Goal: Task Accomplishment & Management: Complete application form

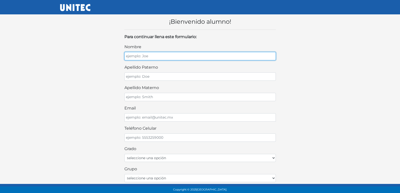
click at [179, 57] on input "nombre" at bounding box center [199, 56] width 151 height 8
type input "j"
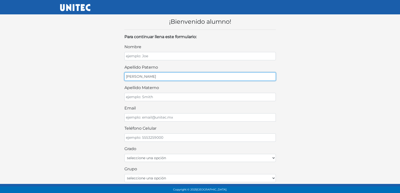
type input "[PERSON_NAME]"
drag, startPoint x: 192, startPoint y: 78, endPoint x: 118, endPoint y: 81, distance: 74.0
click at [118, 81] on div "¡Bienvenido alumno! Para continuar llena este formulario: nombre apellido [PERS…" at bounding box center [200, 153] width 288 height 286
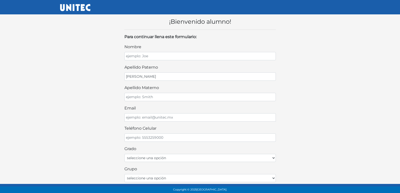
click at [118, 81] on div "¡Bienvenido alumno! Para continuar llena este formulario: nombre apellido [PERS…" at bounding box center [200, 153] width 288 height 286
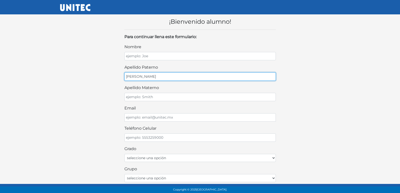
drag, startPoint x: 167, startPoint y: 76, endPoint x: 116, endPoint y: 80, distance: 50.7
click at [116, 80] on div "¡Bienvenido alumno! Para continuar llena este formulario: nombre apellido [PERS…" at bounding box center [200, 153] width 288 height 286
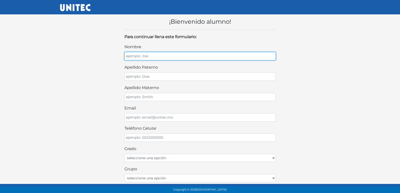
click at [153, 57] on input "nombre" at bounding box center [199, 56] width 151 height 8
type input "[PERSON_NAME]"
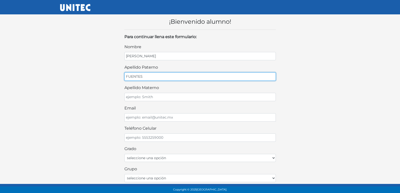
type input "FUENTES"
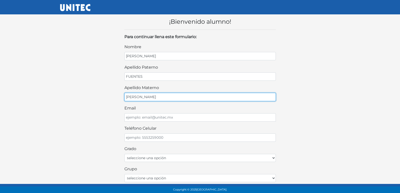
type input "[PERSON_NAME]"
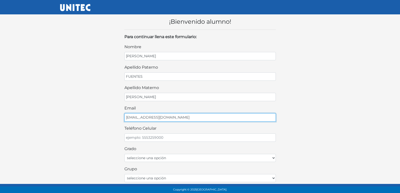
type input "[EMAIL_ADDRESS][DOMAIN_NAME]"
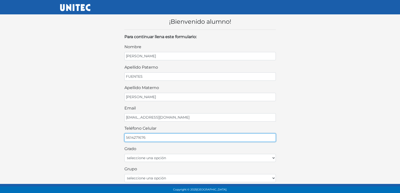
type input "5614271676"
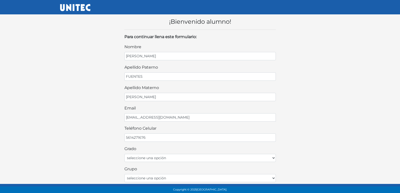
click at [223, 153] on div "Grado seleccione una opción Primer grado Segundo grado Tercer grado" at bounding box center [199, 154] width 151 height 16
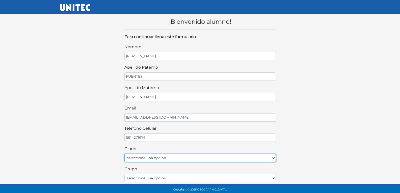
click at [214, 160] on select "seleccione una opción Primer grado Segundo grado Tercer grado" at bounding box center [199, 158] width 151 height 8
select select "2do"
click at [124, 154] on select "seleccione una opción Primer grado Segundo grado Tercer grado" at bounding box center [199, 158] width 151 height 8
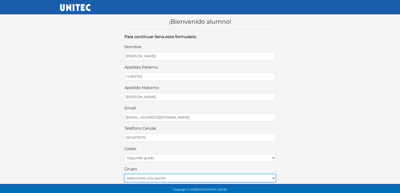
select select "A"
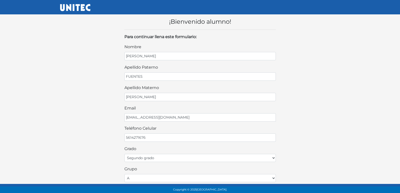
scroll to position [108, 0]
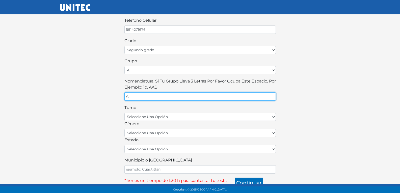
type input "A"
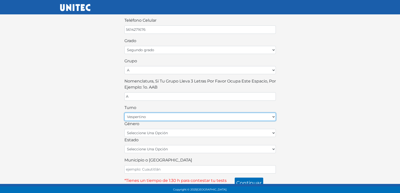
select select "matutino"
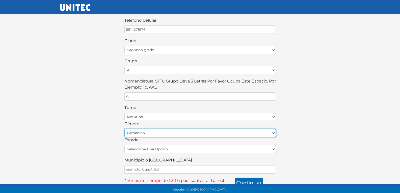
select select "M"
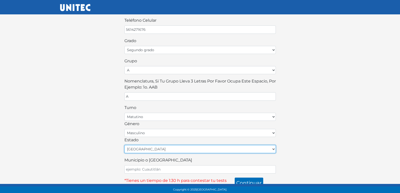
select select "MEX"
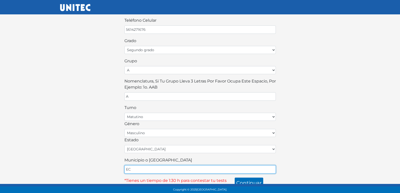
type input "ECATEPEC"
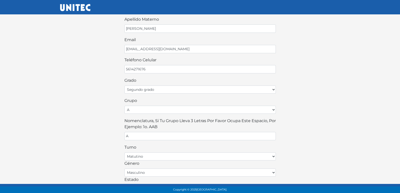
scroll to position [113, 0]
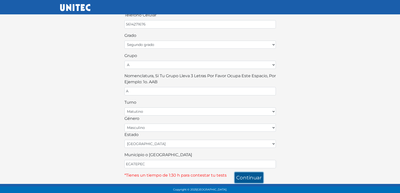
click at [250, 181] on button "continuar" at bounding box center [249, 177] width 29 height 11
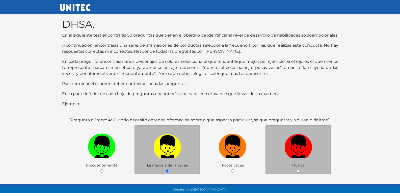
scroll to position [52, 0]
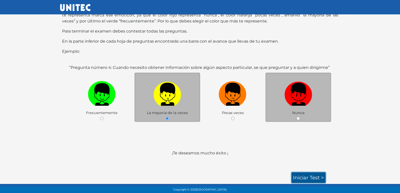
click at [291, 172] on link "Iniciar test >" at bounding box center [308, 177] width 34 height 11
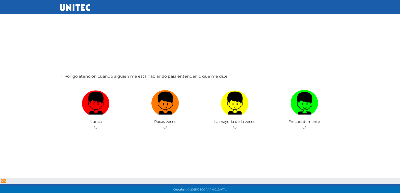
click at [163, 126] on input "radio" at bounding box center [164, 127] width 3 height 3
radio input "true"
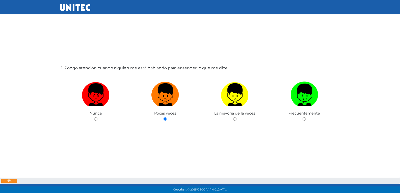
click at [233, 117] on input "radio" at bounding box center [234, 118] width 3 height 3
radio input "true"
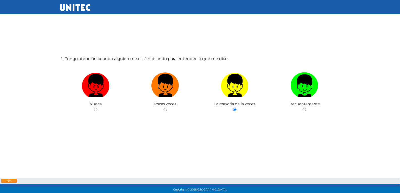
click at [303, 108] on input "radio" at bounding box center [304, 109] width 3 height 3
radio input "true"
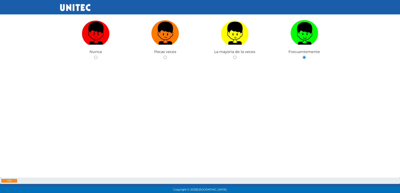
radio input "true"
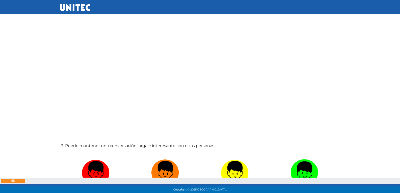
scroll to position [209, 0]
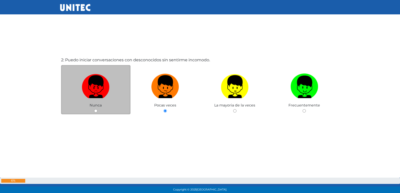
click at [97, 112] on div "Nunca" at bounding box center [96, 89] width 70 height 49
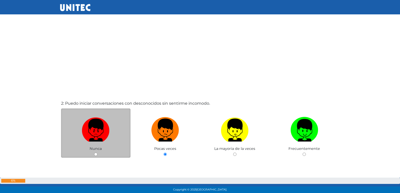
scroll to position [159, 0]
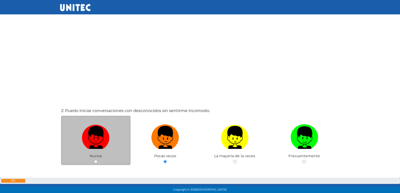
click at [95, 160] on input "radio" at bounding box center [95, 161] width 3 height 3
radio input "true"
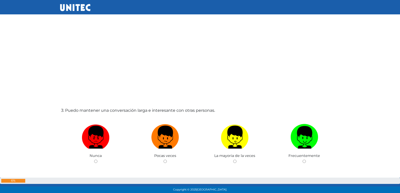
scroll to position [352, 0]
click at [163, 160] on input "radio" at bounding box center [164, 161] width 3 height 3
radio input "true"
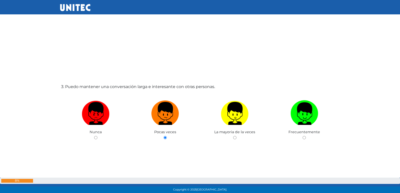
radio input "true"
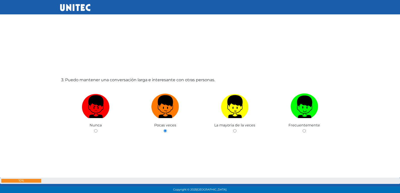
radio input "true"
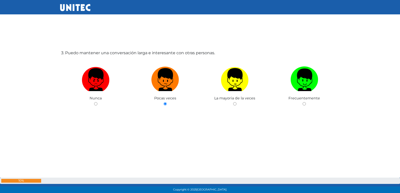
radio input "true"
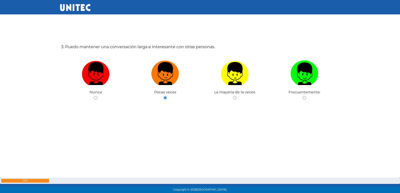
radio input "true"
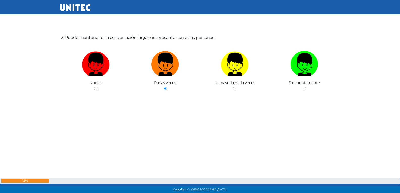
radio input "true"
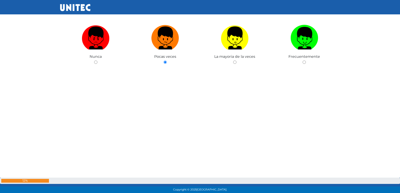
radio input "true"
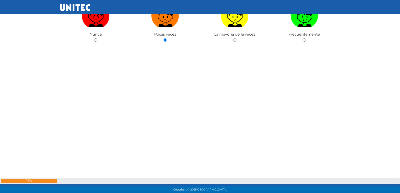
radio input "true"
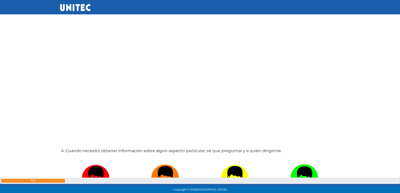
radio input "true"
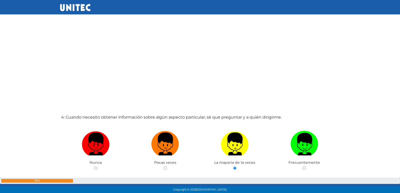
radio input "true"
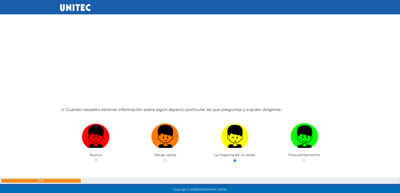
radio input "true"
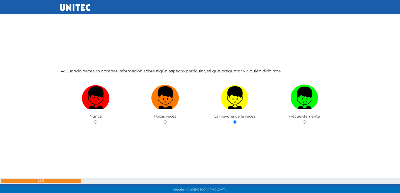
radio input "true"
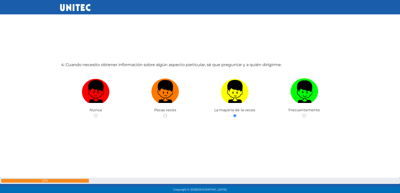
radio input "true"
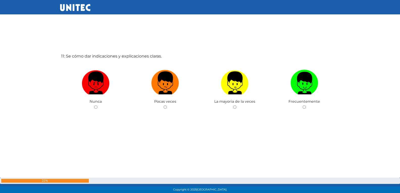
scroll to position [1955, 0]
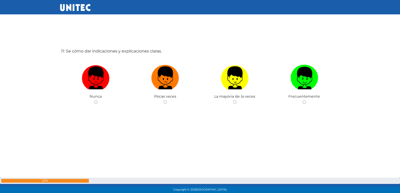
click at [163, 100] on input "radio" at bounding box center [164, 101] width 3 height 3
radio input "true"
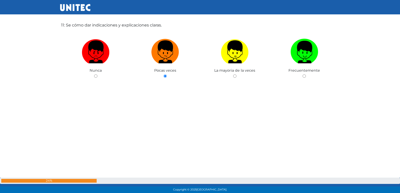
radio input "true"
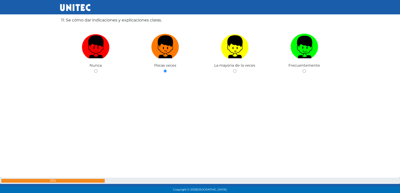
radio input "true"
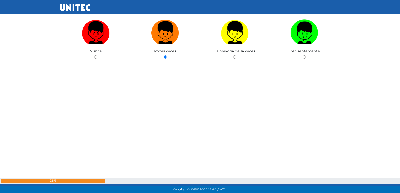
radio input "true"
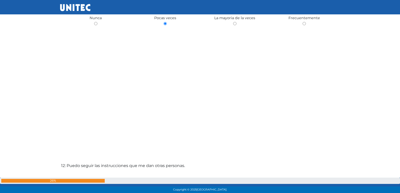
radio input "true"
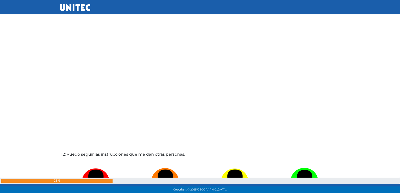
radio input "true"
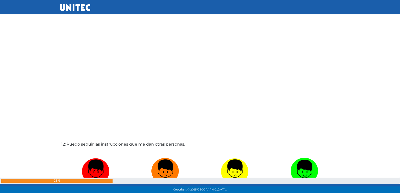
radio input "true"
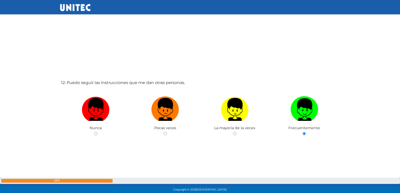
radio input "true"
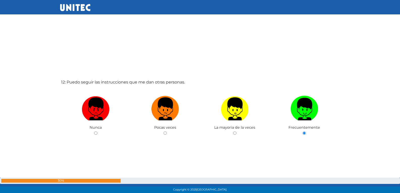
radio input "true"
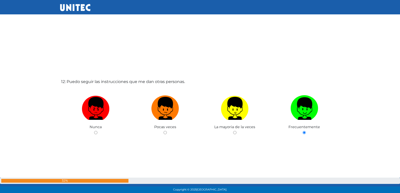
radio input "true"
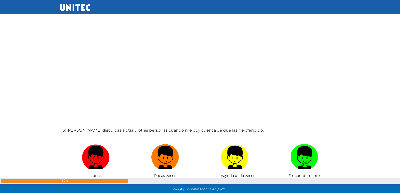
radio input "true"
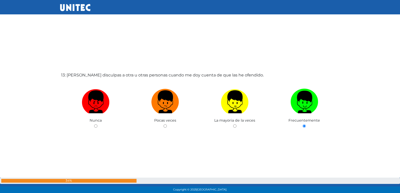
radio input "true"
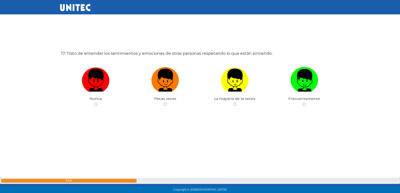
scroll to position [3113, 0]
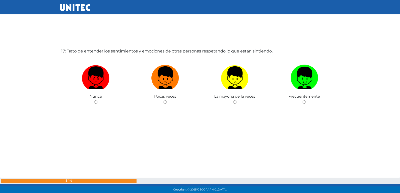
click at [163, 100] on input "radio" at bounding box center [164, 101] width 3 height 3
radio input "true"
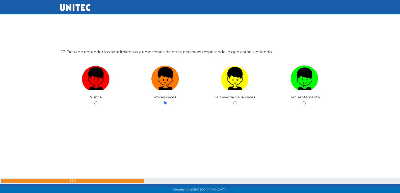
click at [233, 101] on input "radio" at bounding box center [234, 102] width 3 height 3
radio input "true"
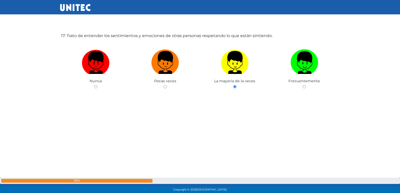
radio input "true"
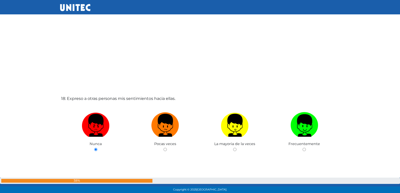
radio input "true"
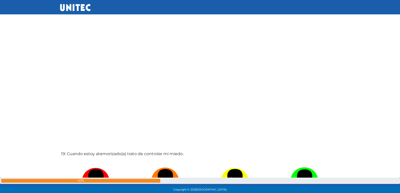
radio input "true"
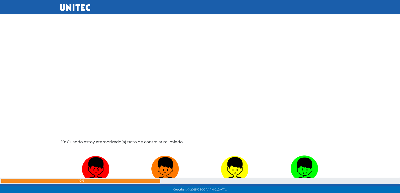
click at [303, 191] on input "radio" at bounding box center [304, 192] width 3 height 3
radio input "true"
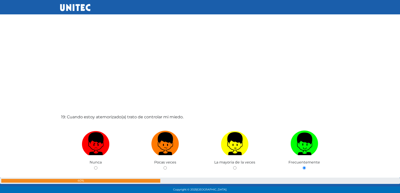
radio input "true"
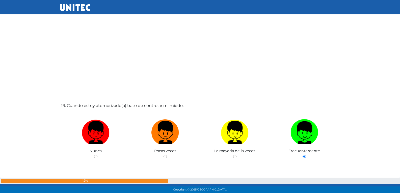
radio input "true"
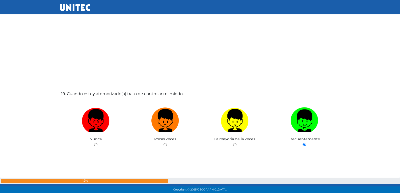
radio input "true"
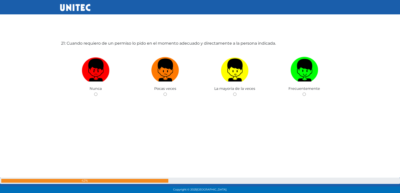
scroll to position [3905, 0]
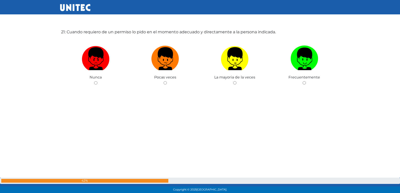
click at [163, 81] on input "radio" at bounding box center [164, 82] width 3 height 3
radio input "true"
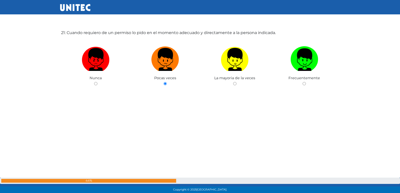
click at [233, 82] on input "radio" at bounding box center [234, 83] width 3 height 3
radio input "true"
click at [303, 82] on input "radio" at bounding box center [304, 83] width 3 height 3
radio input "true"
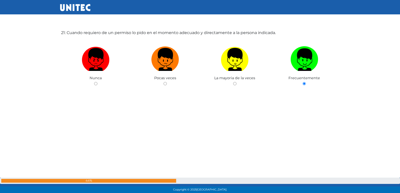
radio input "true"
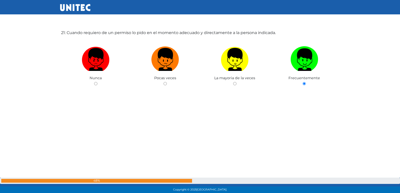
radio input "true"
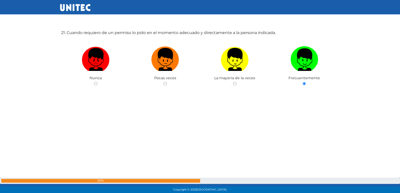
radio input "true"
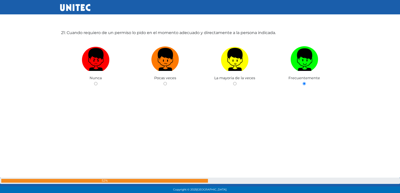
radio input "true"
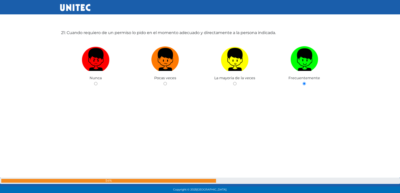
radio input "true"
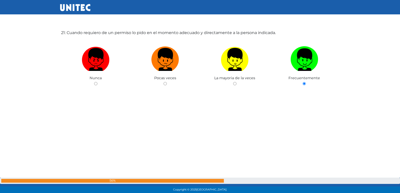
radio input "true"
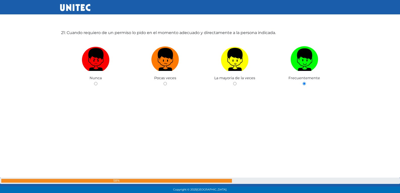
radio input "true"
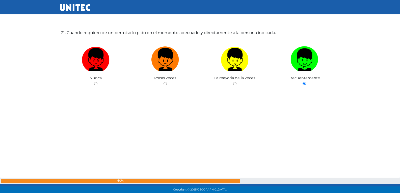
radio input "true"
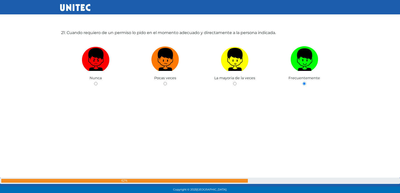
radio input "true"
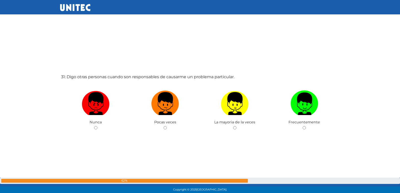
scroll to position [5790, 0]
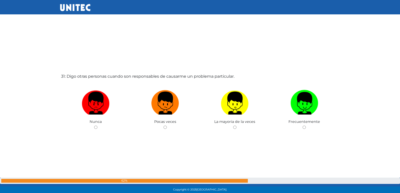
click at [163, 126] on input "radio" at bounding box center [164, 127] width 3 height 3
radio input "true"
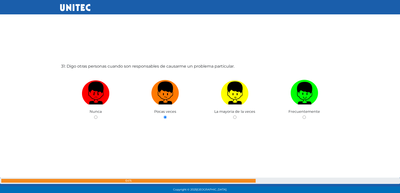
click at [233, 116] on input "radio" at bounding box center [234, 117] width 3 height 3
radio input "true"
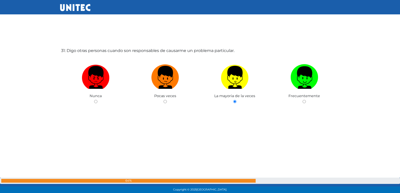
radio input "true"
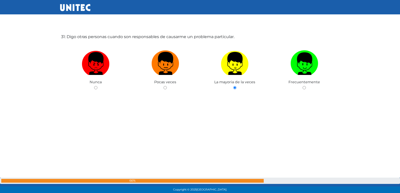
radio input "true"
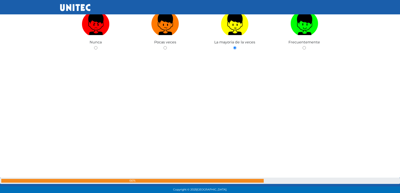
radio input "true"
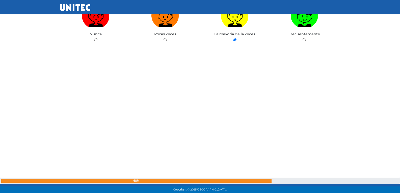
radio input "true"
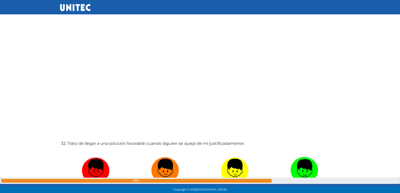
radio input "true"
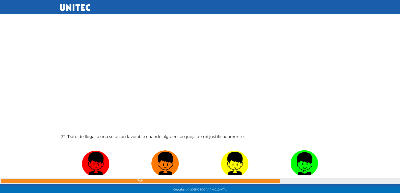
radio input "true"
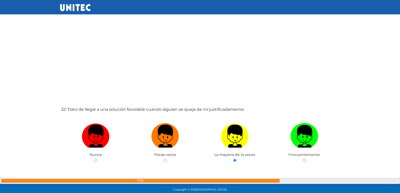
radio input "true"
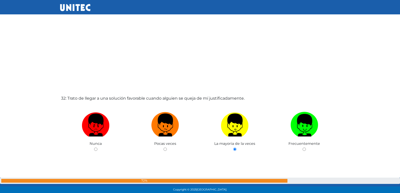
radio input "true"
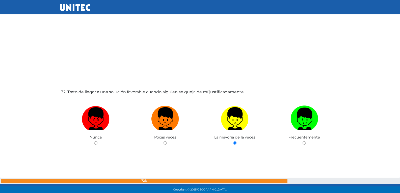
radio input "true"
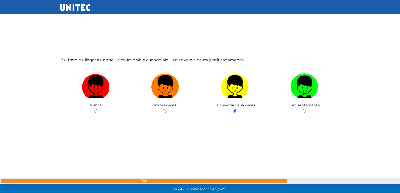
radio input "true"
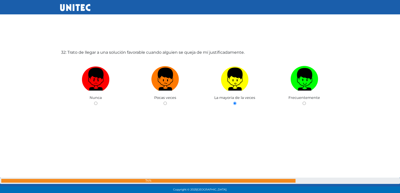
radio input "true"
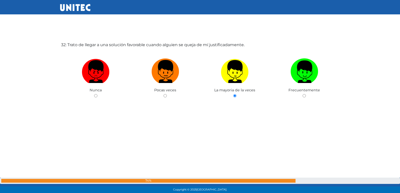
radio input "true"
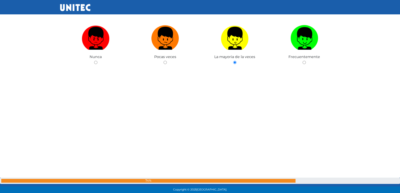
radio input "true"
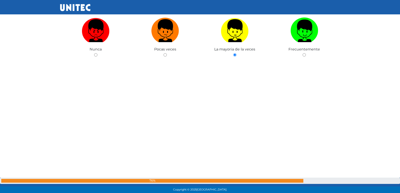
radio input "true"
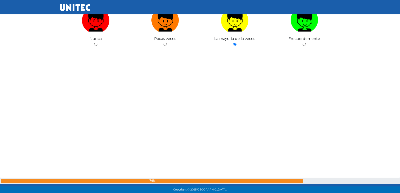
radio input "true"
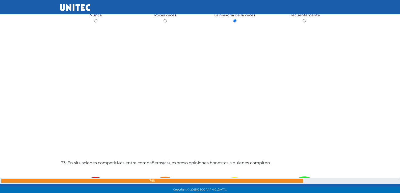
radio input "true"
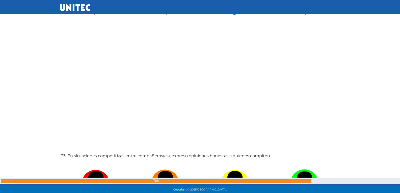
radio input "true"
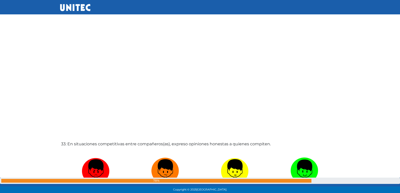
radio input "true"
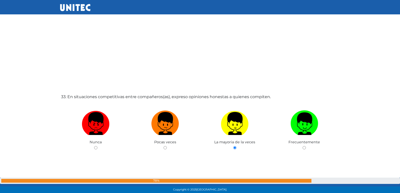
radio input "true"
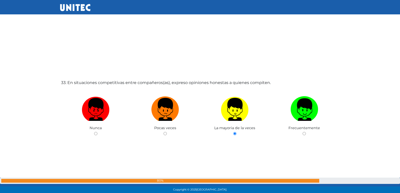
radio input "true"
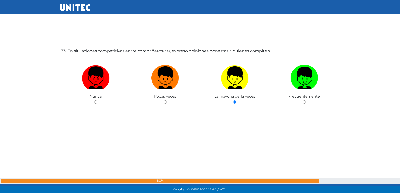
radio input "true"
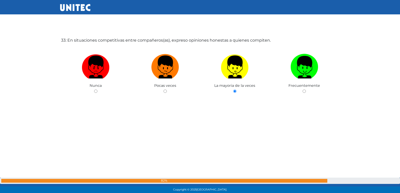
radio input "true"
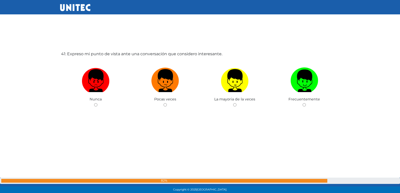
scroll to position [7746, 0]
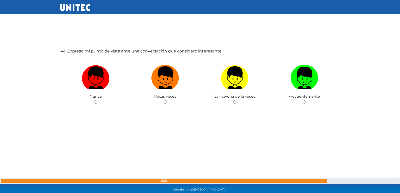
click at [163, 100] on input "radio" at bounding box center [164, 101] width 3 height 3
radio input "true"
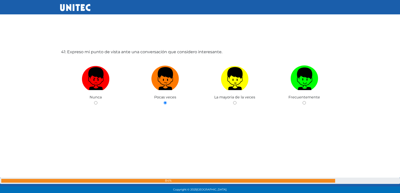
click at [233, 101] on input "radio" at bounding box center [234, 102] width 3 height 3
radio input "true"
click at [303, 101] on input "radio" at bounding box center [304, 102] width 3 height 3
radio input "true"
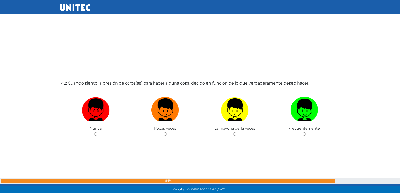
click at [163, 132] on input "radio" at bounding box center [164, 133] width 3 height 3
radio input "true"
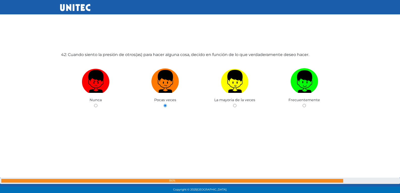
click at [233, 104] on input "radio" at bounding box center [234, 105] width 3 height 3
radio input "true"
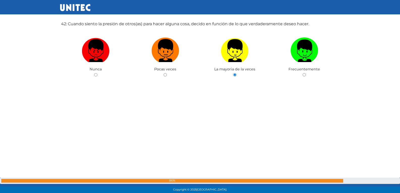
radio input "true"
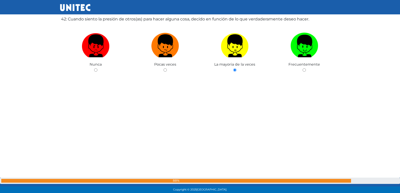
radio input "true"
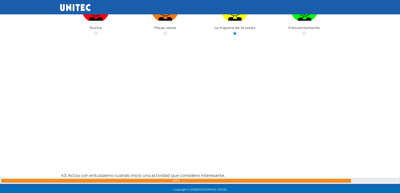
radio input "true"
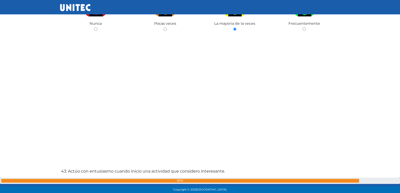
radio input "true"
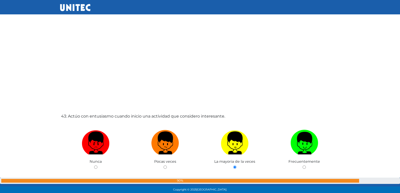
radio input "true"
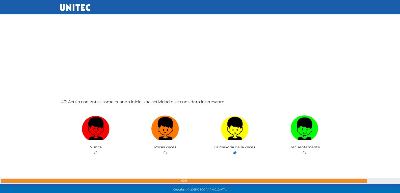
radio input "true"
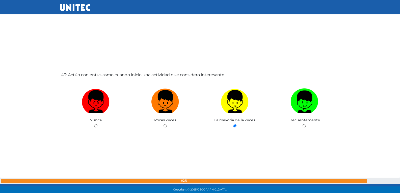
radio input "true"
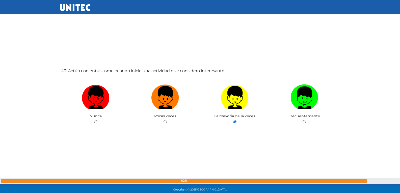
radio input "true"
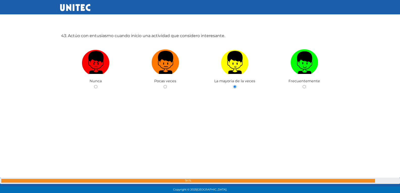
radio input "true"
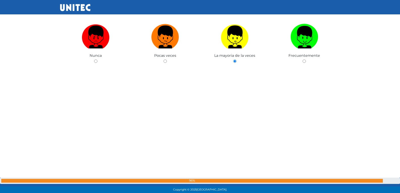
radio input "true"
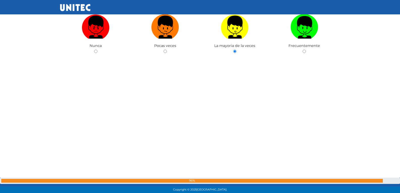
radio input "true"
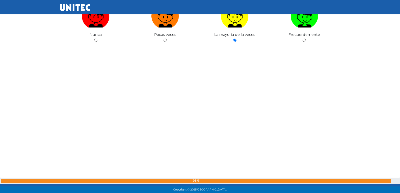
radio input "true"
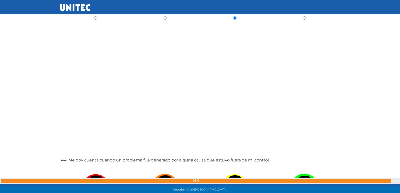
radio input "true"
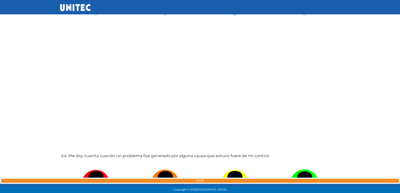
radio input "true"
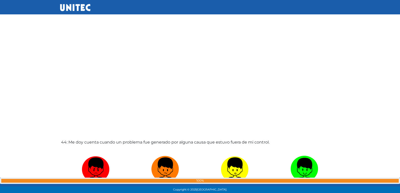
radio input "true"
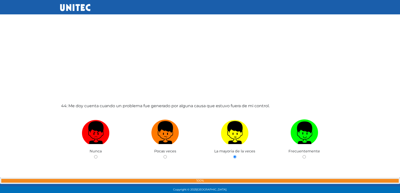
radio input "true"
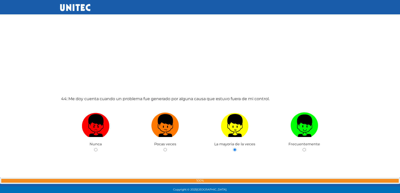
radio input "true"
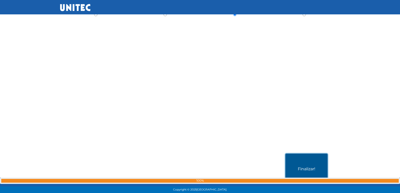
scroll to position [9585, 0]
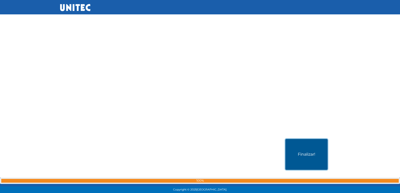
click at [305, 145] on button "Finalizar!" at bounding box center [306, 154] width 42 height 31
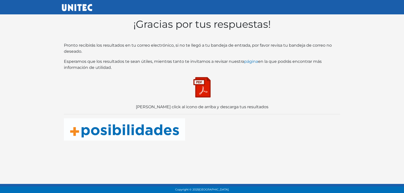
click at [201, 98] on img at bounding box center [201, 87] width 25 height 25
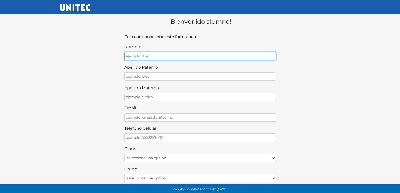
click at [206, 58] on input "nombre" at bounding box center [199, 56] width 151 height 8
type input "ANGEL ALEJANDRO"
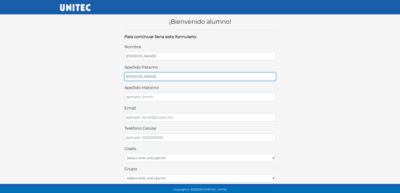
type input "PEREZ"
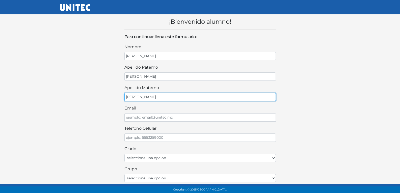
type input "GARCIA"
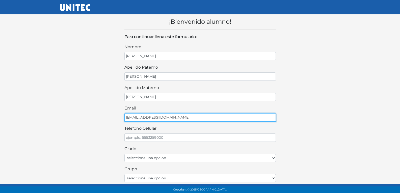
type input "PEREZGA@GMAIL.COM"
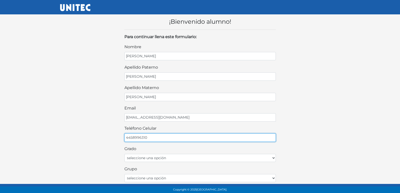
type input "4458996310"
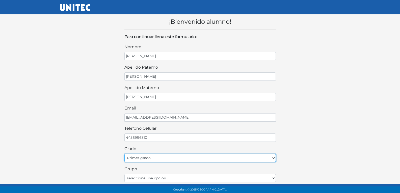
select select "2do"
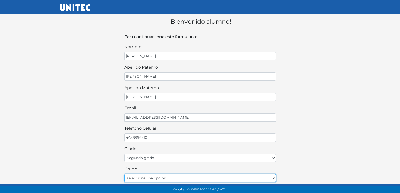
select select "A"
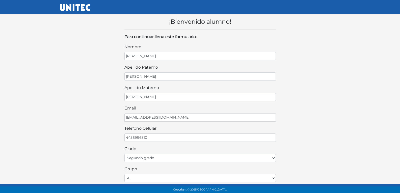
scroll to position [108, 0]
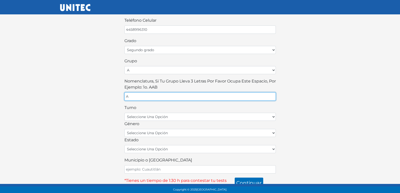
type input "A"
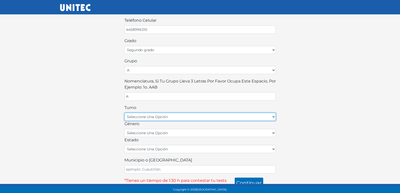
select select "matutino"
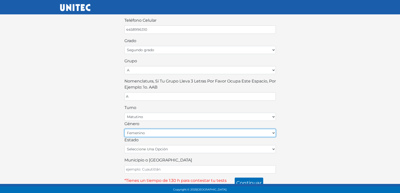
select select "M"
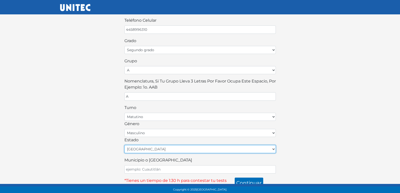
select select "MEX"
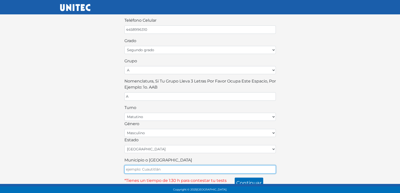
type input "ECATEPEC"
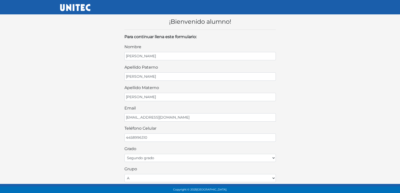
scroll to position [113, 0]
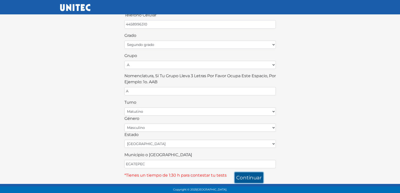
click at [251, 178] on button "continuar" at bounding box center [249, 177] width 29 height 11
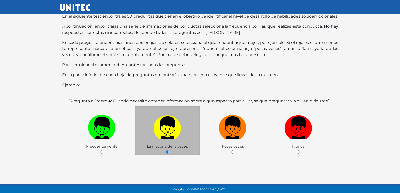
scroll to position [52, 0]
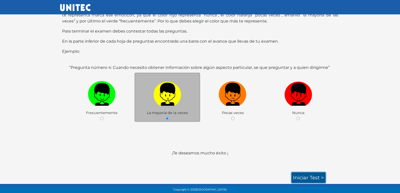
click at [308, 173] on link "Iniciar test >" at bounding box center [308, 177] width 34 height 11
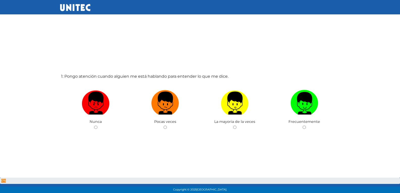
click at [163, 126] on input "radio" at bounding box center [164, 127] width 3 height 3
radio input "true"
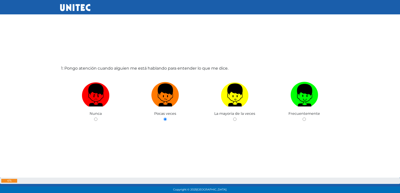
click at [233, 118] on input "radio" at bounding box center [234, 119] width 3 height 3
radio input "true"
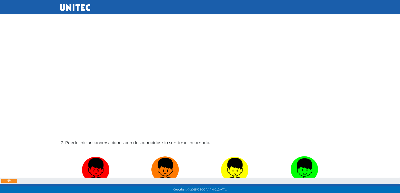
click at [163, 192] on input "radio" at bounding box center [164, 193] width 3 height 3
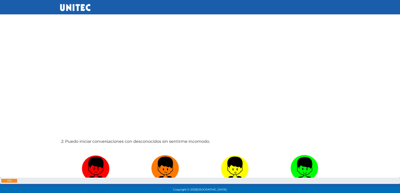
radio input "true"
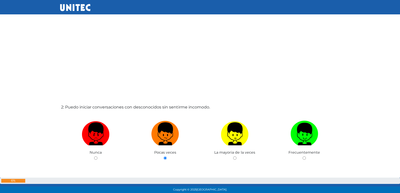
radio input "true"
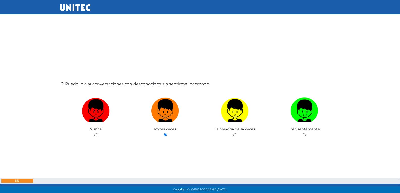
radio input "true"
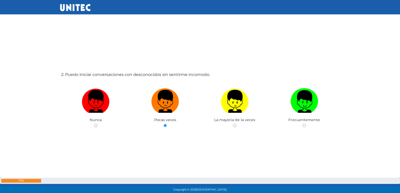
radio input "true"
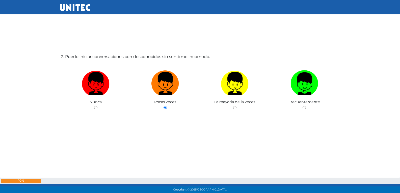
radio input "true"
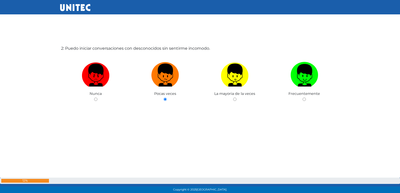
radio input "true"
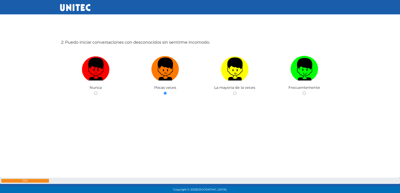
radio input "true"
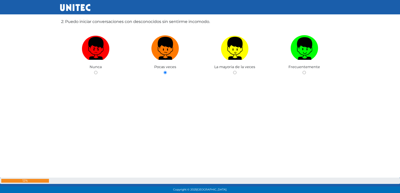
radio input "true"
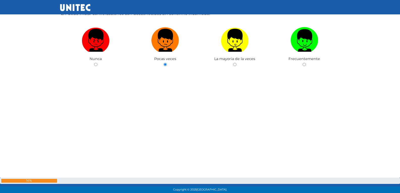
radio input "true"
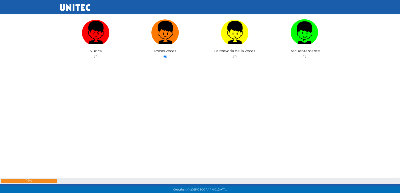
radio input "true"
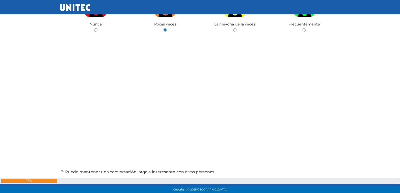
radio input "true"
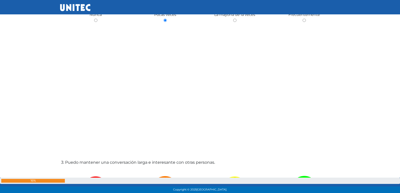
radio input "true"
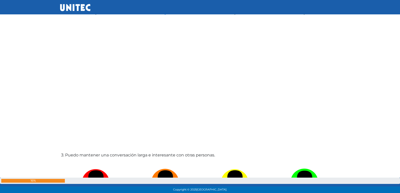
radio input "true"
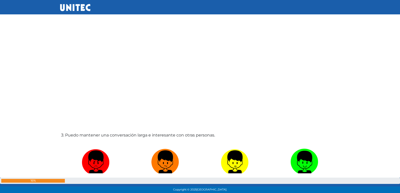
radio input "true"
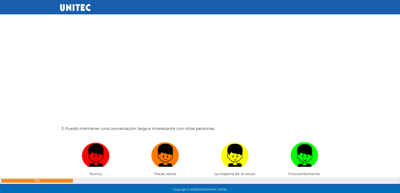
radio input "true"
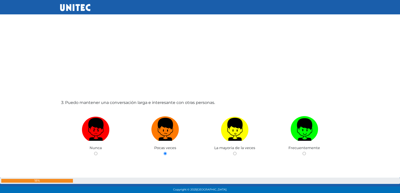
radio input "true"
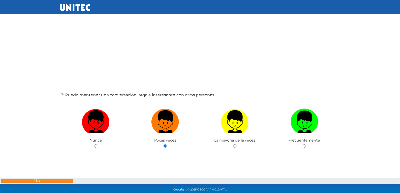
radio input "true"
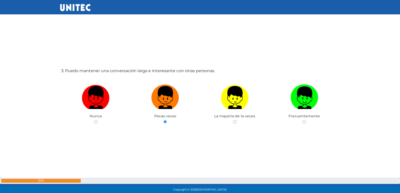
radio input "true"
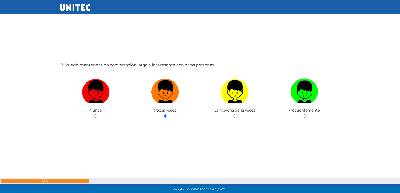
radio input "true"
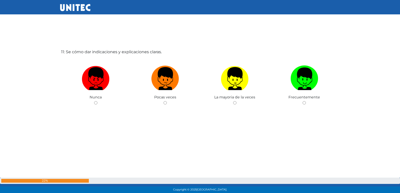
scroll to position [1955, 0]
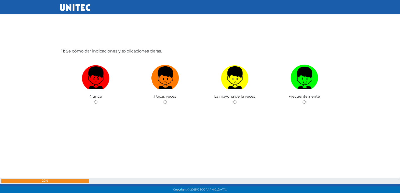
click at [163, 100] on input "radio" at bounding box center [164, 101] width 3 height 3
radio input "true"
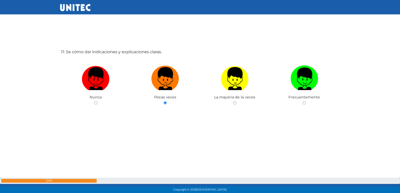
click at [233, 101] on input "radio" at bounding box center [234, 102] width 3 height 3
radio input "true"
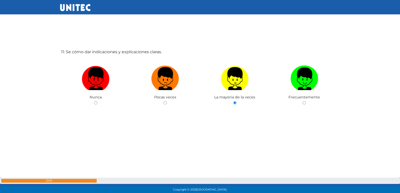
radio input "true"
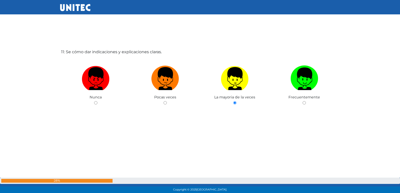
radio input "true"
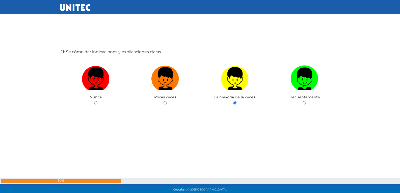
radio input "true"
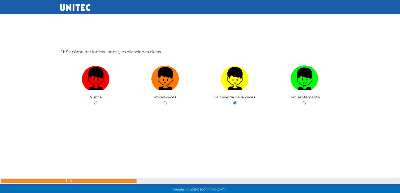
radio input "true"
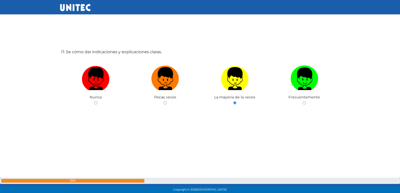
radio input "true"
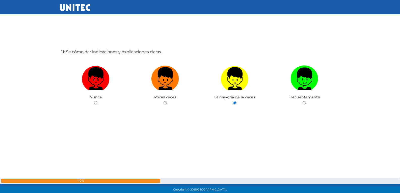
radio input "true"
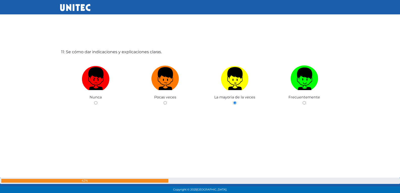
radio input "true"
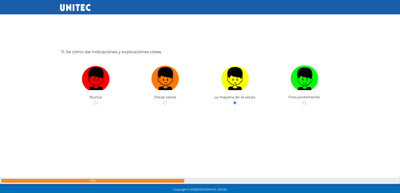
radio input "true"
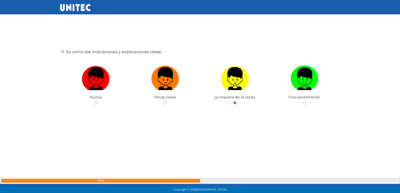
radio input "true"
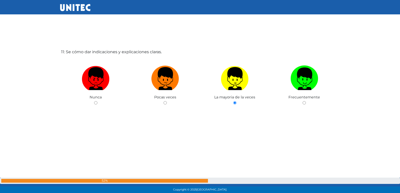
radio input "true"
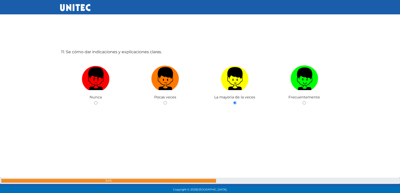
radio input "true"
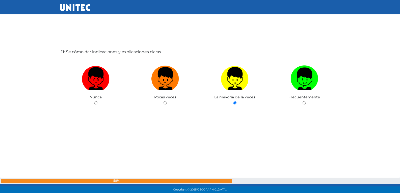
radio input "true"
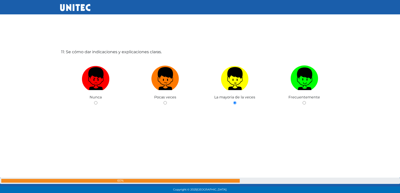
radio input "true"
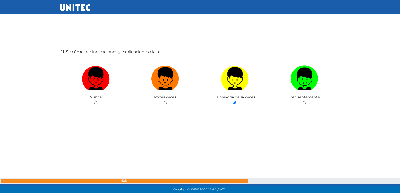
radio input "true"
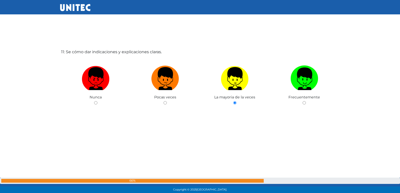
radio input "true"
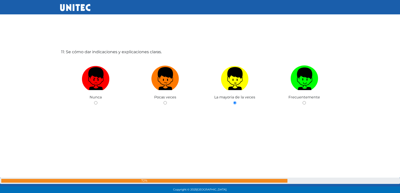
radio input "true"
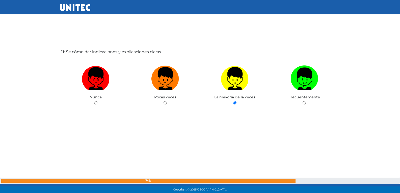
radio input "true"
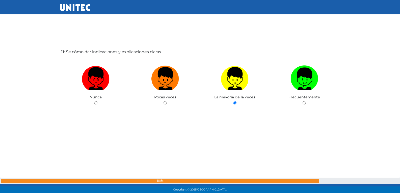
radio input "true"
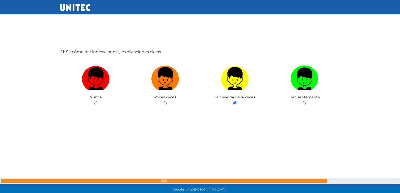
radio input "true"
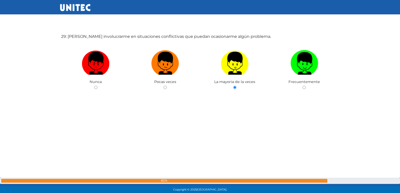
radio input "true"
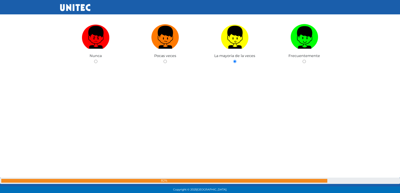
radio input "true"
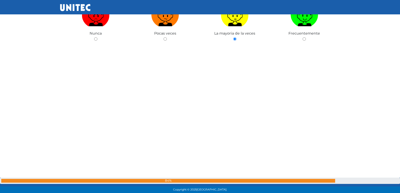
radio input "true"
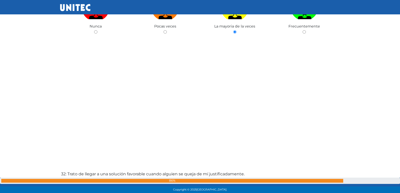
radio input "true"
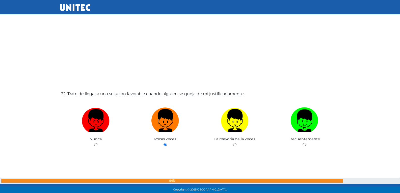
radio input "true"
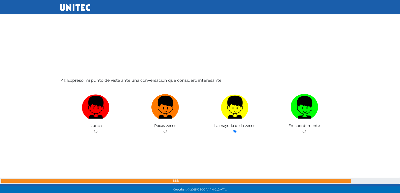
radio input "true"
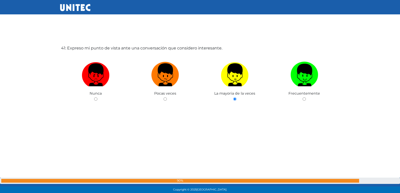
radio input "true"
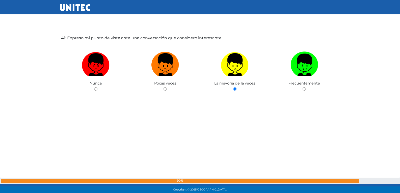
radio input "true"
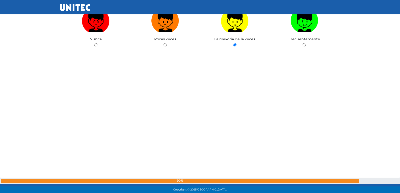
radio input "true"
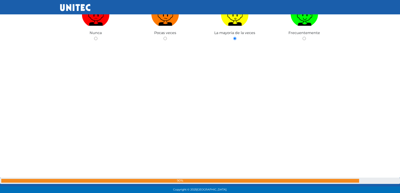
radio input "true"
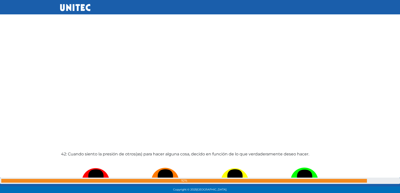
radio input "true"
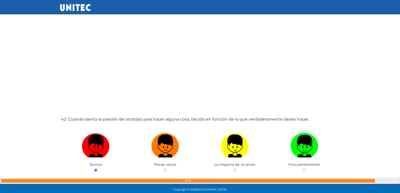
radio input "true"
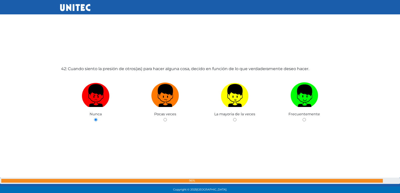
radio input "true"
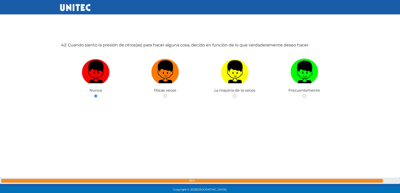
radio input "true"
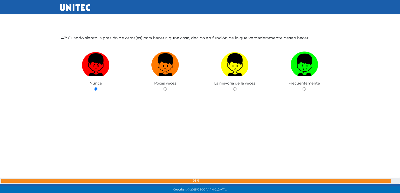
radio input "true"
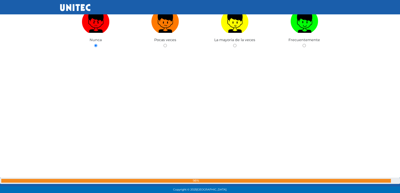
radio input "true"
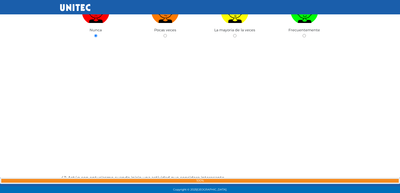
radio input "true"
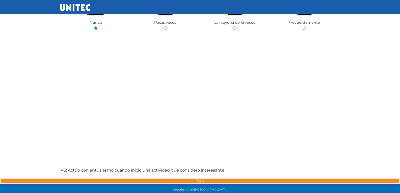
radio input "true"
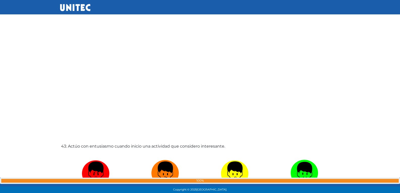
radio input "true"
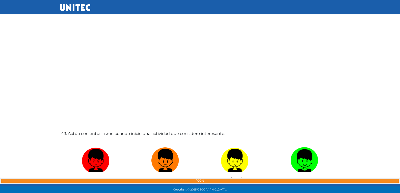
radio input "true"
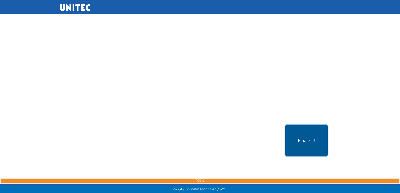
scroll to position [9600, 0]
click at [309, 141] on button "Finalizar!" at bounding box center [306, 139] width 42 height 31
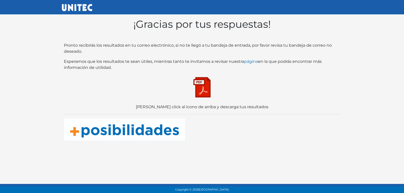
click at [196, 92] on img at bounding box center [201, 87] width 25 height 25
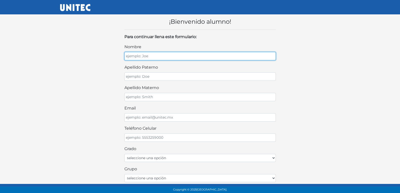
click at [247, 55] on input "nombre" at bounding box center [199, 56] width 151 height 8
type input "[PERSON_NAME]"
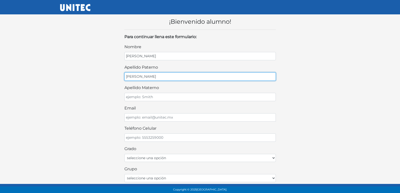
type input "[PERSON_NAME]"
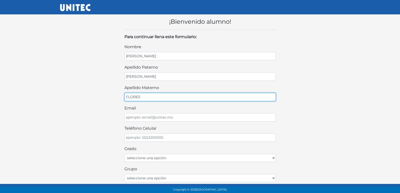
type input "FLORES"
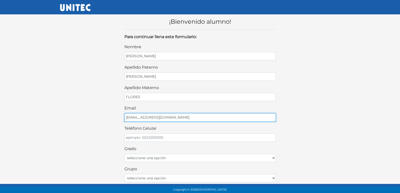
type input "[EMAIL_ADDRESS][DOMAIN_NAME]"
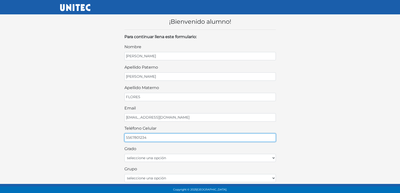
type input "5567801234"
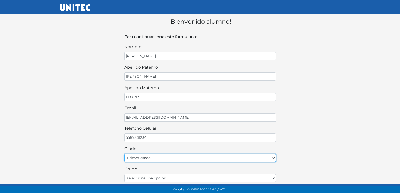
select select "2do"
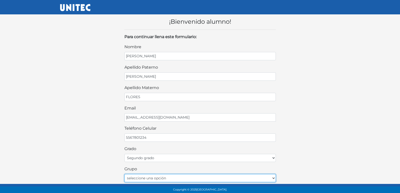
select select "A"
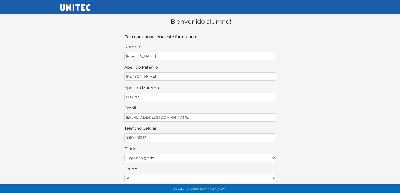
scroll to position [108, 0]
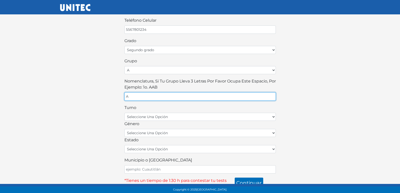
type input "A"
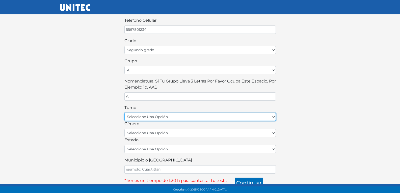
select select "matutino"
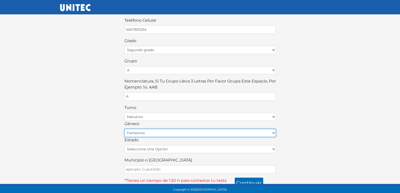
select select "M"
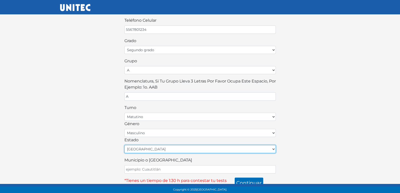
select select "MEX"
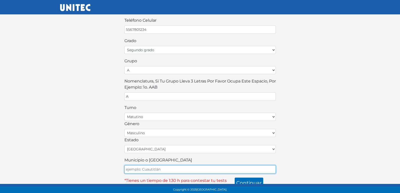
type input "ECATEPEC"
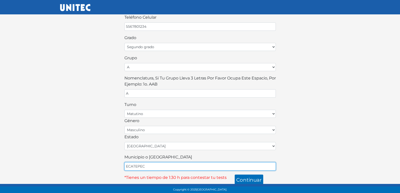
scroll to position [113, 0]
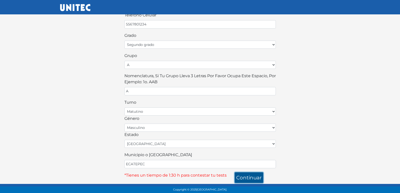
click at [256, 180] on button "continuar" at bounding box center [249, 177] width 29 height 11
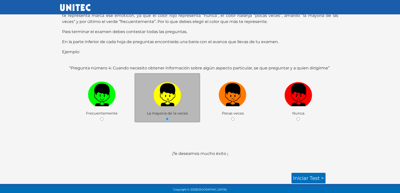
scroll to position [52, 0]
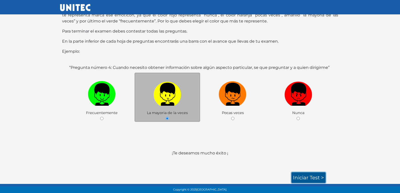
click at [299, 175] on link "Iniciar test >" at bounding box center [308, 177] width 34 height 11
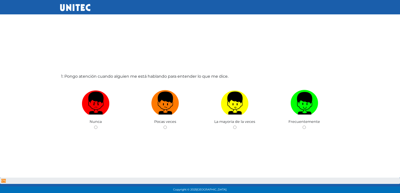
click at [163, 126] on input "radio" at bounding box center [164, 127] width 3 height 3
radio input "true"
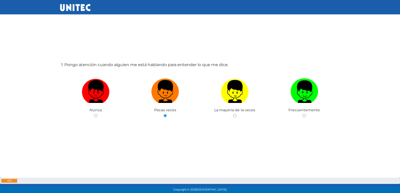
click at [233, 114] on input "radio" at bounding box center [234, 115] width 3 height 3
radio input "true"
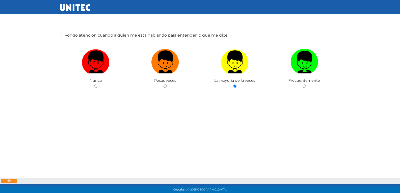
radio input "true"
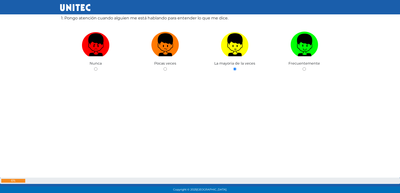
radio input "true"
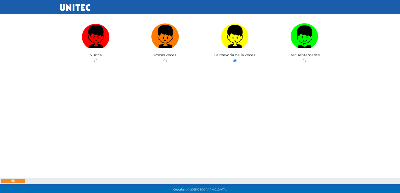
radio input "true"
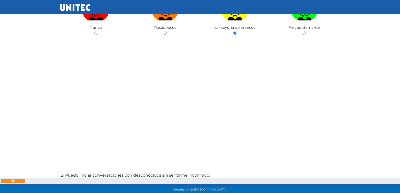
radio input "true"
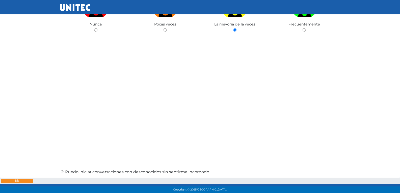
radio input "true"
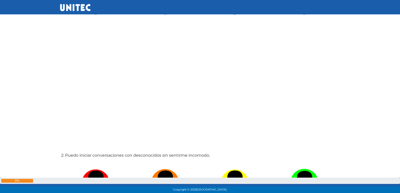
radio input "true"
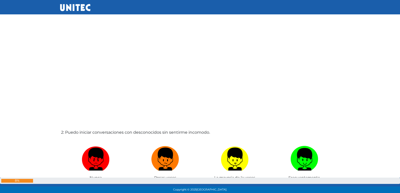
radio input "true"
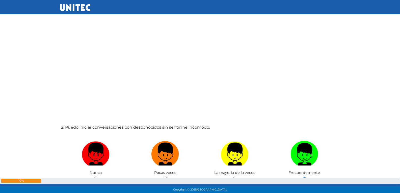
radio input "true"
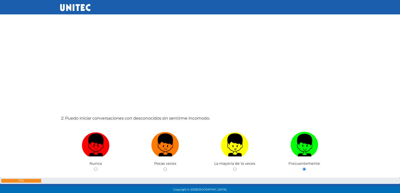
radio input "true"
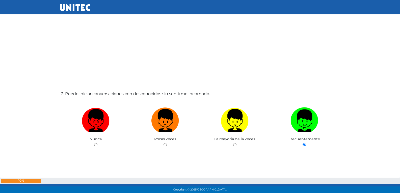
radio input "true"
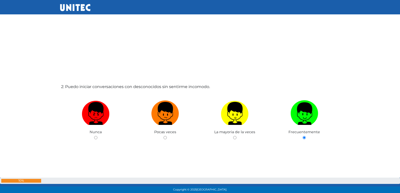
radio input "true"
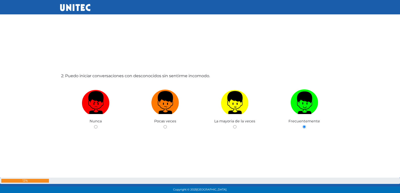
radio input "true"
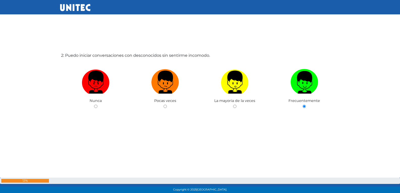
radio input "true"
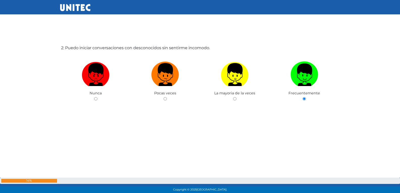
radio input "true"
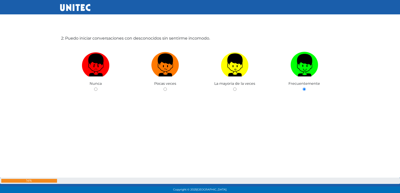
radio input "true"
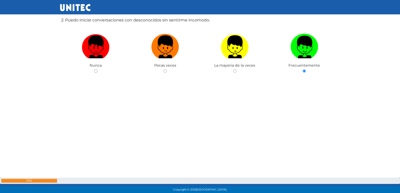
radio input "true"
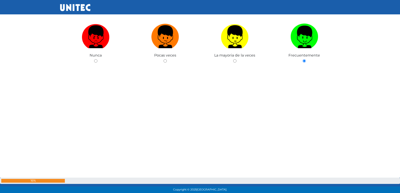
radio input "true"
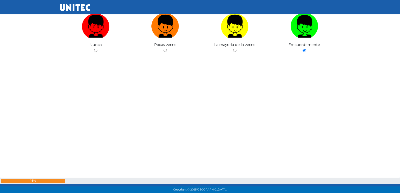
radio input "true"
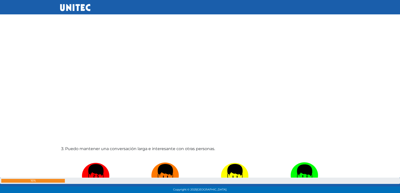
radio input "true"
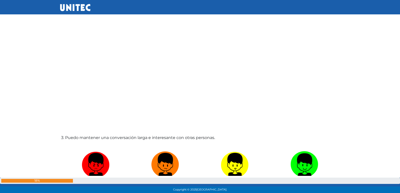
radio input "true"
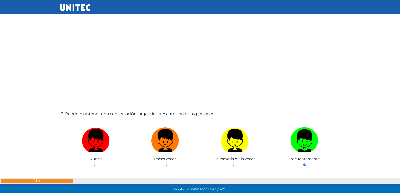
radio input "true"
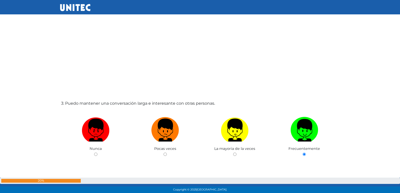
radio input "true"
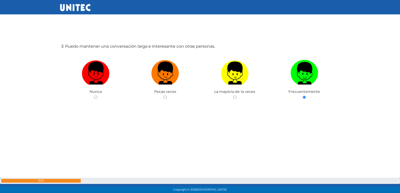
radio input "true"
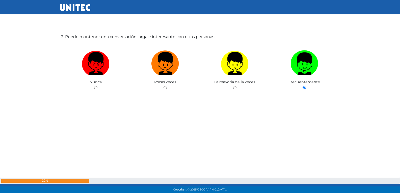
radio input "true"
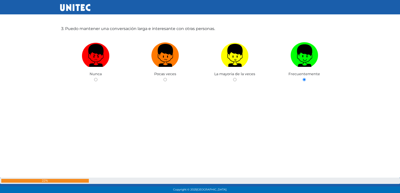
radio input "true"
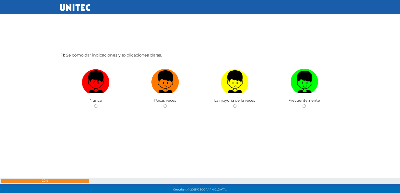
scroll to position [1955, 0]
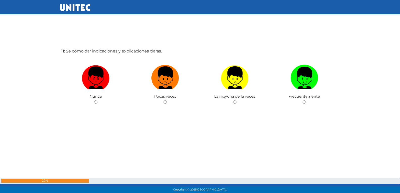
click at [163, 100] on input "radio" at bounding box center [164, 101] width 3 height 3
radio input "true"
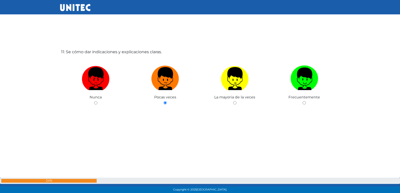
click at [233, 101] on input "radio" at bounding box center [234, 102] width 3 height 3
radio input "true"
click at [303, 101] on input "radio" at bounding box center [304, 102] width 3 height 3
radio input "true"
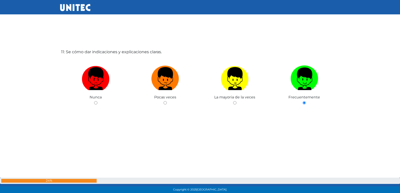
radio input "true"
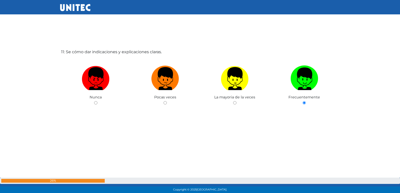
radio input "true"
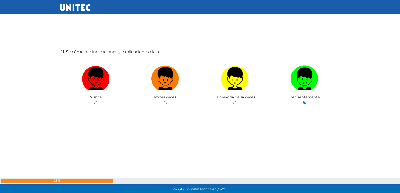
radio input "true"
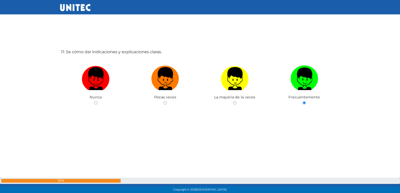
radio input "true"
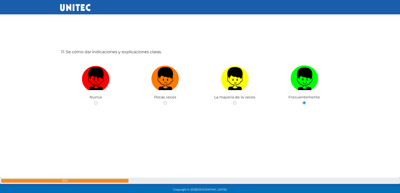
radio input "true"
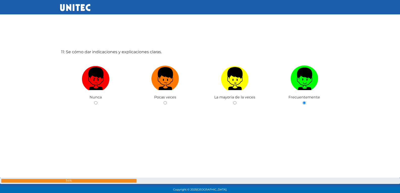
radio input "true"
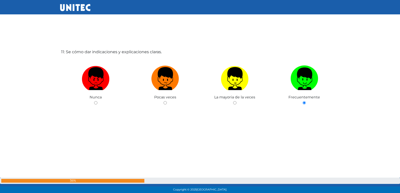
radio input "true"
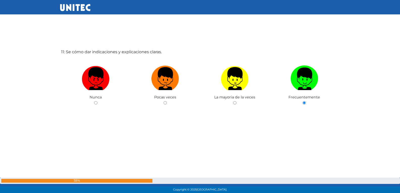
radio input "true"
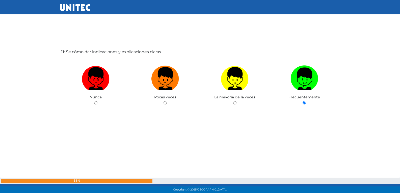
radio input "true"
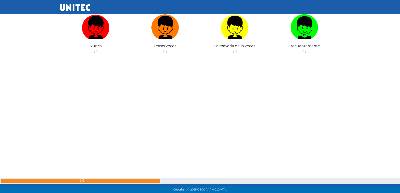
scroll to position [3718, 0]
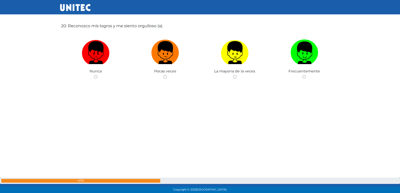
click at [163, 75] on input "radio" at bounding box center [164, 76] width 3 height 3
radio input "true"
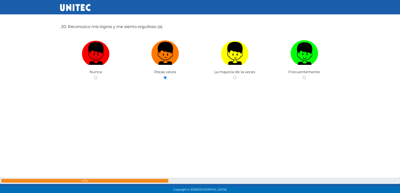
click at [233, 76] on input "radio" at bounding box center [234, 77] width 3 height 3
radio input "true"
click at [303, 76] on input "radio" at bounding box center [304, 77] width 3 height 3
radio input "true"
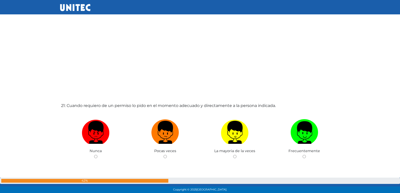
click at [163, 155] on input "radio" at bounding box center [164, 156] width 3 height 3
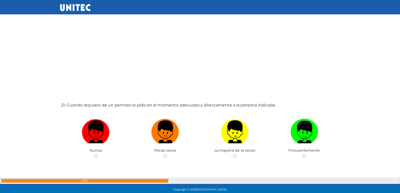
radio input "true"
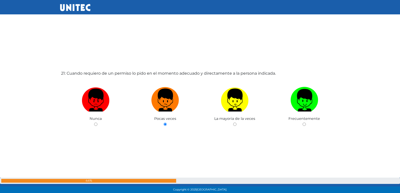
click at [233, 123] on input "radio" at bounding box center [234, 124] width 3 height 3
radio input "true"
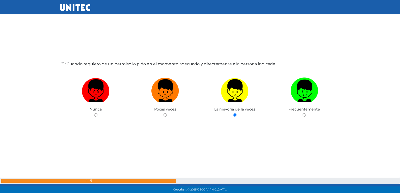
click at [303, 113] on input "radio" at bounding box center [304, 114] width 3 height 3
radio input "true"
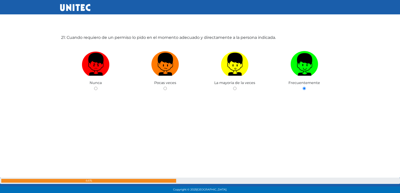
radio input "true"
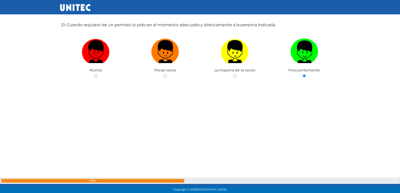
radio input "true"
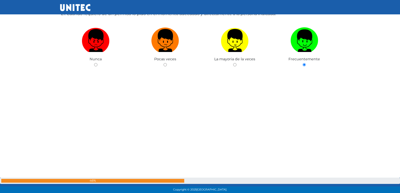
radio input "true"
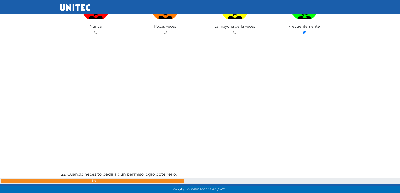
radio input "true"
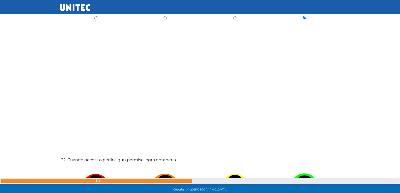
radio input "true"
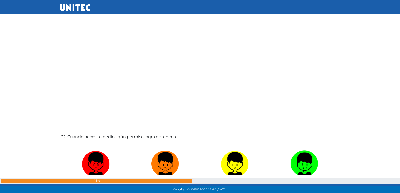
radio input "true"
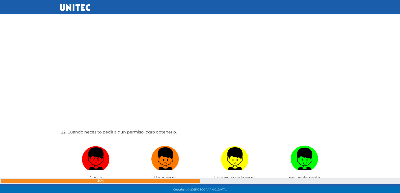
radio input "true"
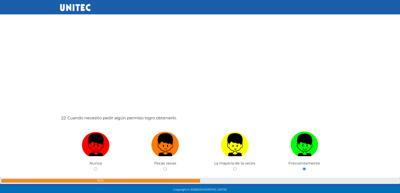
radio input "true"
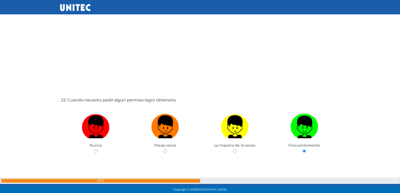
radio input "true"
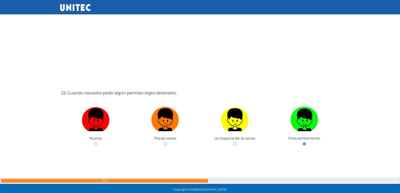
radio input "true"
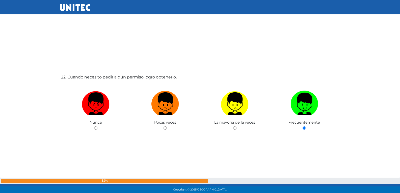
radio input "true"
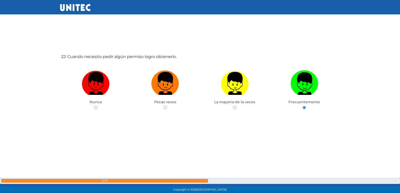
radio input "true"
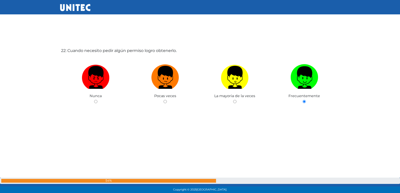
radio input "true"
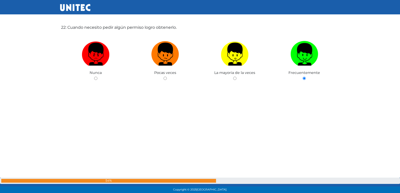
radio input "true"
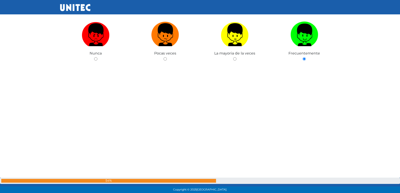
radio input "true"
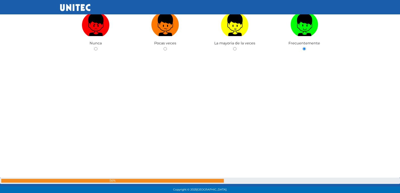
radio input "true"
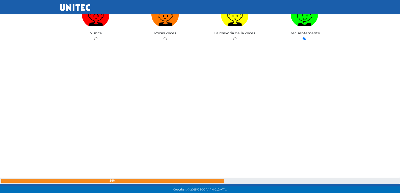
radio input "true"
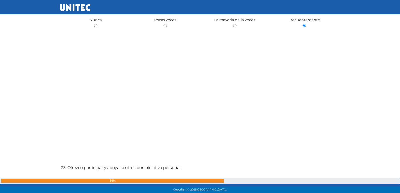
radio input "true"
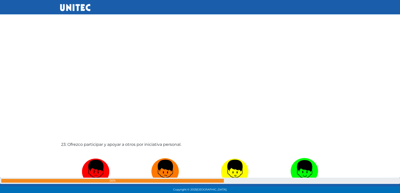
radio input "true"
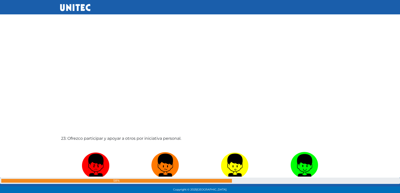
radio input "true"
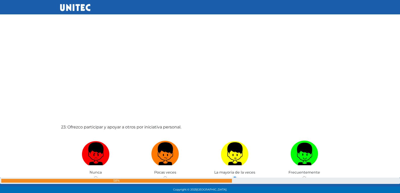
radio input "true"
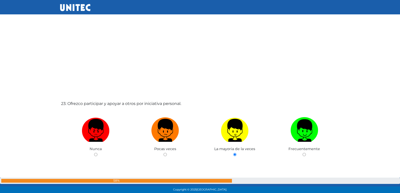
radio input "true"
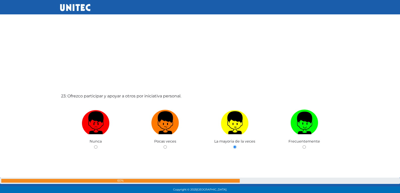
radio input "true"
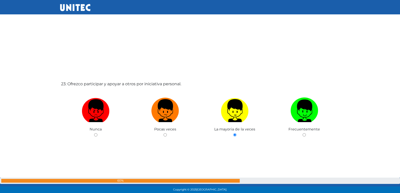
radio input "true"
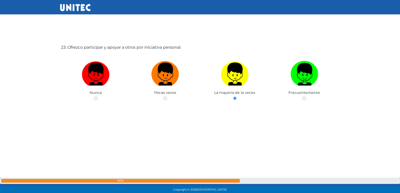
radio input "true"
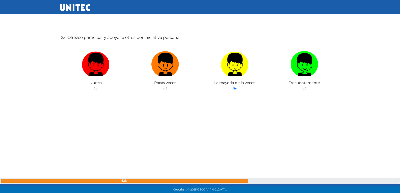
radio input "true"
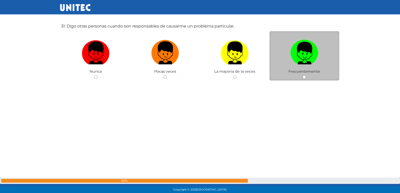
scroll to position [5841, 0]
click at [163, 75] on input "radio" at bounding box center [164, 76] width 3 height 3
radio input "true"
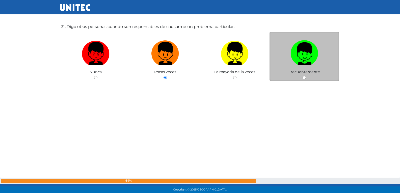
click at [233, 76] on input "radio" at bounding box center [234, 77] width 3 height 3
radio input "true"
click at [303, 76] on input "radio" at bounding box center [304, 77] width 3 height 3
radio input "true"
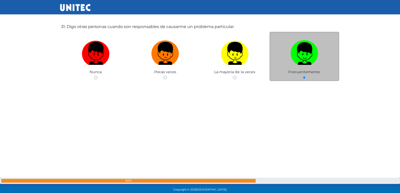
radio input "true"
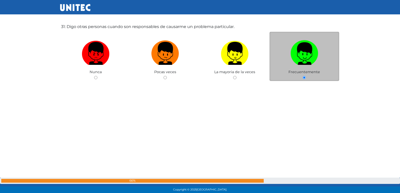
radio input "true"
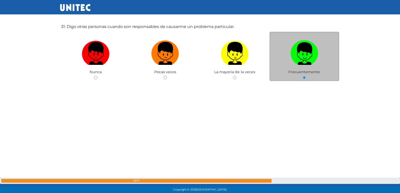
radio input "true"
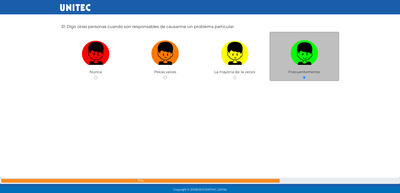
radio input "true"
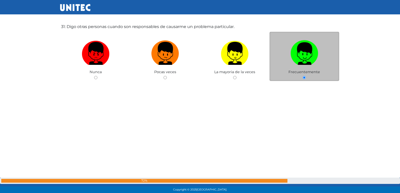
radio input "true"
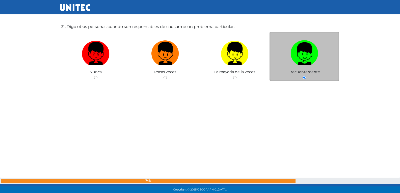
radio input "true"
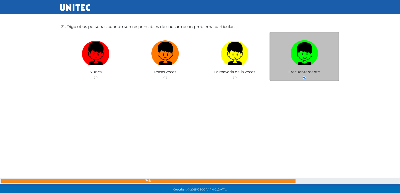
radio input "true"
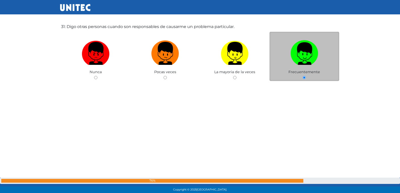
radio input "true"
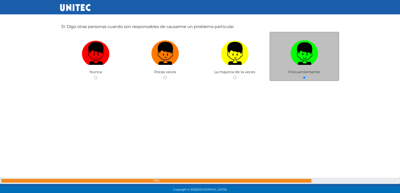
radio input "true"
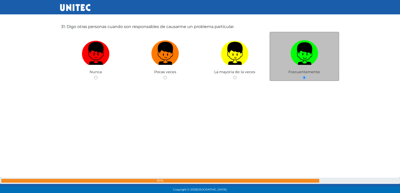
radio input "true"
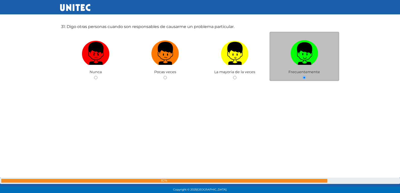
radio input "true"
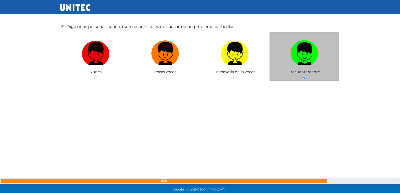
radio input "true"
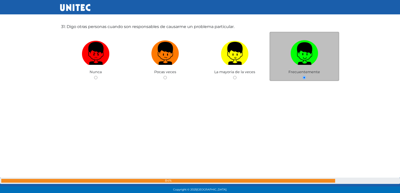
radio input "true"
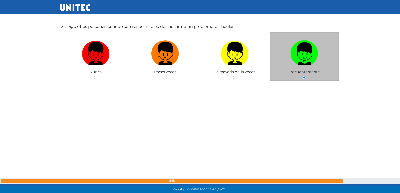
radio input "true"
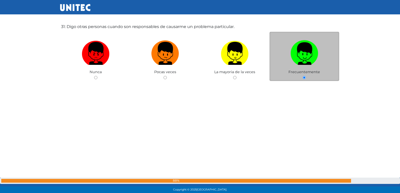
radio input "true"
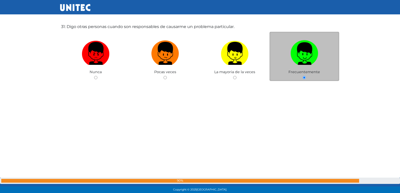
radio input "true"
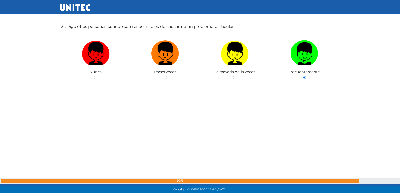
scroll to position [5915, 0]
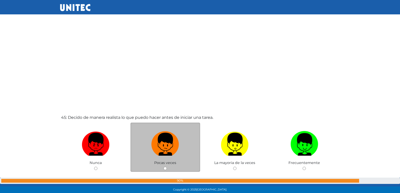
scroll to position [8528, 0]
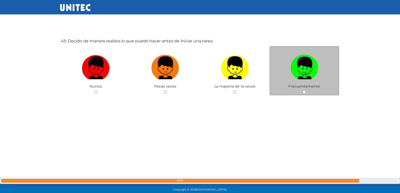
click at [304, 93] on input "radio" at bounding box center [304, 91] width 3 height 3
radio input "true"
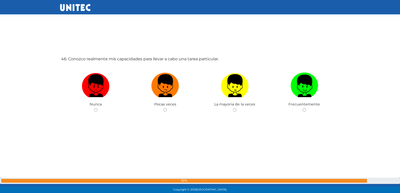
scroll to position [8705, 0]
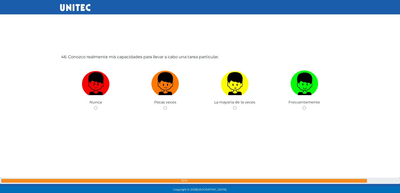
click at [163, 106] on input "radio" at bounding box center [164, 107] width 3 height 3
radio input "true"
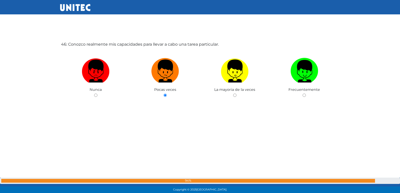
click at [233, 94] on input "radio" at bounding box center [234, 95] width 3 height 3
radio input "true"
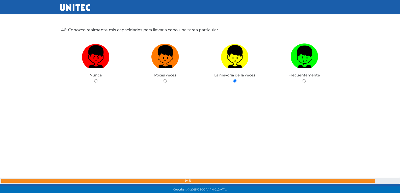
click at [303, 79] on input "radio" at bounding box center [304, 80] width 3 height 3
radio input "true"
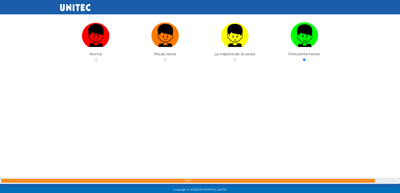
radio input "true"
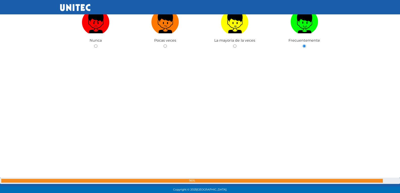
radio input "true"
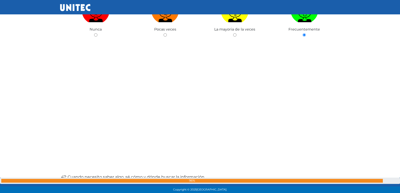
radio input "true"
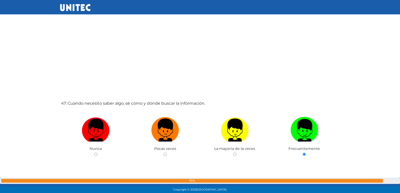
scroll to position [8853, 0]
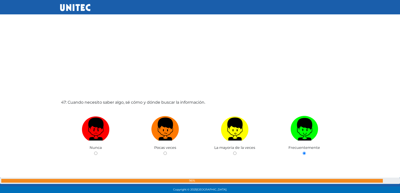
radio input "true"
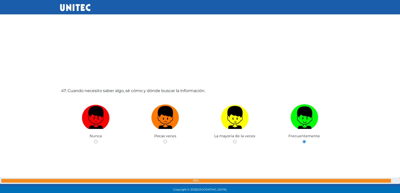
radio input "true"
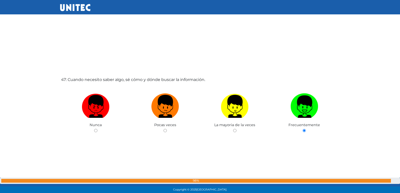
radio input "true"
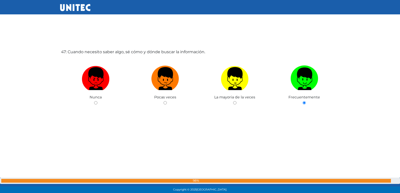
radio input "true"
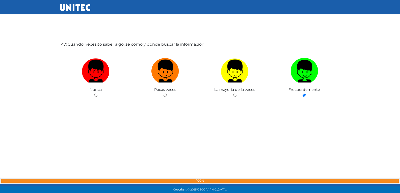
radio input "true"
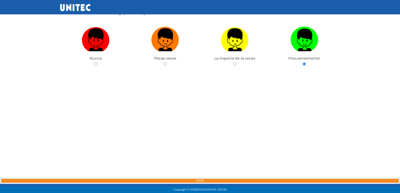
radio input "true"
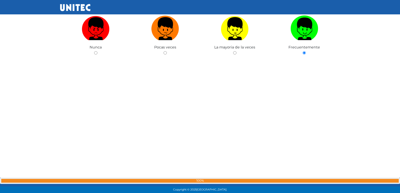
radio input "true"
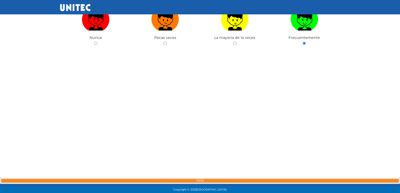
radio input "true"
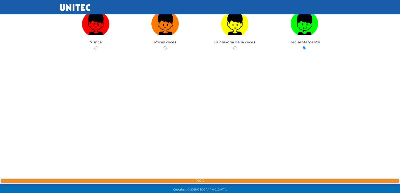
scroll to position [9636, 0]
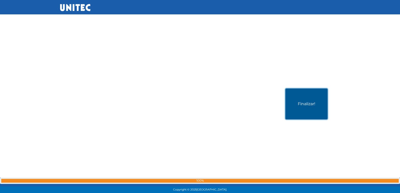
click at [303, 100] on button "Finalizar!" at bounding box center [306, 104] width 42 height 31
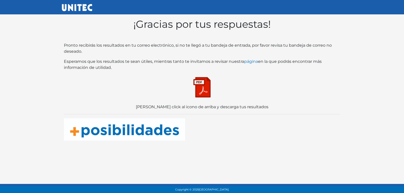
click at [198, 92] on img at bounding box center [201, 87] width 25 height 25
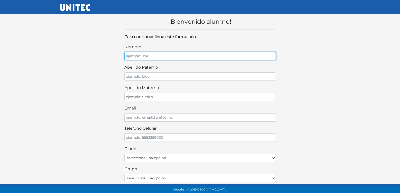
click at [180, 56] on input "nombre" at bounding box center [199, 56] width 151 height 8
type input "[PERSON_NAME]"
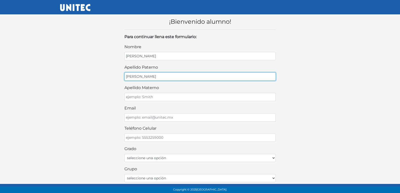
type input "[PERSON_NAME]"
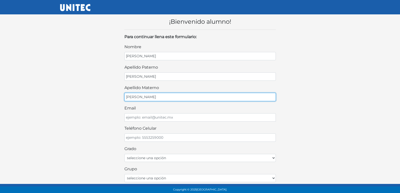
type input "[PERSON_NAME]"
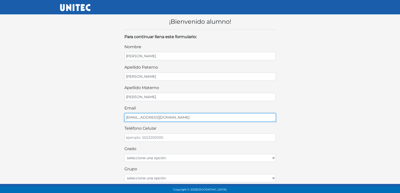
type input "[EMAIL_ADDRESS][DOMAIN_NAME]"
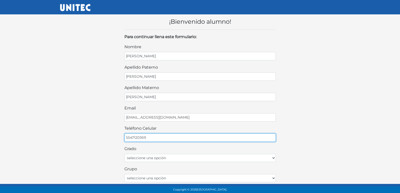
type input "5547120369"
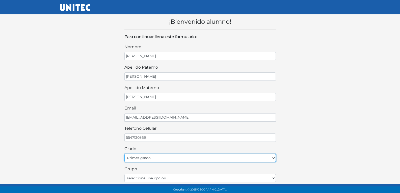
select select "2do"
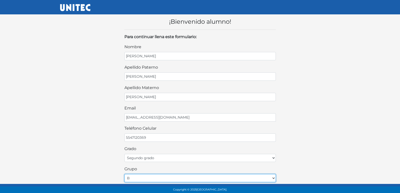
select select "A"
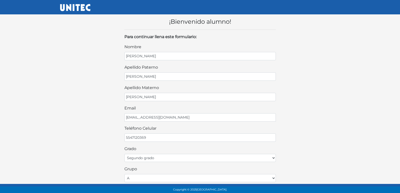
scroll to position [108, 0]
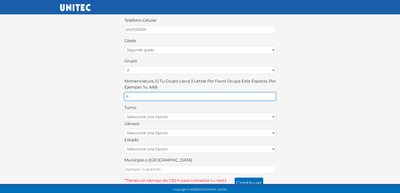
type input "A"
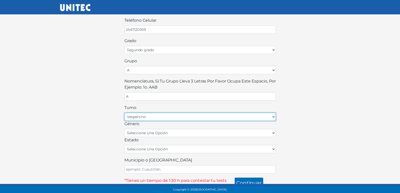
select select "matutino"
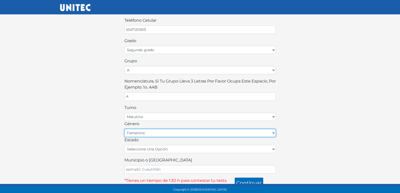
select select "M"
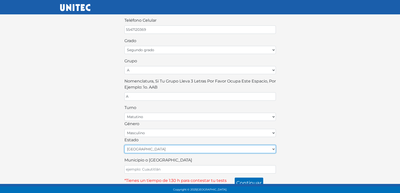
select select "MEX"
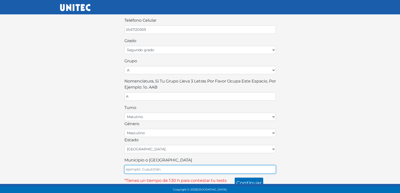
type input "ECATEPEC"
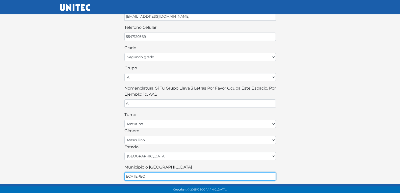
scroll to position [113, 0]
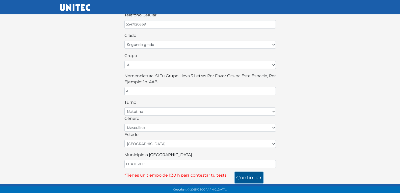
click at [250, 182] on button "continuar" at bounding box center [249, 177] width 29 height 11
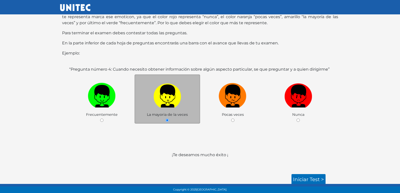
scroll to position [52, 0]
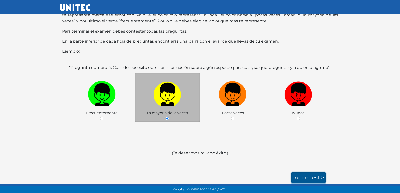
click at [308, 174] on link "Iniciar test >" at bounding box center [308, 177] width 34 height 11
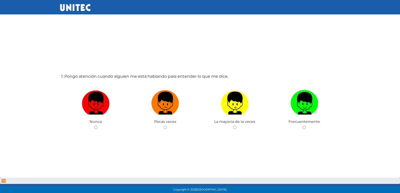
click at [163, 126] on input "radio" at bounding box center [164, 127] width 3 height 3
radio input "true"
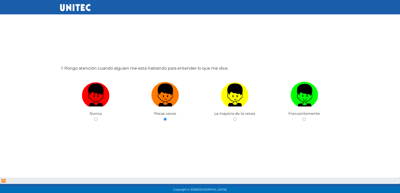
click at [233, 118] on input "radio" at bounding box center [234, 119] width 3 height 3
radio input "true"
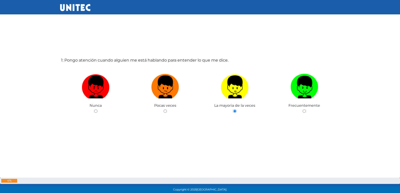
click at [303, 110] on input "radio" at bounding box center [304, 111] width 3 height 3
radio input "true"
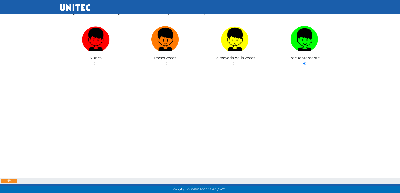
radio input "true"
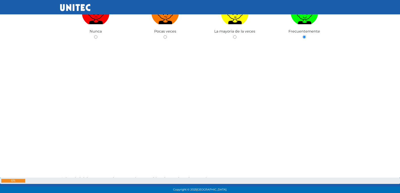
radio input "true"
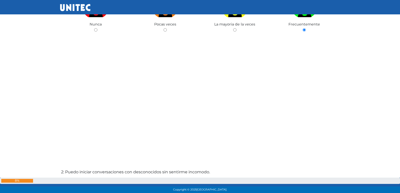
radio input "true"
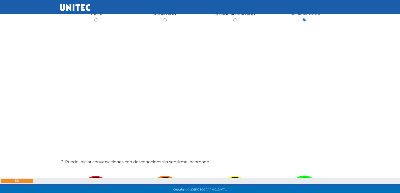
radio input "true"
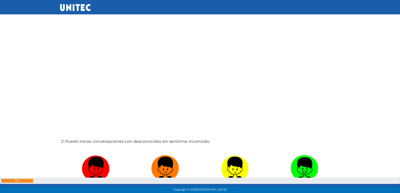
radio input "true"
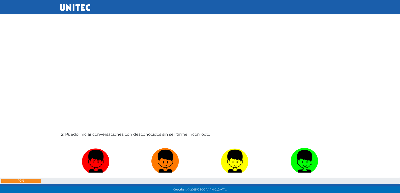
radio input "true"
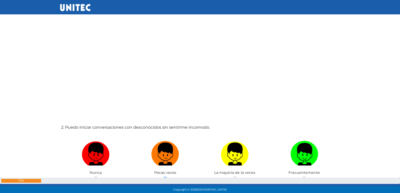
radio input "true"
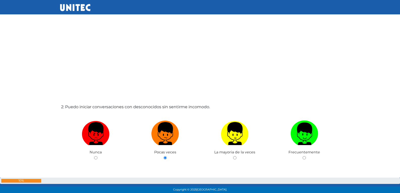
radio input "true"
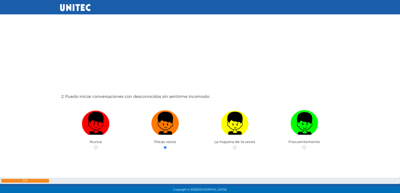
radio input "true"
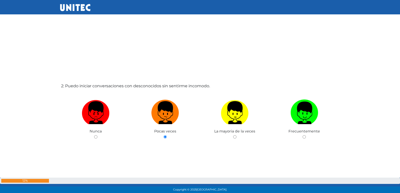
radio input "true"
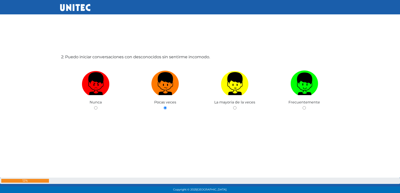
radio input "true"
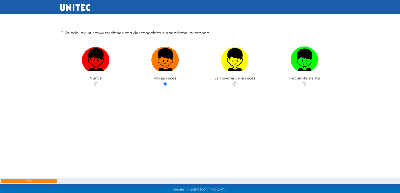
radio input "true"
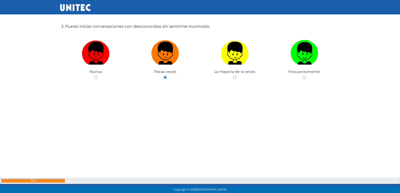
radio input "true"
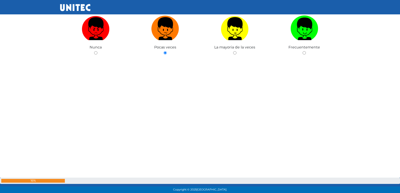
radio input "true"
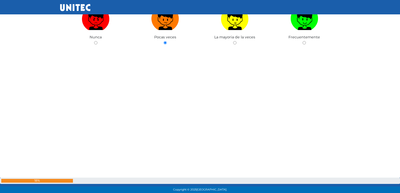
radio input "true"
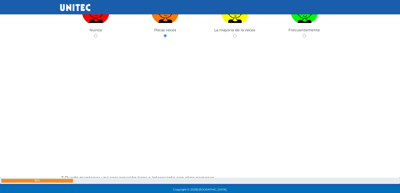
radio input "true"
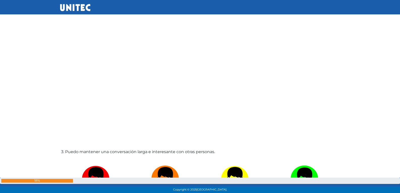
radio input "true"
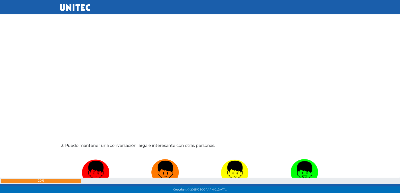
radio input "true"
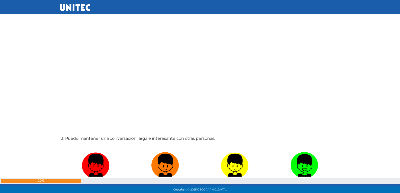
radio input "true"
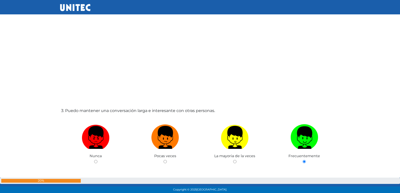
radio input "true"
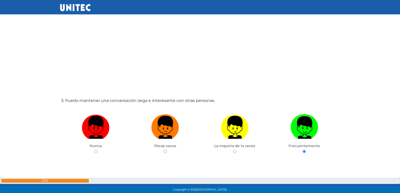
radio input "true"
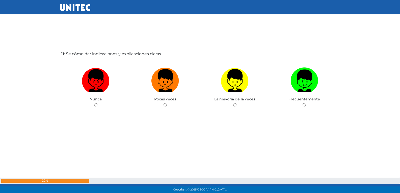
scroll to position [1955, 0]
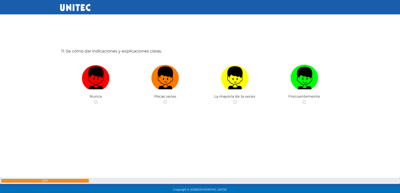
click at [163, 100] on input "radio" at bounding box center [164, 101] width 3 height 3
radio input "true"
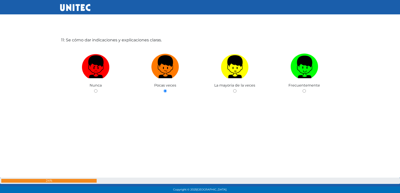
click at [233, 89] on input "radio" at bounding box center [234, 90] width 3 height 3
radio input "true"
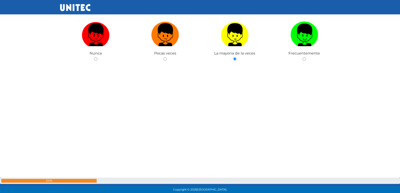
radio input "true"
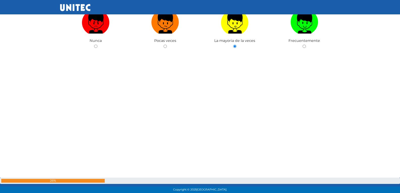
radio input "true"
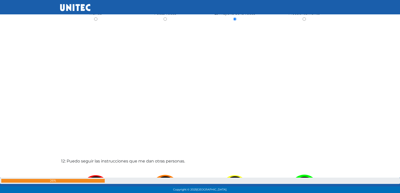
radio input "true"
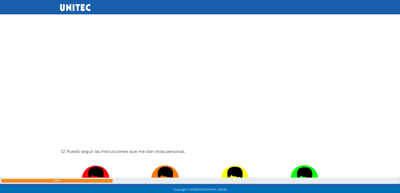
radio input "true"
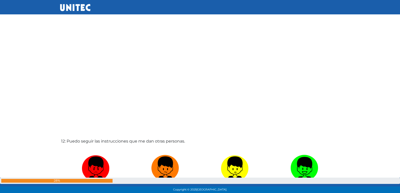
radio input "true"
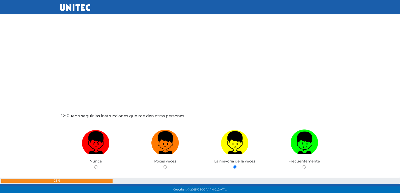
radio input "true"
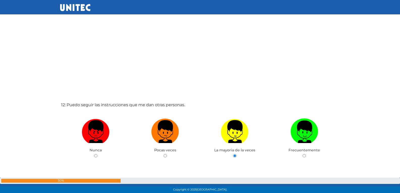
radio input "true"
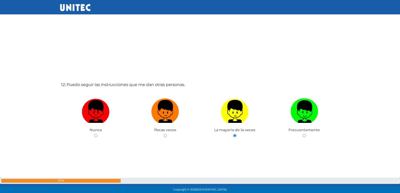
radio input "true"
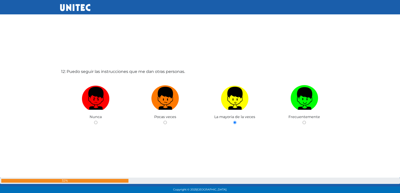
radio input "true"
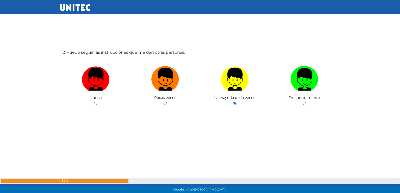
radio input "true"
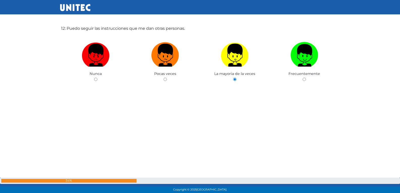
radio input "true"
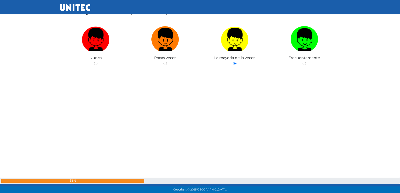
radio input "true"
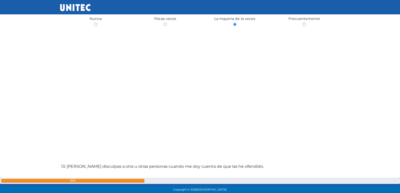
radio input "true"
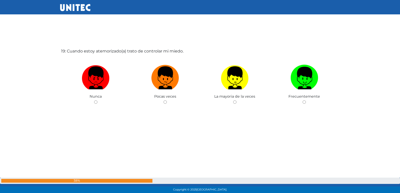
click at [163, 100] on input "radio" at bounding box center [164, 101] width 3 height 3
radio input "true"
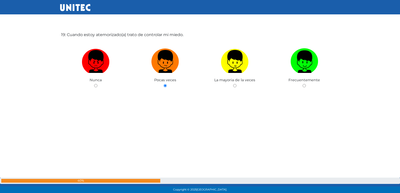
click at [233, 84] on input "radio" at bounding box center [234, 85] width 3 height 3
radio input "true"
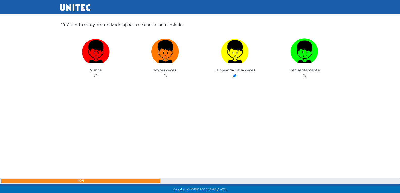
click at [303, 74] on input "radio" at bounding box center [304, 75] width 3 height 3
radio input "true"
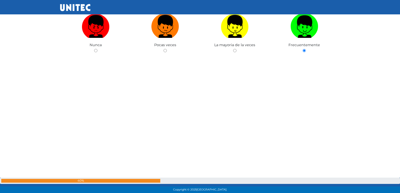
radio input "true"
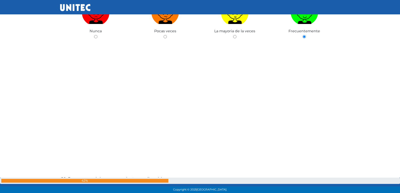
radio input "true"
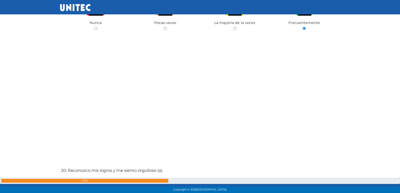
radio input "true"
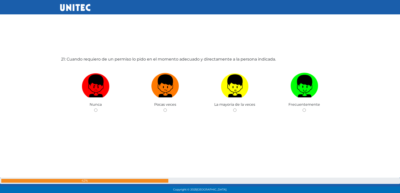
scroll to position [3886, 0]
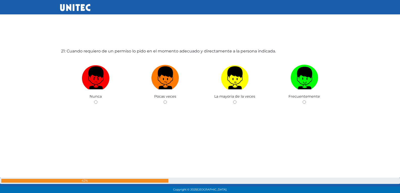
click at [163, 100] on input "radio" at bounding box center [164, 101] width 3 height 3
radio input "true"
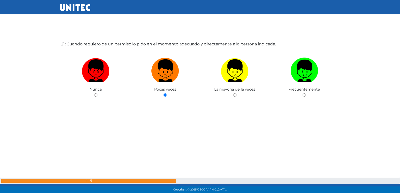
click at [233, 93] on input "radio" at bounding box center [234, 94] width 3 height 3
radio input "true"
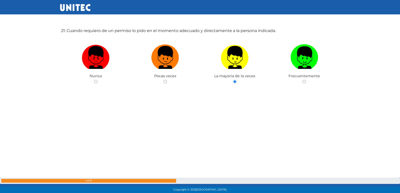
click at [303, 80] on input "radio" at bounding box center [304, 81] width 3 height 3
radio input "true"
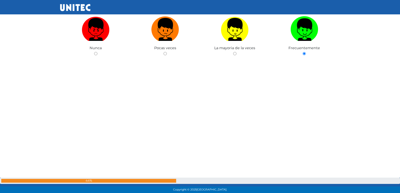
radio input "true"
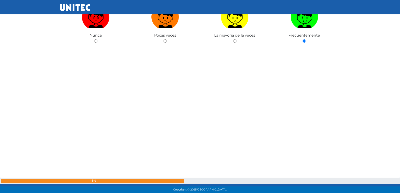
radio input "true"
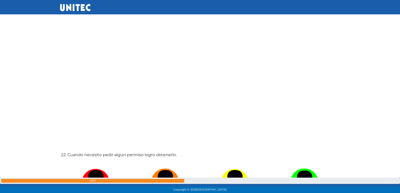
radio input "true"
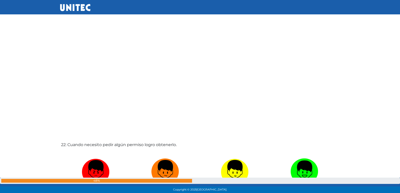
radio input "true"
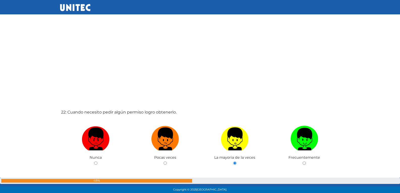
radio input "true"
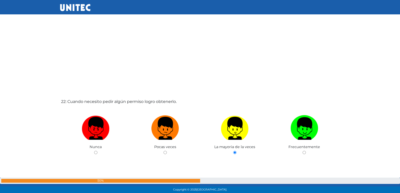
radio input "true"
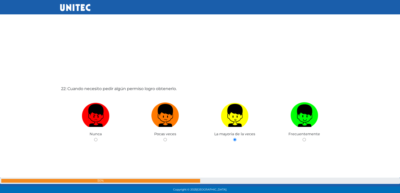
radio input "true"
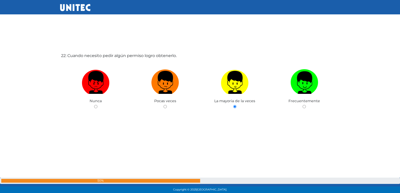
radio input "true"
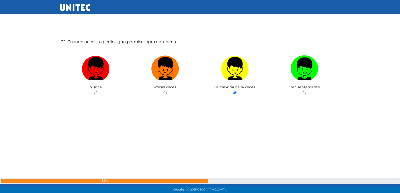
radio input "true"
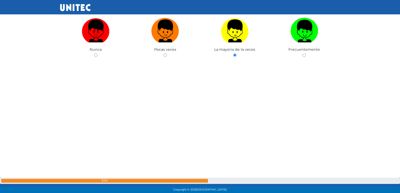
radio input "true"
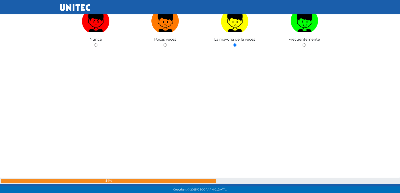
radio input "true"
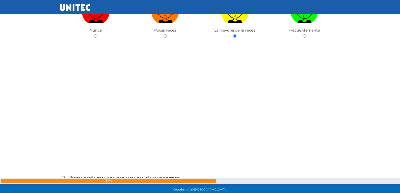
radio input "true"
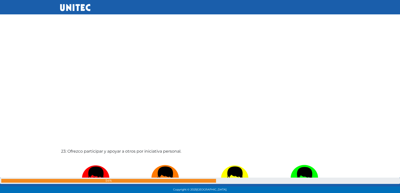
radio input "true"
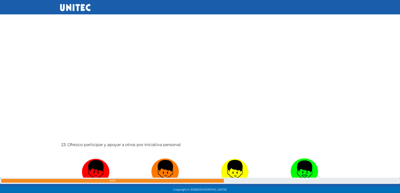
radio input "true"
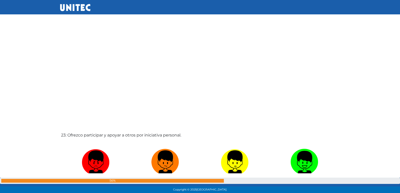
radio input "true"
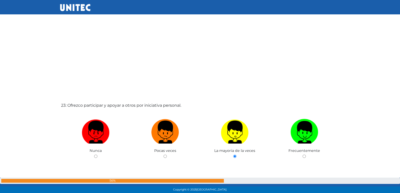
radio input "true"
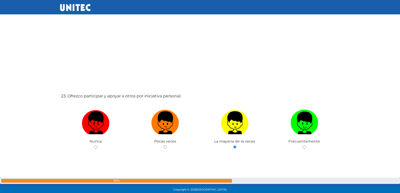
radio input "true"
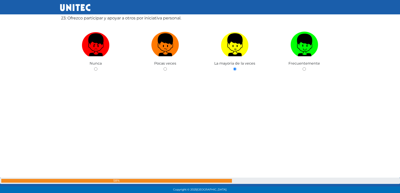
radio input "true"
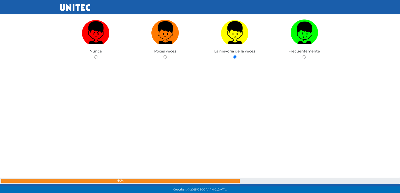
radio input "true"
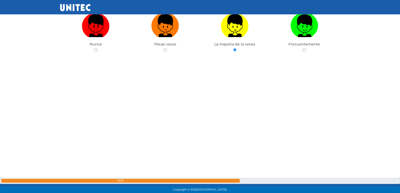
radio input "true"
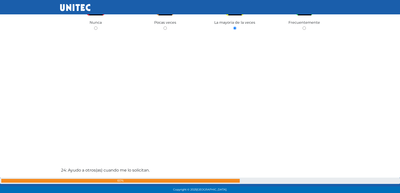
radio input "true"
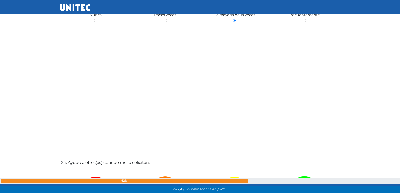
radio input "true"
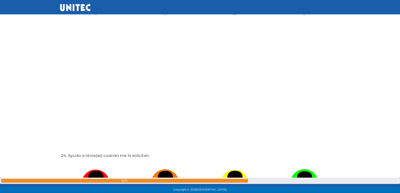
radio input "true"
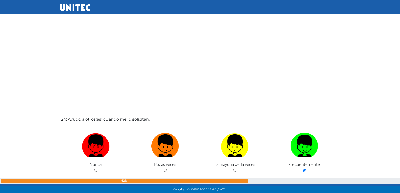
radio input "true"
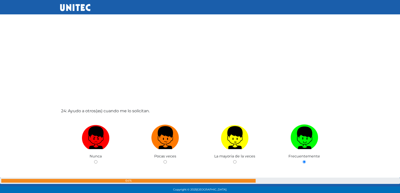
radio input "true"
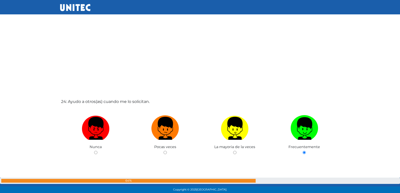
radio input "true"
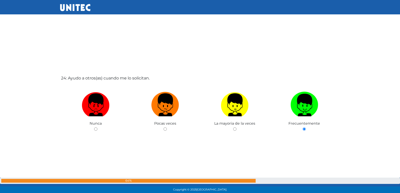
radio input "true"
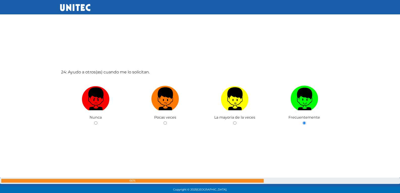
radio input "true"
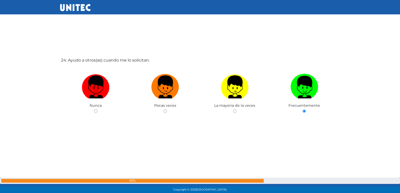
radio input "true"
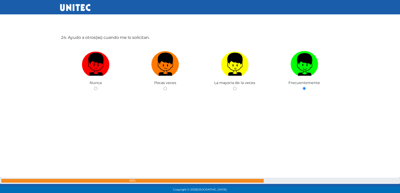
radio input "true"
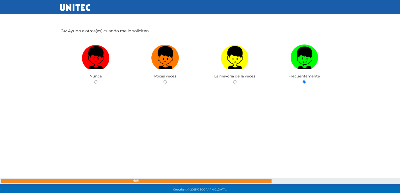
radio input "true"
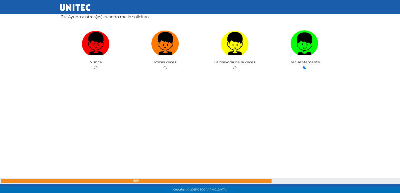
radio input "true"
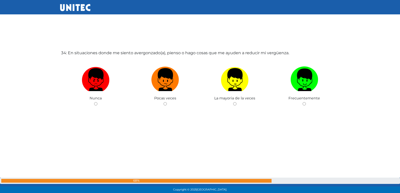
scroll to position [6395, 0]
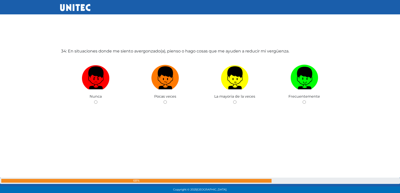
click at [163, 100] on input "radio" at bounding box center [164, 101] width 3 height 3
radio input "true"
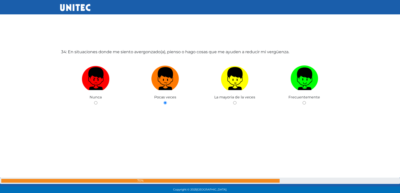
click at [233, 101] on input "radio" at bounding box center [234, 102] width 3 height 3
radio input "true"
click at [303, 101] on input "radio" at bounding box center [304, 102] width 3 height 3
radio input "true"
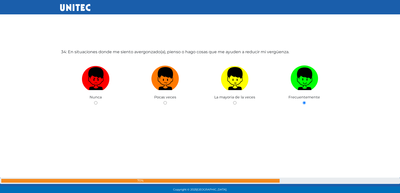
radio input "true"
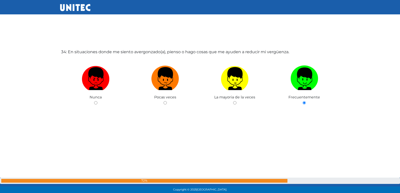
radio input "true"
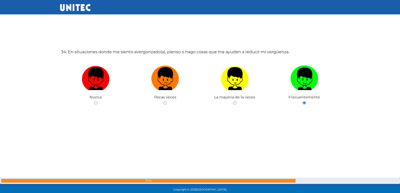
radio input "true"
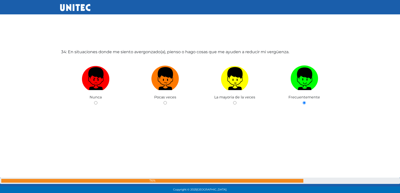
radio input "true"
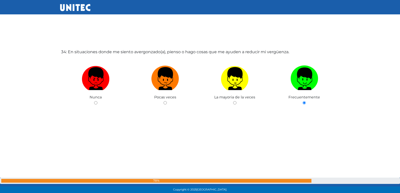
radio input "true"
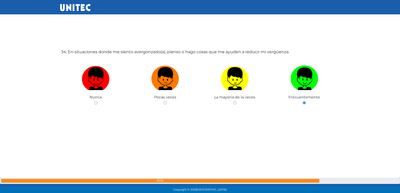
radio input "true"
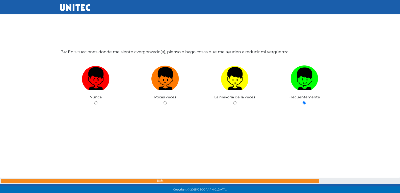
radio input "true"
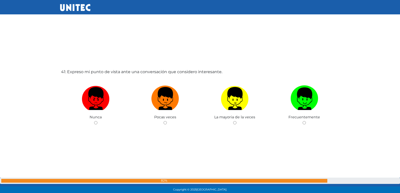
scroll to position [7746, 0]
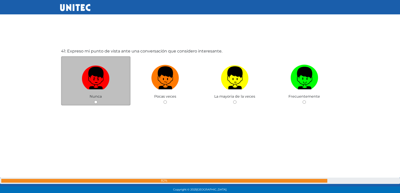
click at [98, 81] on img at bounding box center [96, 76] width 28 height 26
click at [97, 100] on input "radio" at bounding box center [95, 101] width 3 height 3
radio input "true"
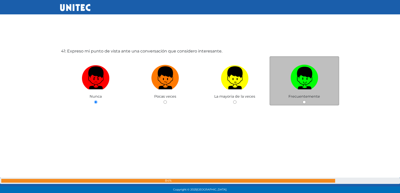
click at [306, 103] on input "radio" at bounding box center [304, 101] width 3 height 3
radio input "true"
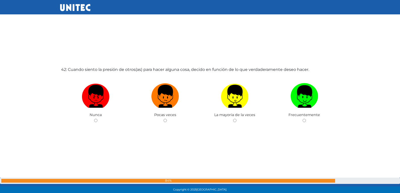
scroll to position [7939, 0]
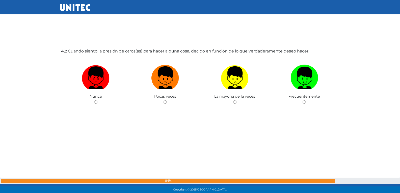
click at [163, 100] on input "radio" at bounding box center [164, 101] width 3 height 3
radio input "true"
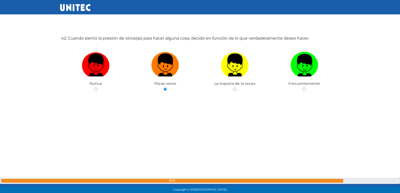
click at [233, 88] on input "radio" at bounding box center [234, 89] width 3 height 3
radio input "true"
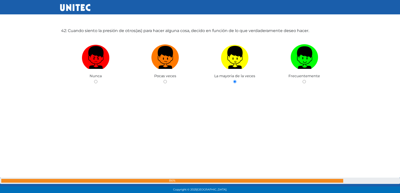
click at [303, 80] on input "radio" at bounding box center [304, 81] width 3 height 3
radio input "true"
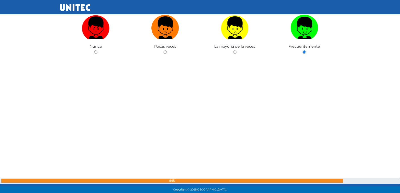
radio input "true"
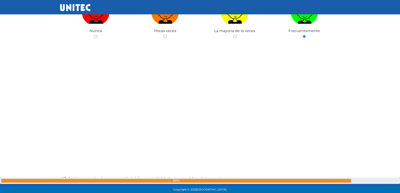
radio input "true"
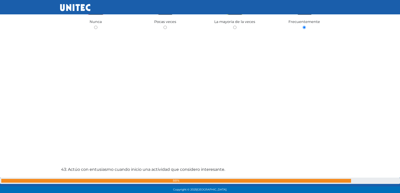
radio input "true"
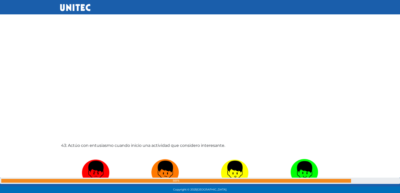
radio input "true"
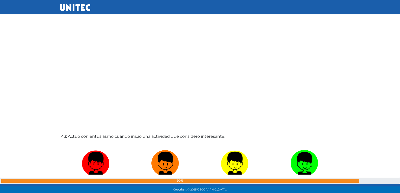
radio input "true"
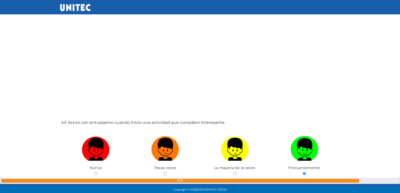
radio input "true"
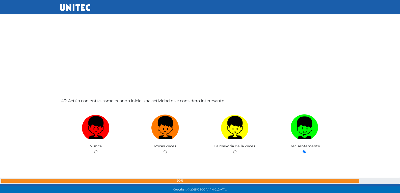
radio input "true"
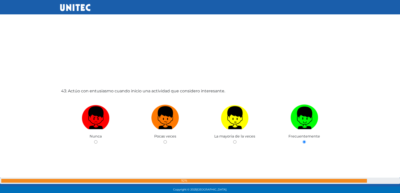
radio input "true"
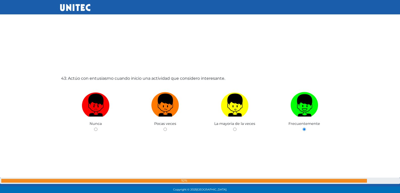
radio input "true"
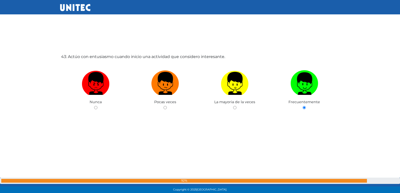
radio input "true"
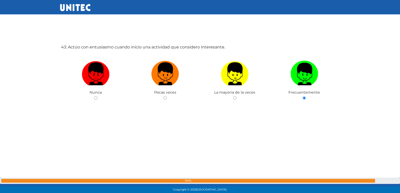
radio input "true"
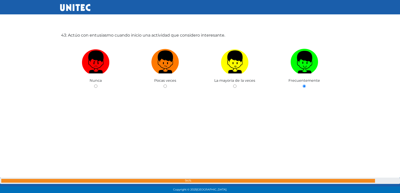
radio input "true"
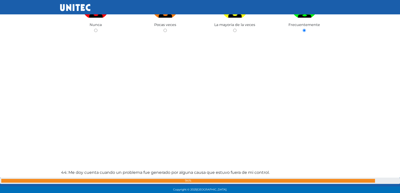
radio input "true"
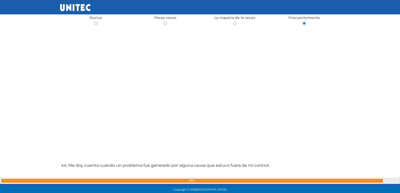
radio input "true"
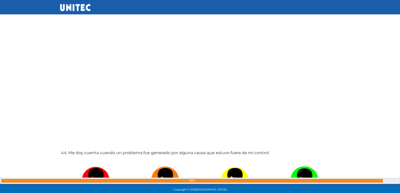
radio input "true"
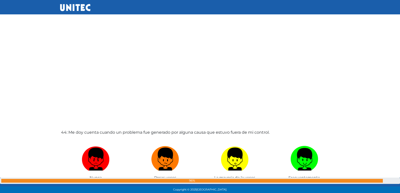
radio input "true"
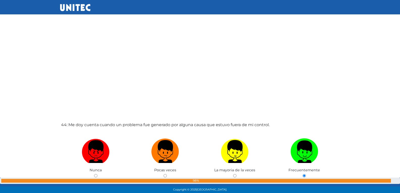
radio input "true"
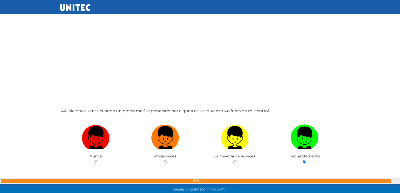
radio input "true"
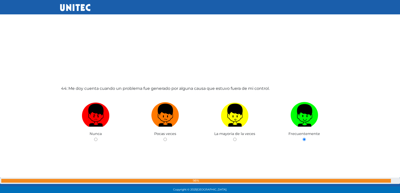
radio input "true"
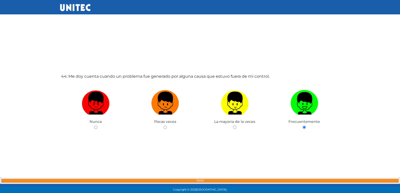
radio input "true"
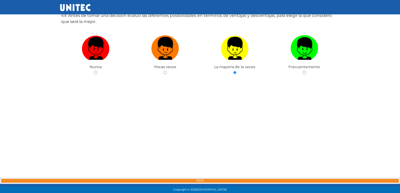
scroll to position [9281, 0]
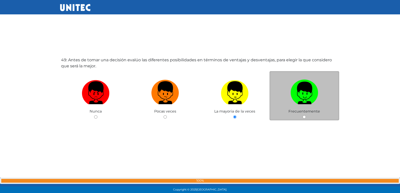
click at [305, 119] on div "Frecuentemente" at bounding box center [304, 95] width 70 height 49
click at [304, 118] on input "radio" at bounding box center [304, 116] width 3 height 3
radio input "true"
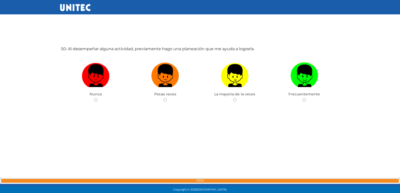
scroll to position [9499, 0]
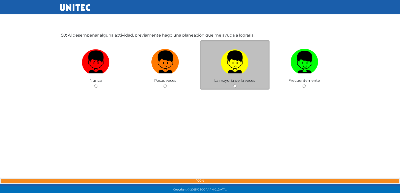
click at [235, 88] on input "radio" at bounding box center [234, 86] width 3 height 3
radio input "true"
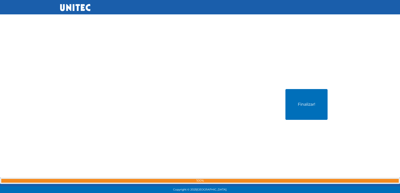
scroll to position [9644, 0]
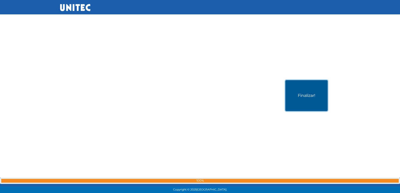
click at [297, 100] on button "Finalizar!" at bounding box center [306, 95] width 42 height 31
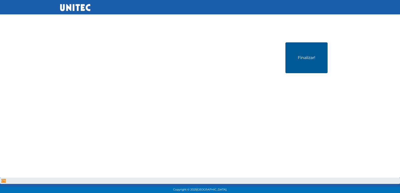
scroll to position [9686, 0]
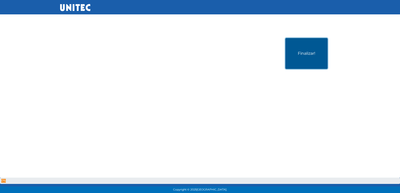
click at [308, 46] on button "Finalizar!" at bounding box center [306, 53] width 42 height 31
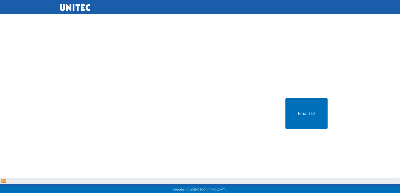
scroll to position [9686, 0]
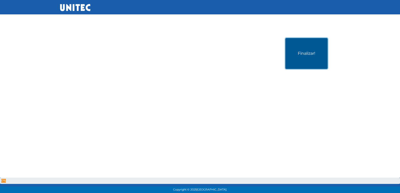
click at [303, 51] on button "Finalizar!" at bounding box center [306, 53] width 42 height 31
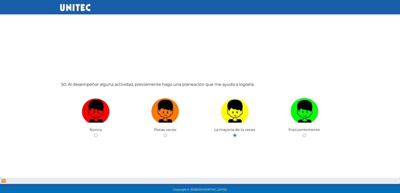
scroll to position [9686, 0]
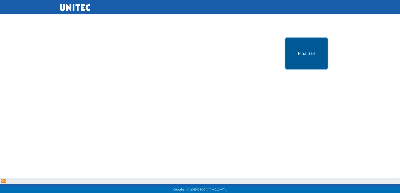
click at [306, 62] on button "Finalizar!" at bounding box center [306, 53] width 42 height 31
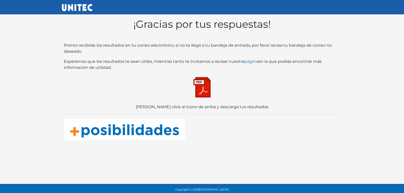
click at [202, 82] on img at bounding box center [201, 87] width 25 height 25
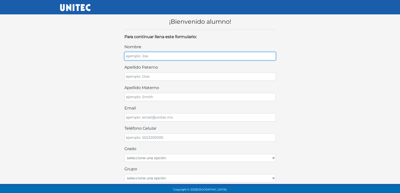
click at [181, 56] on input "nombre" at bounding box center [199, 56] width 151 height 8
type input "[PERSON_NAME]"
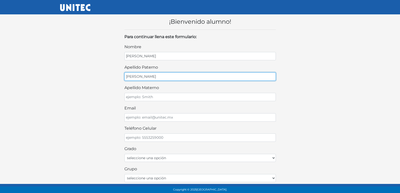
type input "[PERSON_NAME]"
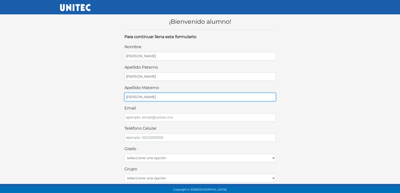
type input "[PERSON_NAME]"
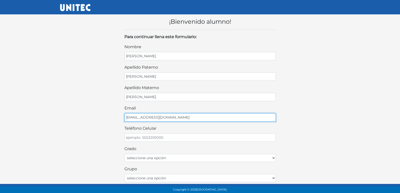
type input "[EMAIL_ADDRESS][DOMAIN_NAME]"
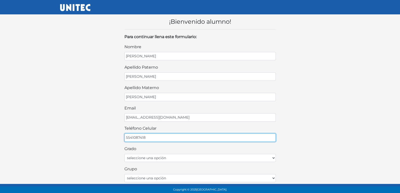
type input "5541087418"
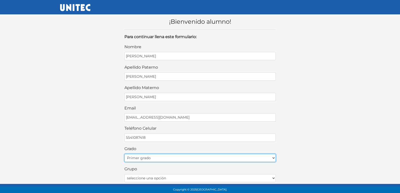
select select "2do"
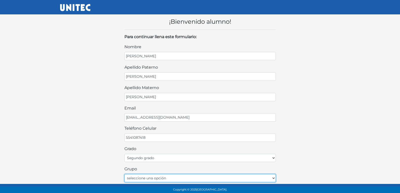
select select "A"
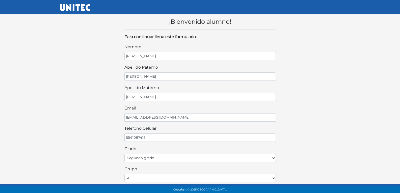
scroll to position [108, 0]
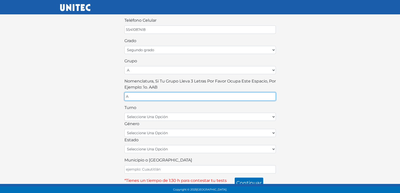
type input "A"
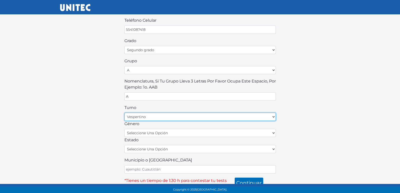
select select "matutino"
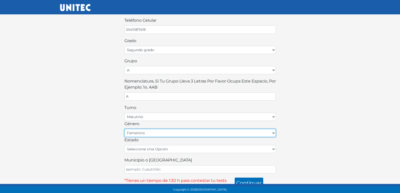
select select "M"
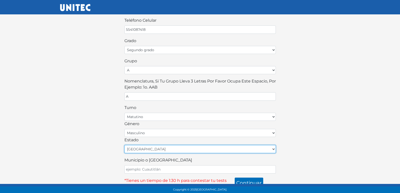
select select "MEX"
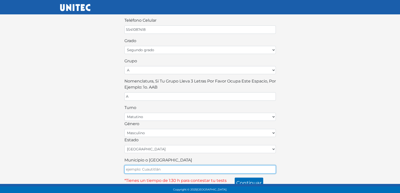
type input "ECATEPEC"
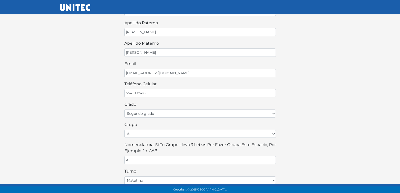
scroll to position [113, 0]
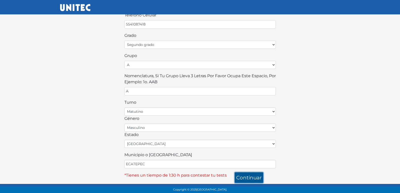
click at [247, 175] on button "continuar" at bounding box center [249, 177] width 29 height 11
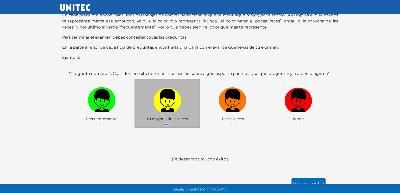
scroll to position [52, 0]
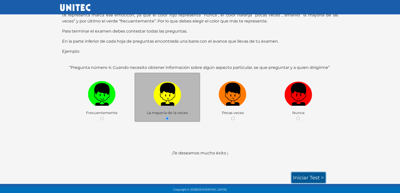
click at [312, 175] on link "Iniciar test >" at bounding box center [308, 177] width 34 height 11
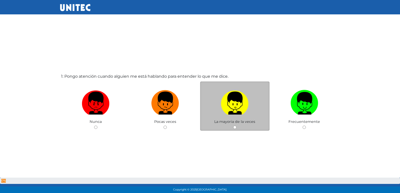
click at [163, 126] on input "radio" at bounding box center [164, 127] width 3 height 3
radio input "true"
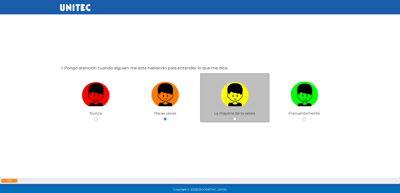
click at [233, 117] on input "radio" at bounding box center [234, 118] width 3 height 3
radio input "true"
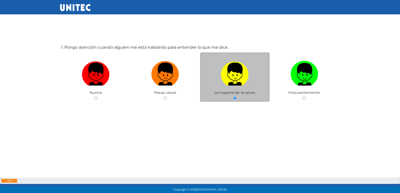
click at [303, 97] on input "radio" at bounding box center [304, 98] width 3 height 3
radio input "true"
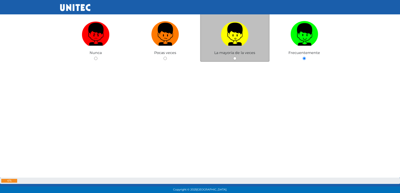
radio input "true"
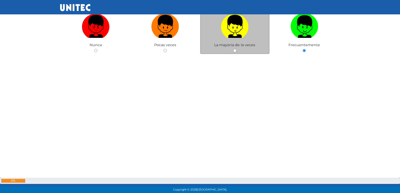
radio input "true"
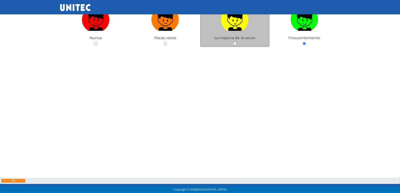
radio input "true"
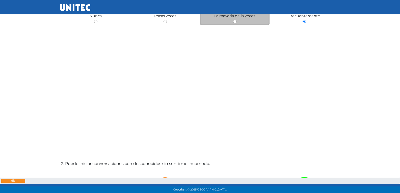
radio input "true"
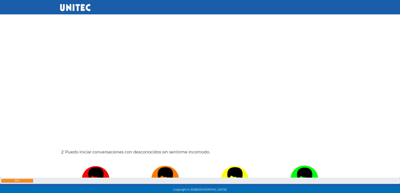
radio input "true"
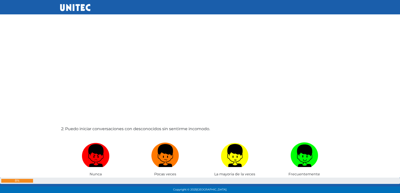
radio input "true"
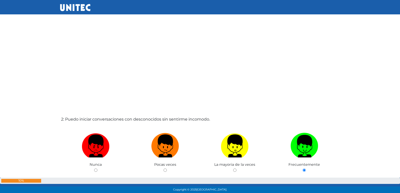
radio input "true"
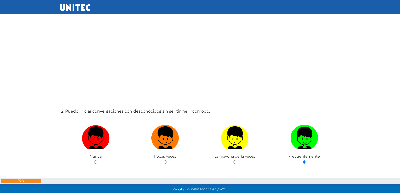
radio input "true"
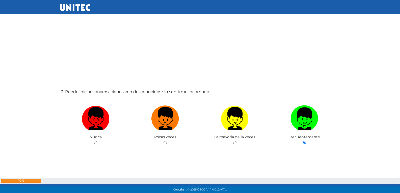
radio input "true"
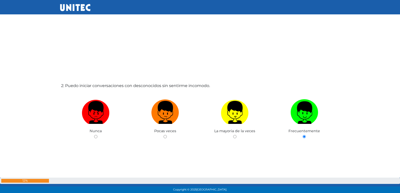
radio input "true"
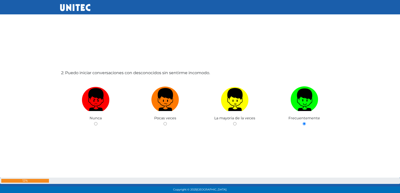
radio input "true"
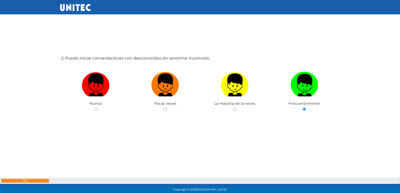
radio input "true"
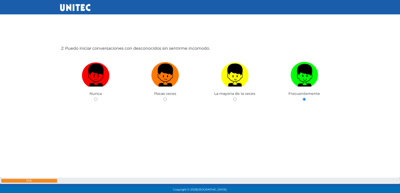
radio input "true"
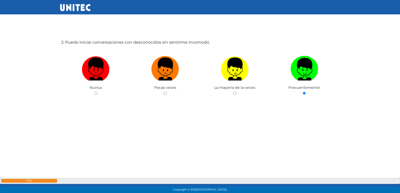
radio input "true"
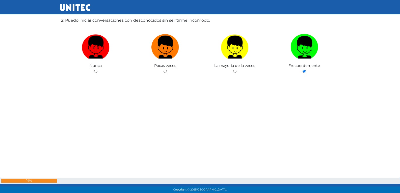
radio input "true"
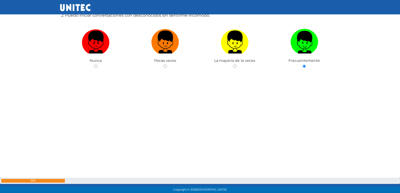
radio input "true"
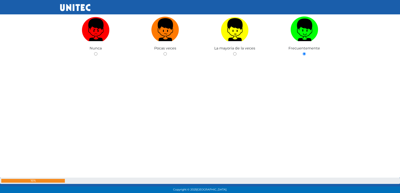
radio input "true"
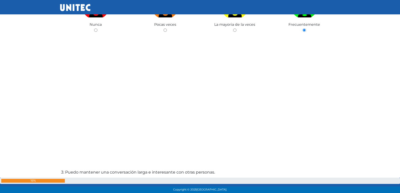
radio input "true"
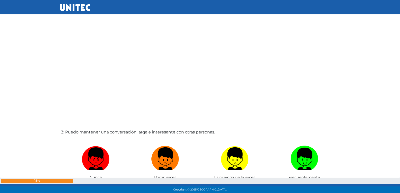
radio input "true"
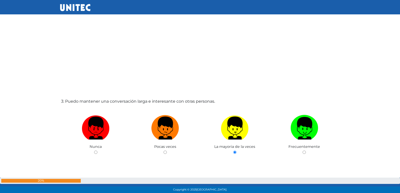
radio input "true"
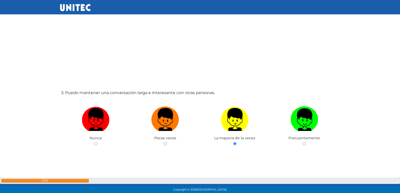
radio input "true"
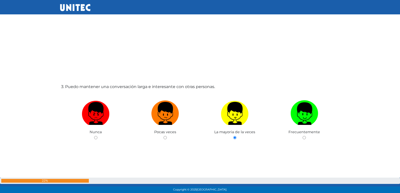
radio input "true"
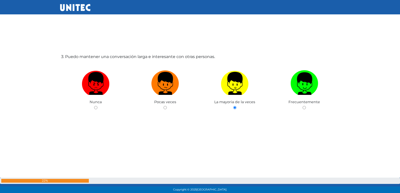
radio input "true"
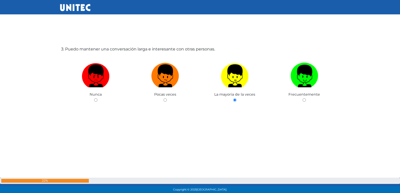
radio input "true"
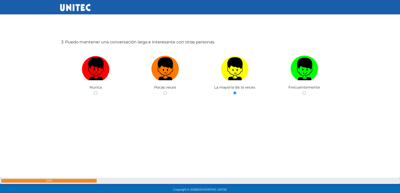
radio input "true"
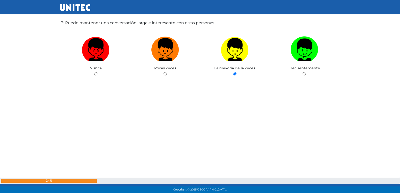
radio input "true"
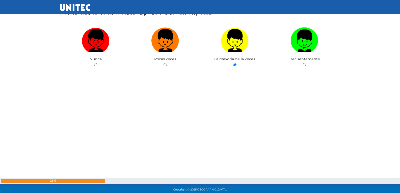
radio input "true"
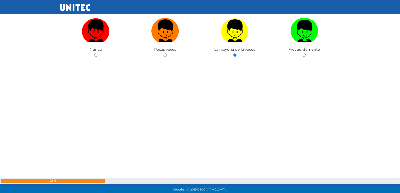
radio input "true"
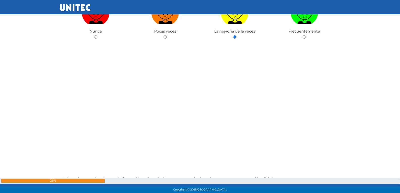
radio input "true"
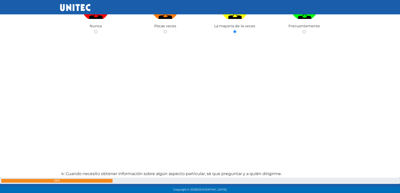
radio input "true"
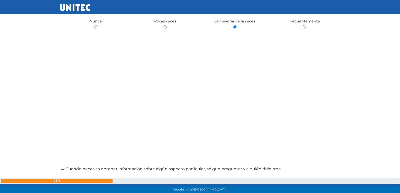
radio input "true"
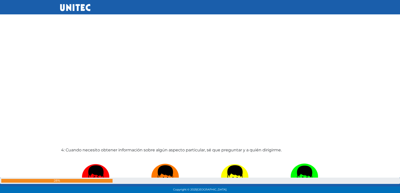
radio input "true"
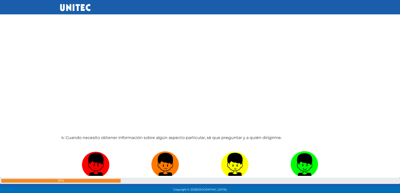
radio input "true"
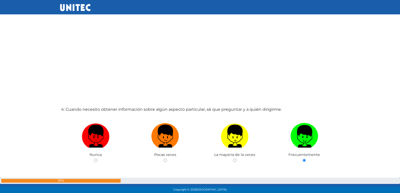
radio input "true"
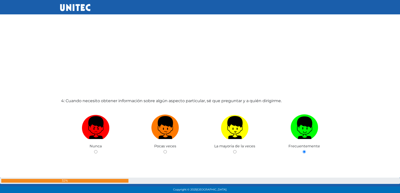
radio input "true"
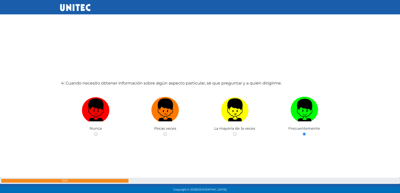
radio input "true"
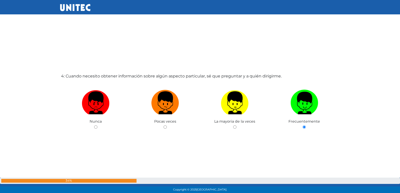
radio input "true"
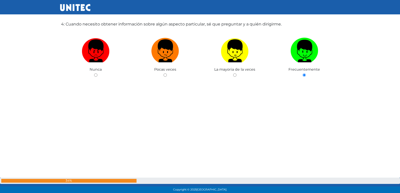
radio input "true"
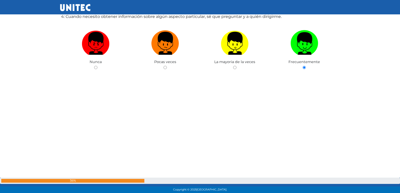
radio input "true"
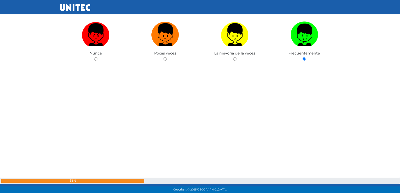
radio input "true"
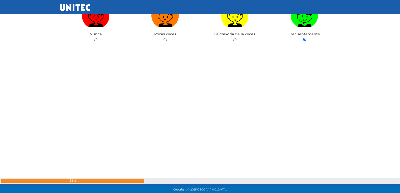
radio input "true"
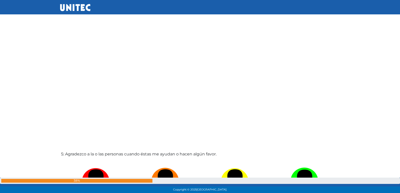
radio input "true"
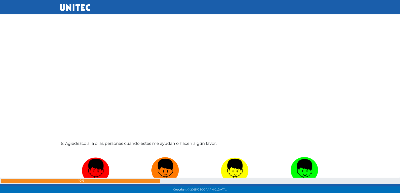
radio input "true"
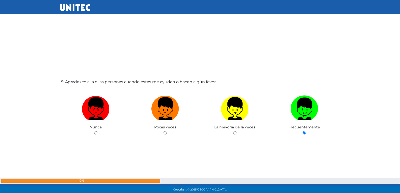
radio input "true"
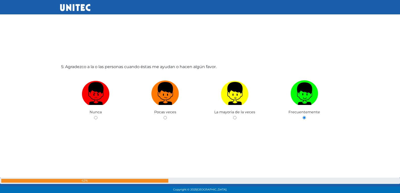
radio input "true"
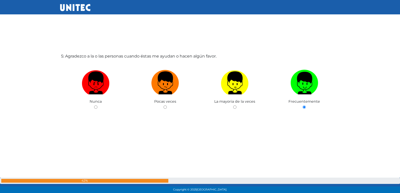
radio input "true"
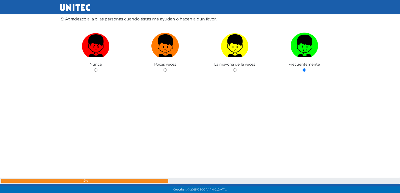
radio input "true"
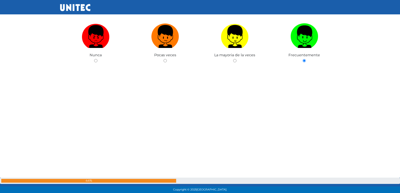
radio input "true"
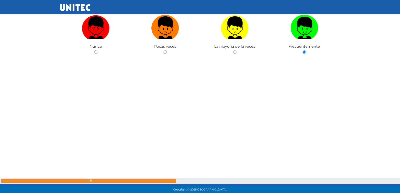
radio input "true"
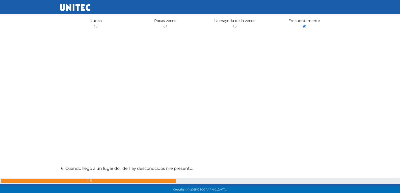
radio input "true"
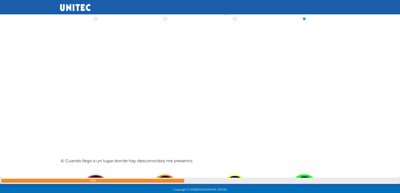
radio input "true"
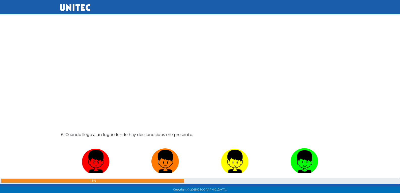
radio input "true"
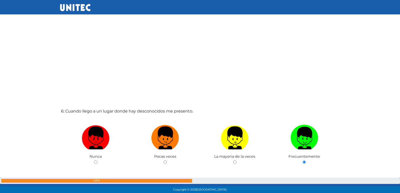
radio input "true"
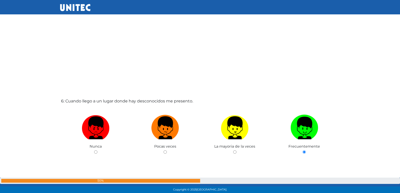
radio input "true"
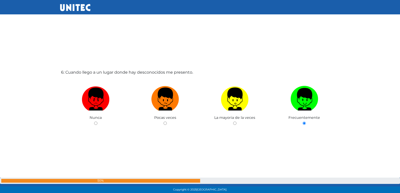
radio input "true"
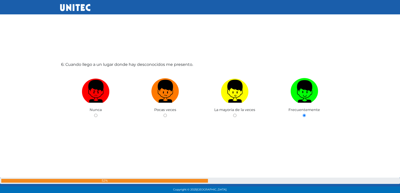
radio input "true"
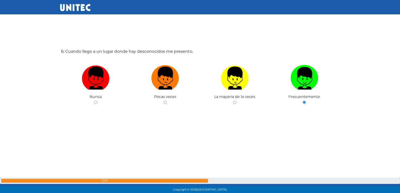
radio input "true"
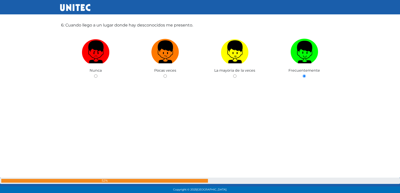
radio input "true"
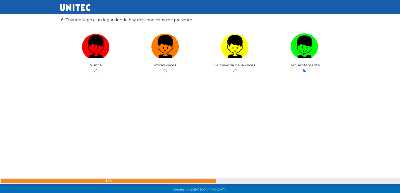
radio input "true"
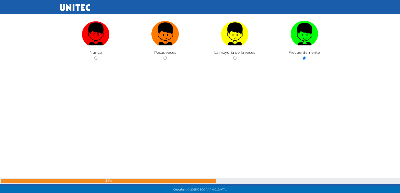
radio input "true"
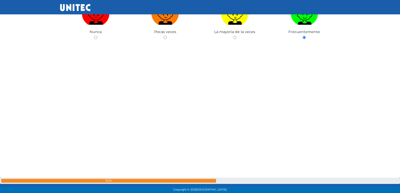
radio input "true"
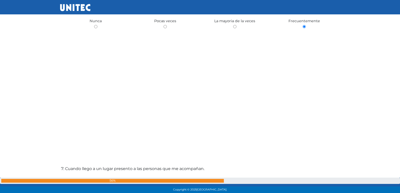
radio input "true"
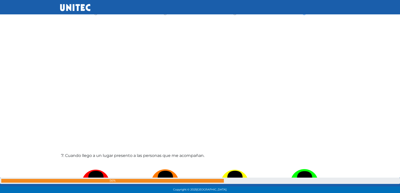
radio input "true"
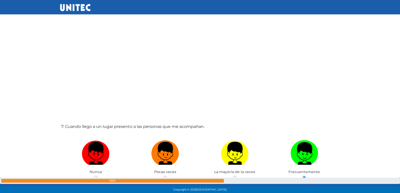
radio input "true"
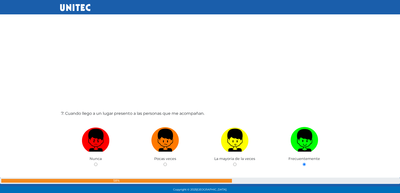
radio input "true"
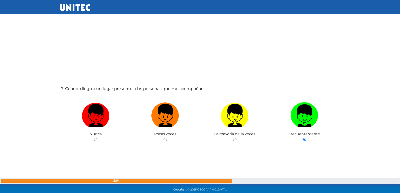
radio input "true"
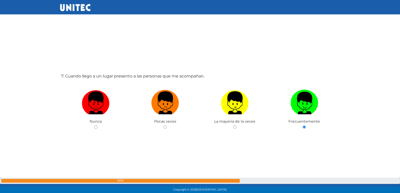
radio input "true"
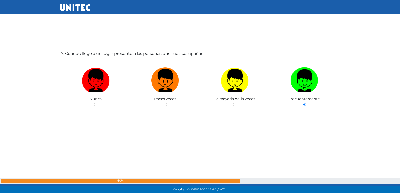
radio input "true"
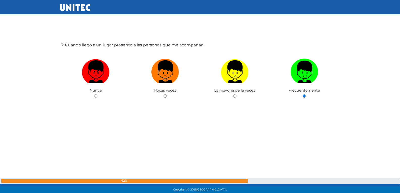
radio input "true"
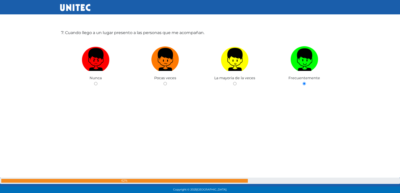
radio input "true"
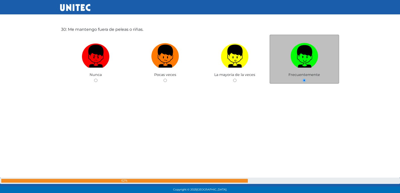
scroll to position [5639, 0]
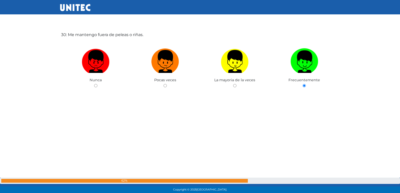
click at [222, 110] on div "30: Me mantengo fuera de peleas o riñas. Nunca Pocas veces La mayoria de la vec…" at bounding box center [200, 80] width 280 height 193
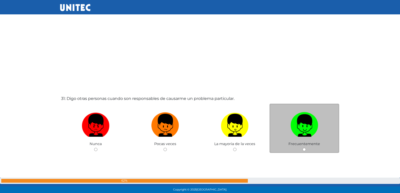
scroll to position [5781, 0]
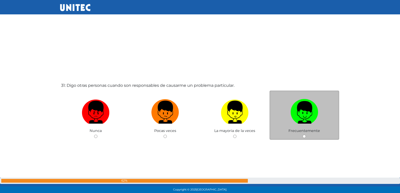
click at [163, 135] on input "radio" at bounding box center [164, 136] width 3 height 3
radio input "true"
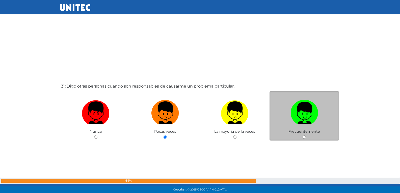
click at [233, 135] on input "radio" at bounding box center [234, 136] width 3 height 3
radio input "true"
click at [303, 135] on input "radio" at bounding box center [304, 136] width 3 height 3
radio input "true"
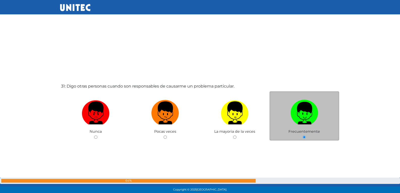
radio input "true"
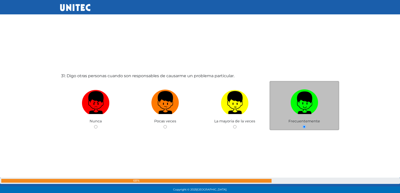
radio input "true"
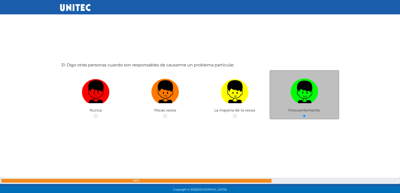
radio input "true"
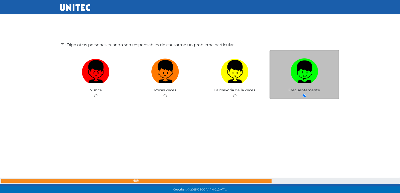
radio input "true"
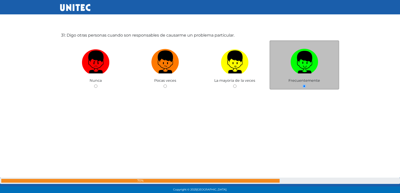
radio input "true"
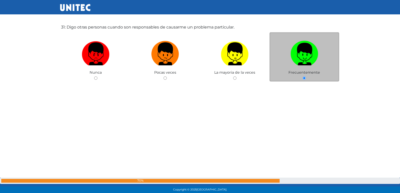
radio input "true"
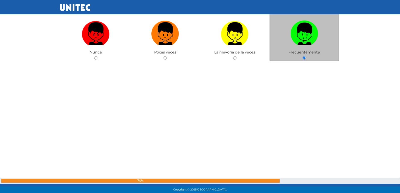
radio input "true"
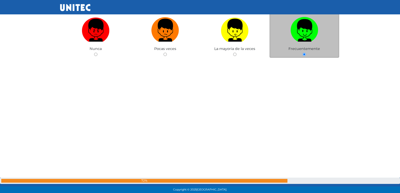
radio input "true"
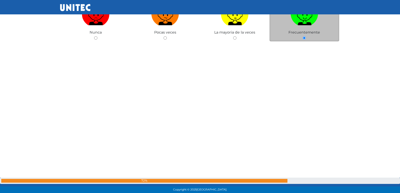
radio input "true"
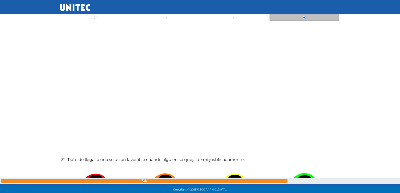
radio input "true"
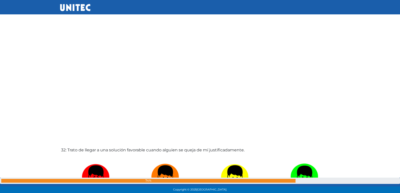
radio input "true"
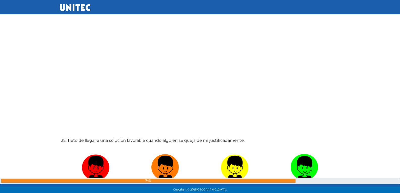
radio input "true"
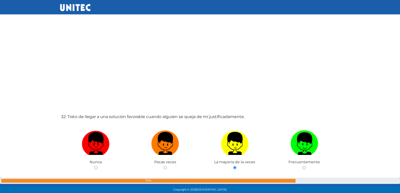
radio input "true"
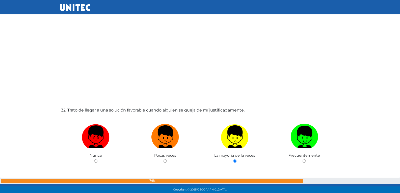
radio input "true"
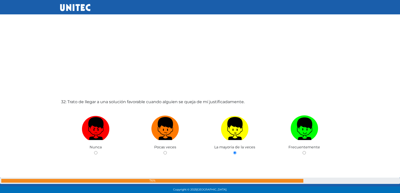
radio input "true"
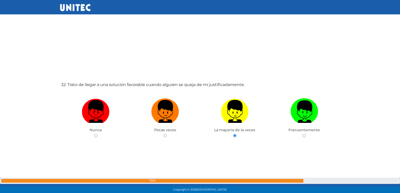
radio input "true"
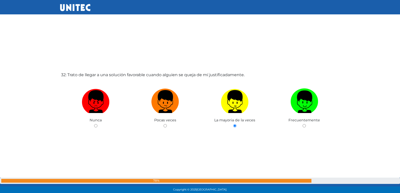
radio input "true"
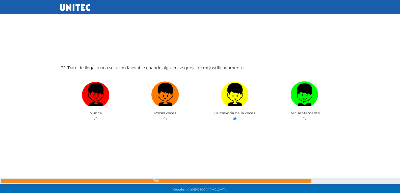
radio input "true"
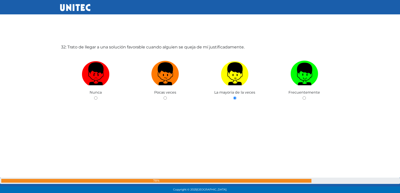
radio input "true"
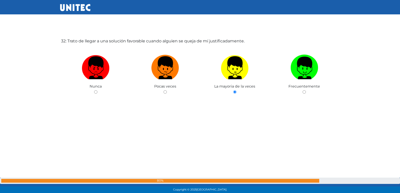
radio input "true"
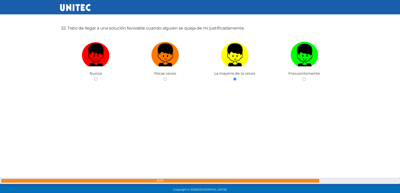
radio input "true"
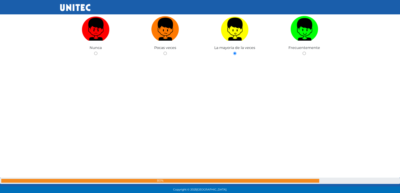
radio input "true"
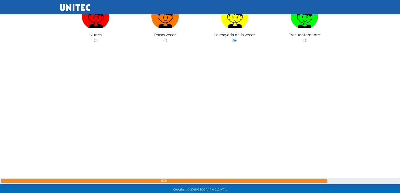
radio input "true"
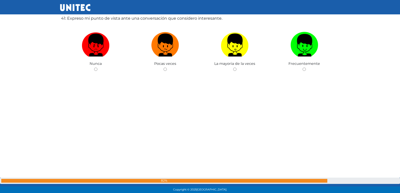
scroll to position [7780, 0]
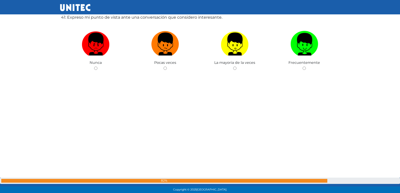
click at [163, 67] on input "radio" at bounding box center [164, 68] width 3 height 3
radio input "true"
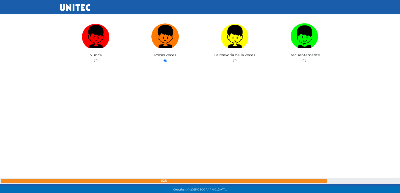
click at [233, 59] on input "radio" at bounding box center [234, 60] width 3 height 3
radio input "true"
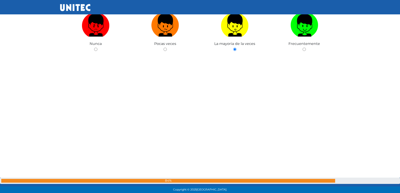
click at [303, 48] on input "radio" at bounding box center [304, 49] width 3 height 3
radio input "true"
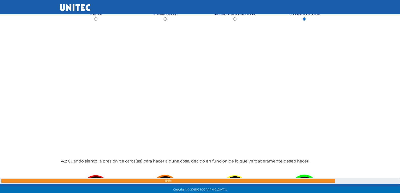
radio input "true"
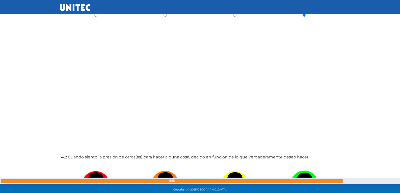
radio input "true"
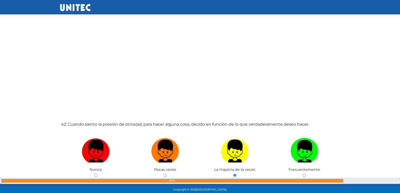
click at [303, 174] on input "radio" at bounding box center [304, 175] width 3 height 3
radio input "true"
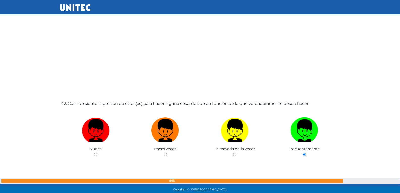
radio input "true"
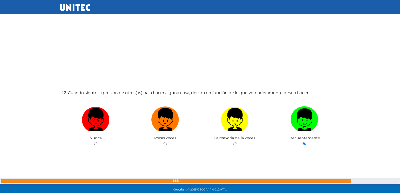
radio input "true"
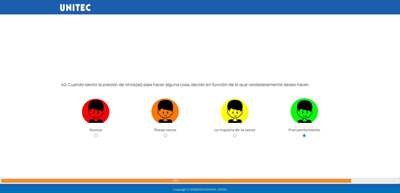
radio input "true"
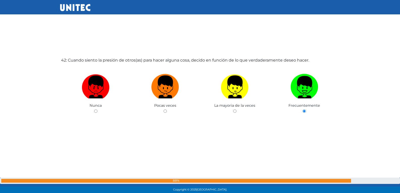
radio input "true"
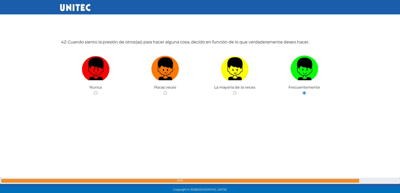
radio input "true"
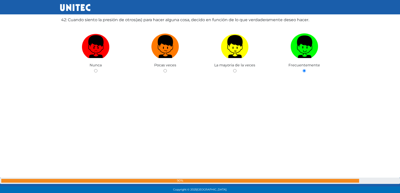
radio input "true"
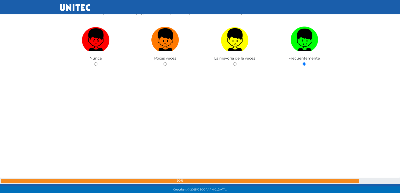
radio input "true"
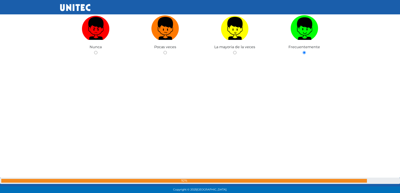
radio input "true"
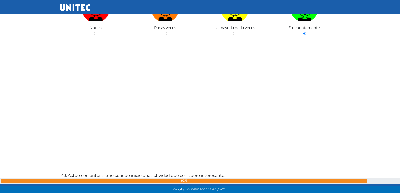
radio input "true"
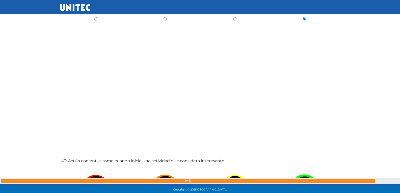
radio input "true"
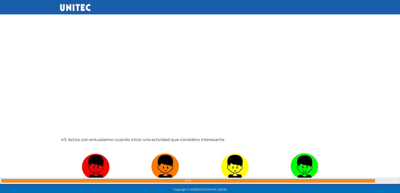
radio input "true"
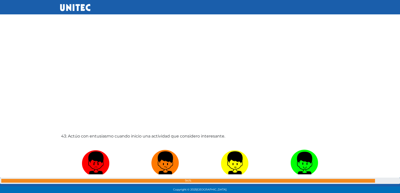
radio input "true"
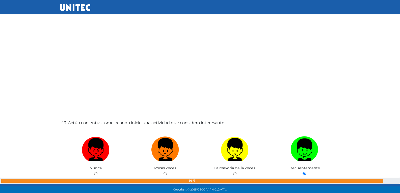
radio input "true"
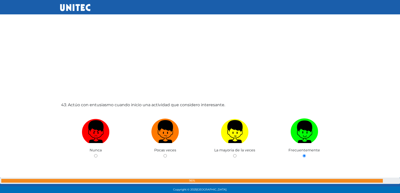
radio input "true"
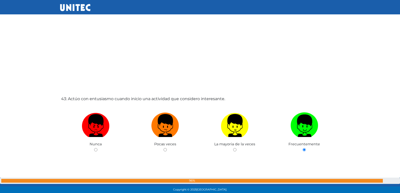
radio input "true"
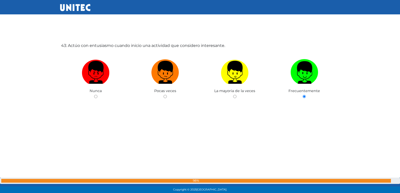
radio input "true"
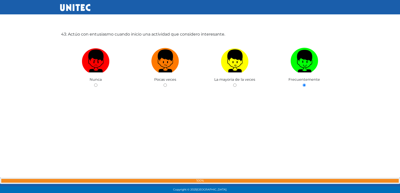
radio input "true"
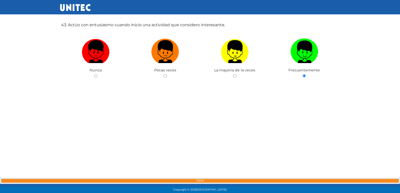
radio input "true"
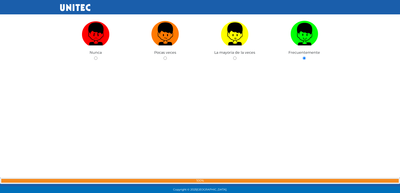
radio input "true"
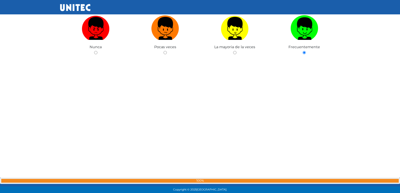
radio input "true"
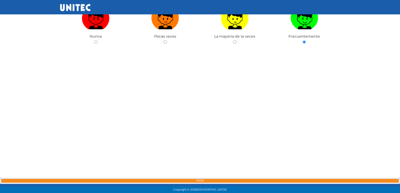
radio input "true"
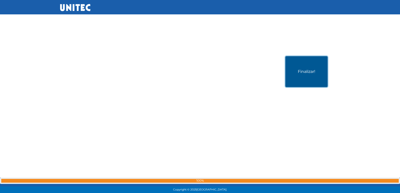
scroll to position [9686, 0]
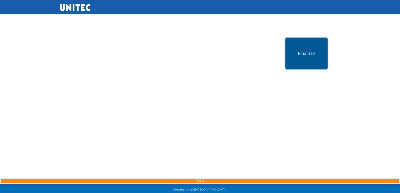
click at [302, 59] on button "Finalizar!" at bounding box center [306, 53] width 42 height 31
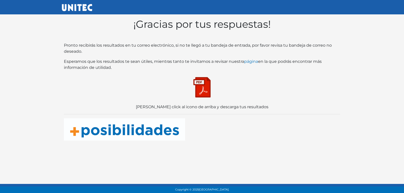
click at [198, 82] on img at bounding box center [201, 87] width 25 height 25
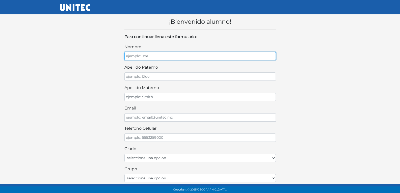
click at [177, 55] on input "nombre" at bounding box center [199, 56] width 151 height 8
type input "[PERSON_NAME]"
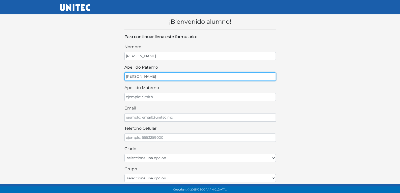
type input "MARQUEZ"
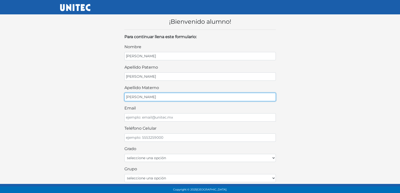
type input "MANCILLA"
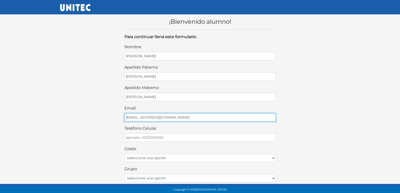
type input "DAFFODE@GMAIL.COM"
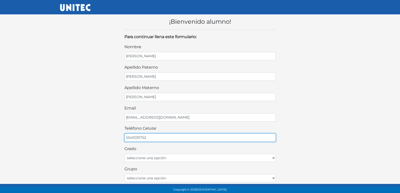
type input "5541039752"
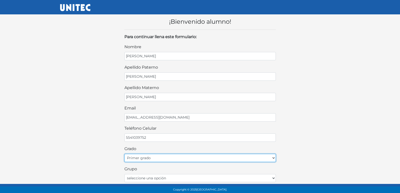
select select "2do"
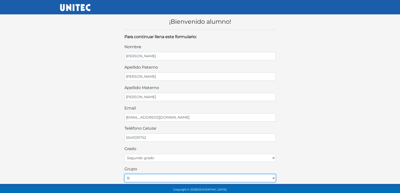
select select "C"
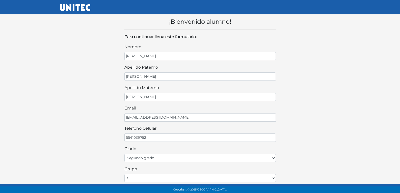
scroll to position [108, 0]
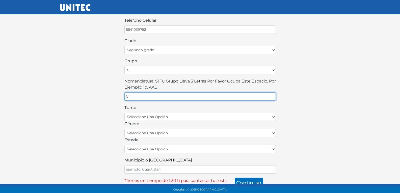
type input "C"
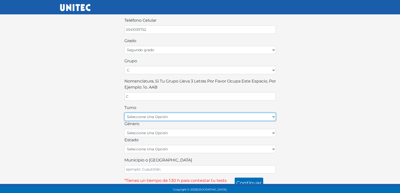
select select "matutino"
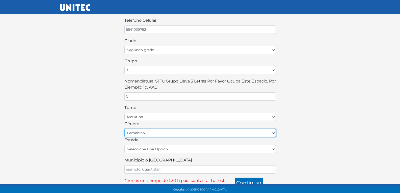
select select "M"
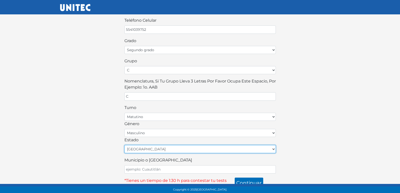
select select "MEX"
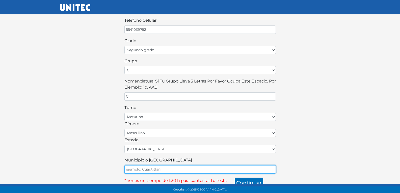
type input "ECATEPEC"
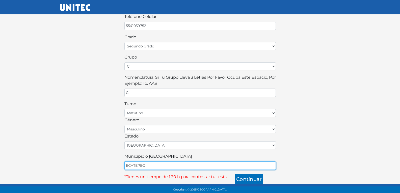
scroll to position [113, 0]
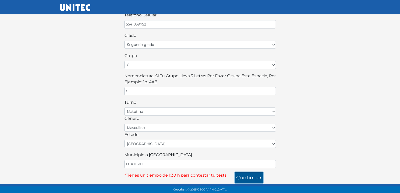
click at [238, 175] on button "continuar" at bounding box center [249, 177] width 29 height 11
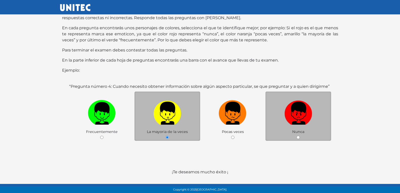
scroll to position [52, 0]
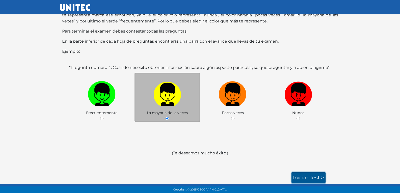
click at [303, 177] on link "Iniciar test >" at bounding box center [308, 177] width 34 height 11
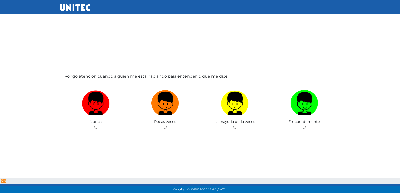
click at [163, 126] on input "radio" at bounding box center [164, 127] width 3 height 3
radio input "true"
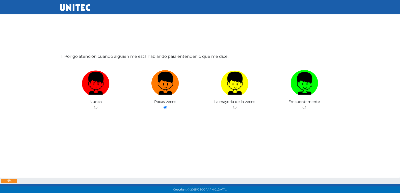
radio input "true"
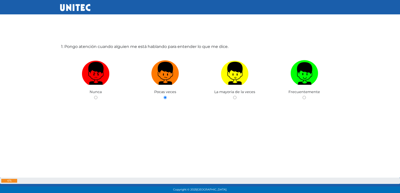
radio input "true"
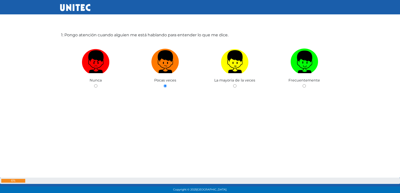
radio input "true"
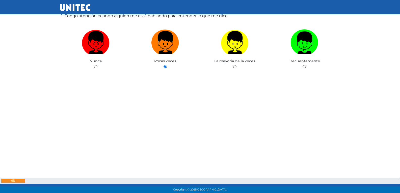
radio input "true"
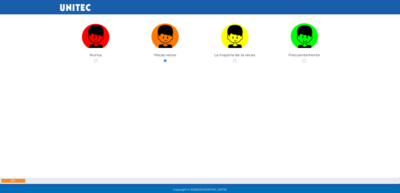
radio input "true"
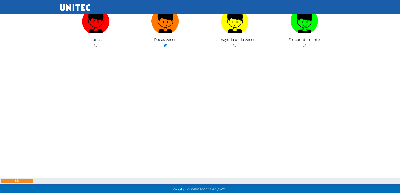
radio input "true"
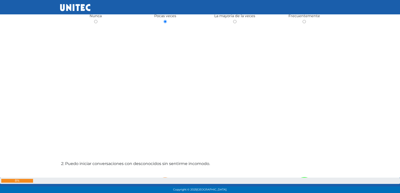
radio input "true"
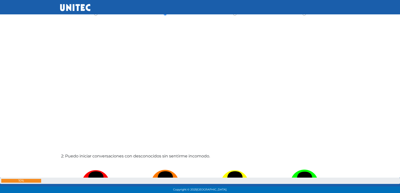
radio input "true"
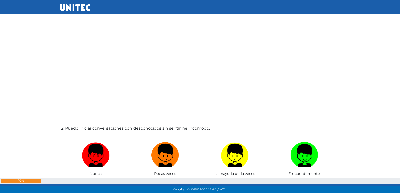
radio input "true"
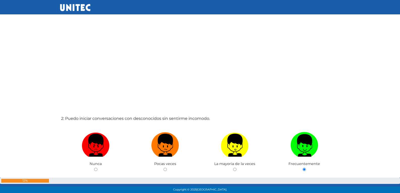
radio input "true"
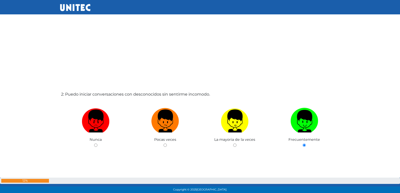
radio input "true"
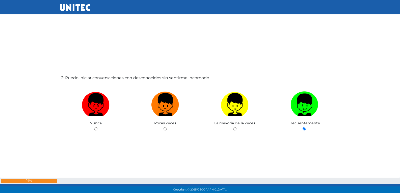
radio input "true"
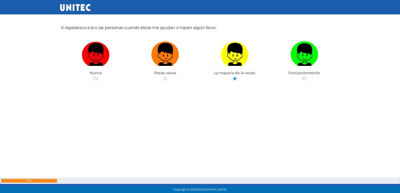
scroll to position [766, 0]
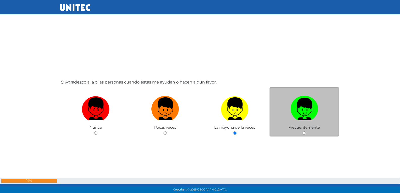
click at [307, 134] on div "Frecuentemente" at bounding box center [304, 111] width 70 height 49
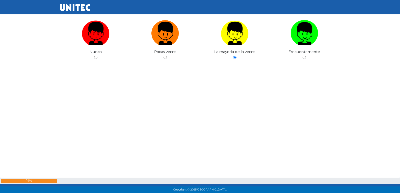
scroll to position [867, 0]
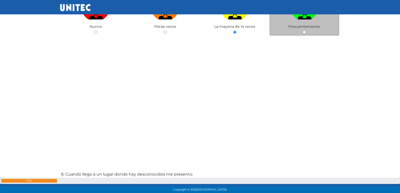
click at [305, 33] on input "radio" at bounding box center [304, 32] width 3 height 3
radio input "true"
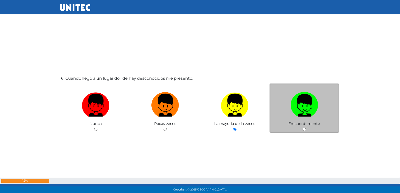
scroll to position [966, 0]
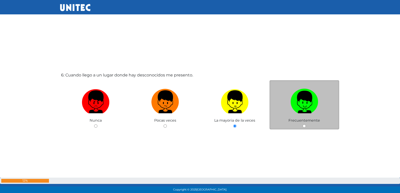
click at [304, 127] on input "radio" at bounding box center [304, 125] width 3 height 3
radio input "true"
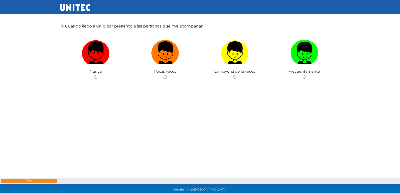
scroll to position [1199, 0]
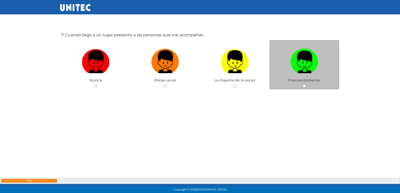
click at [163, 84] on input "radio" at bounding box center [164, 85] width 3 height 3
radio input "true"
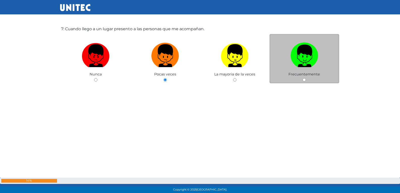
click at [94, 78] on input "radio" at bounding box center [95, 79] width 3 height 3
radio input "true"
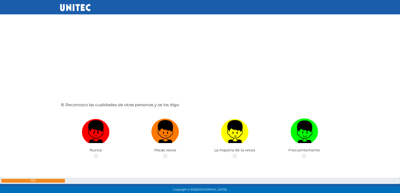
click at [163, 154] on input "radio" at bounding box center [164, 155] width 3 height 3
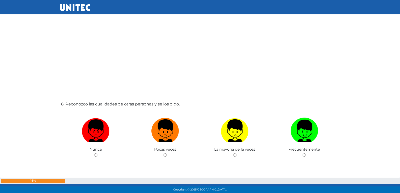
radio input "true"
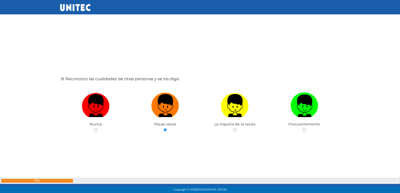
click at [94, 128] on input "radio" at bounding box center [95, 129] width 3 height 3
radio input "true"
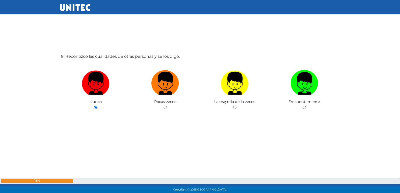
radio input "true"
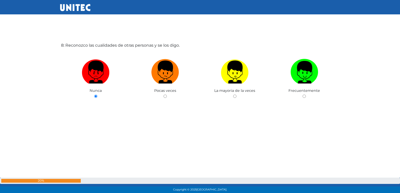
radio input "true"
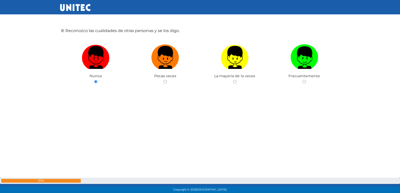
radio input "true"
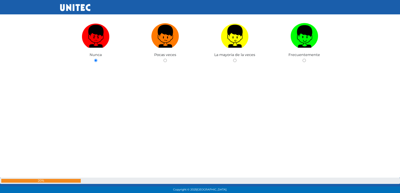
radio input "true"
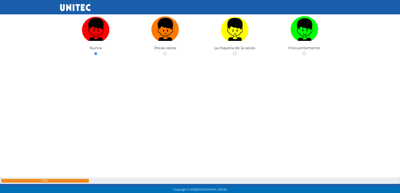
radio input "true"
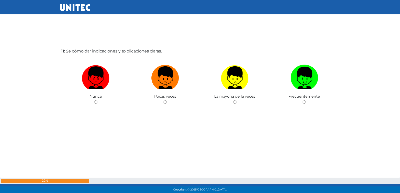
click at [163, 100] on input "radio" at bounding box center [164, 101] width 3 height 3
radio input "true"
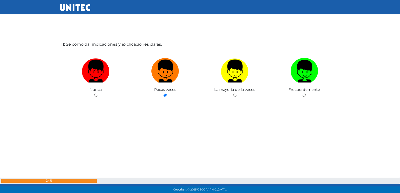
click at [233, 94] on input "radio" at bounding box center [234, 95] width 3 height 3
radio input "true"
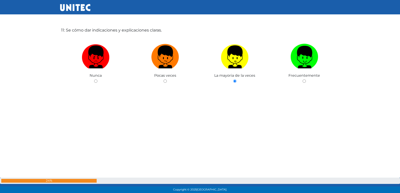
click at [303, 79] on input "radio" at bounding box center [304, 80] width 3 height 3
radio input "true"
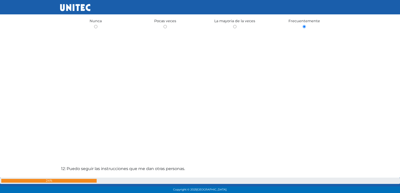
radio input "true"
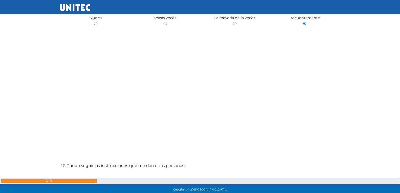
radio input "true"
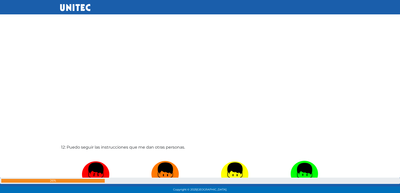
radio input "true"
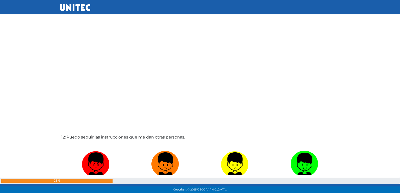
radio input "true"
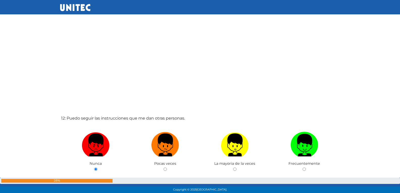
radio input "true"
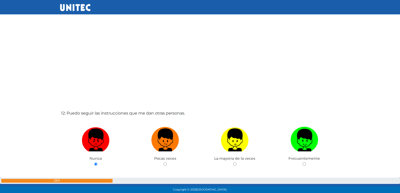
radio input "true"
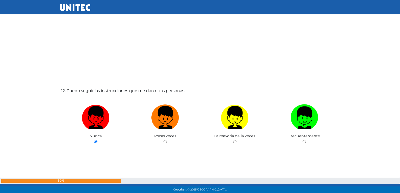
radio input "true"
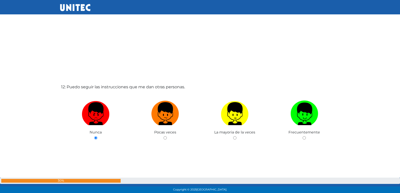
radio input "true"
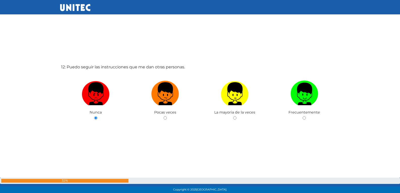
radio input "true"
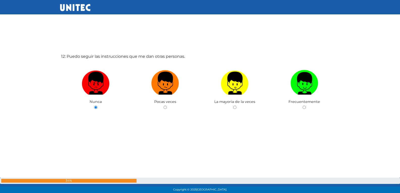
radio input "true"
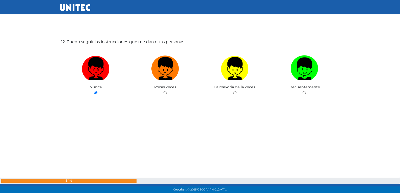
radio input "true"
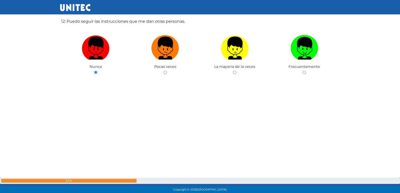
radio input "true"
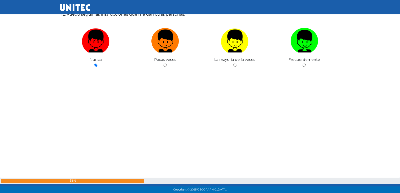
radio input "true"
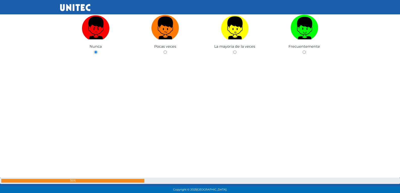
radio input "true"
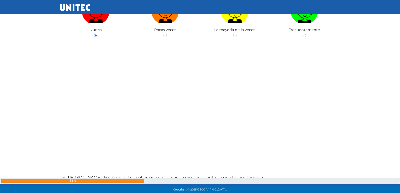
radio input "true"
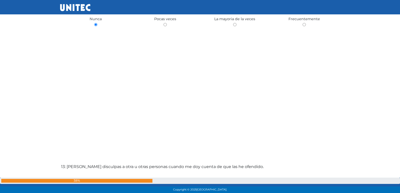
radio input "true"
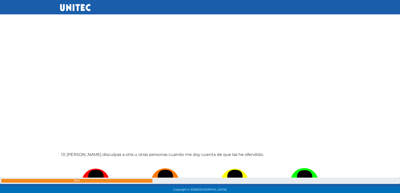
radio input "true"
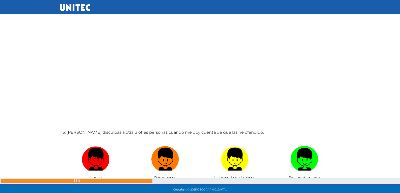
radio input "true"
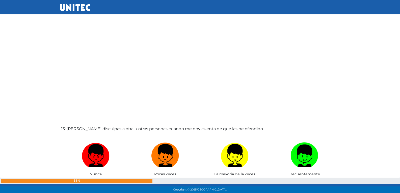
radio input "true"
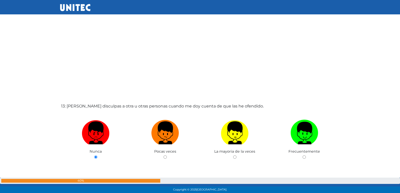
radio input "true"
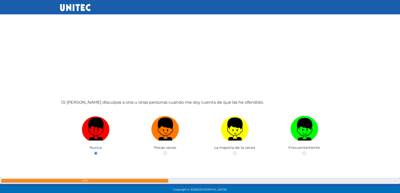
radio input "true"
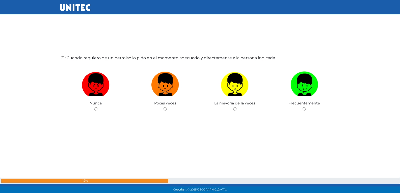
scroll to position [3911, 0]
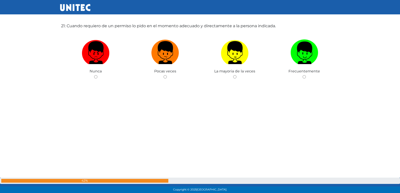
click at [163, 75] on input "radio" at bounding box center [164, 76] width 3 height 3
radio input "true"
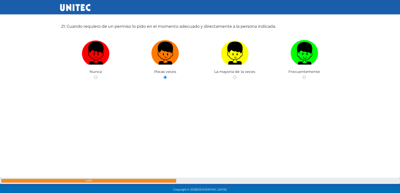
click at [94, 76] on input "radio" at bounding box center [95, 77] width 3 height 3
radio input "true"
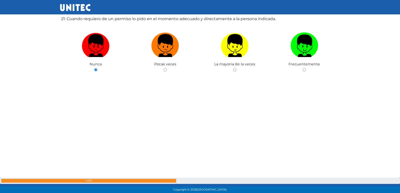
radio input "true"
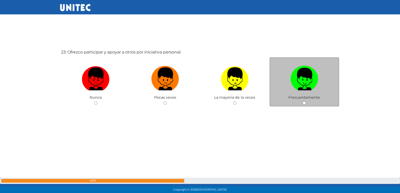
scroll to position [4272, 0]
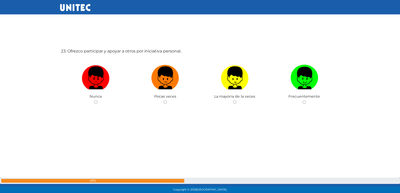
click at [163, 100] on input "radio" at bounding box center [164, 101] width 3 height 3
radio input "true"
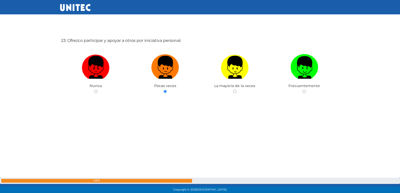
click at [233, 90] on input "radio" at bounding box center [234, 91] width 3 height 3
radio input "true"
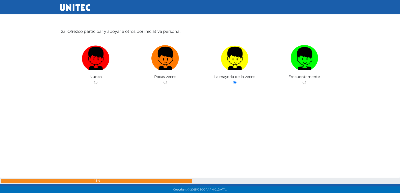
click at [303, 81] on input "radio" at bounding box center [304, 82] width 3 height 3
radio input "true"
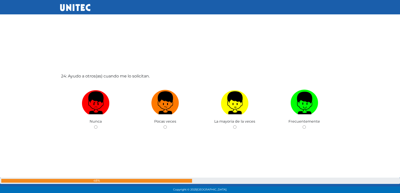
click at [163, 125] on input "radio" at bounding box center [164, 126] width 3 height 3
radio input "true"
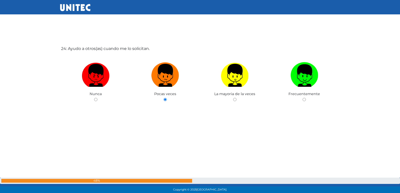
click at [233, 98] on input "radio" at bounding box center [234, 99] width 3 height 3
radio input "true"
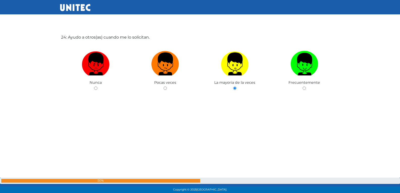
click at [303, 87] on input "radio" at bounding box center [304, 88] width 3 height 3
radio input "true"
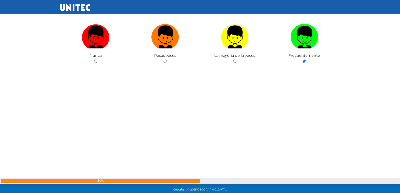
radio input "true"
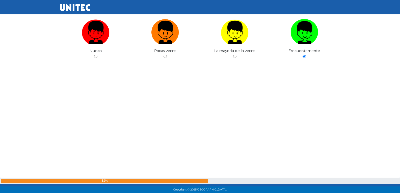
radio input "true"
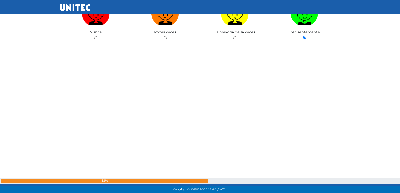
radio input "true"
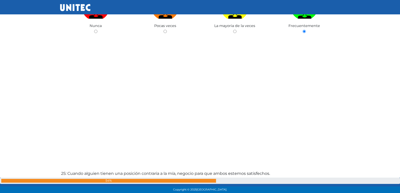
radio input "true"
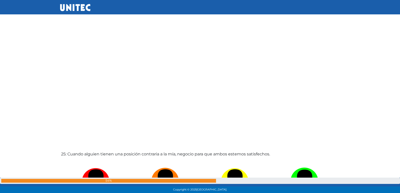
radio input "true"
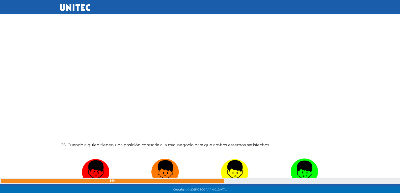
radio input "true"
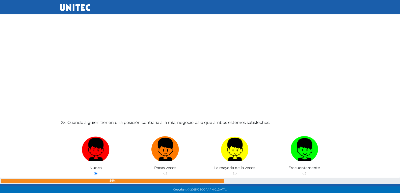
radio input "true"
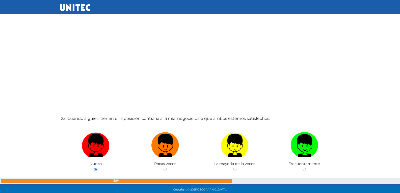
radio input "true"
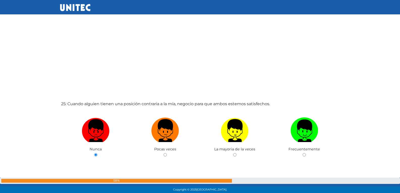
radio input "true"
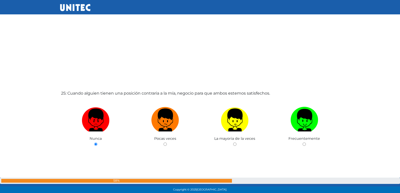
radio input "true"
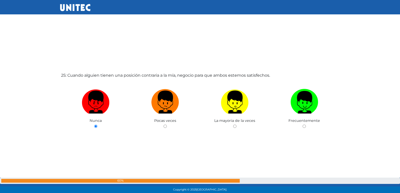
radio input "true"
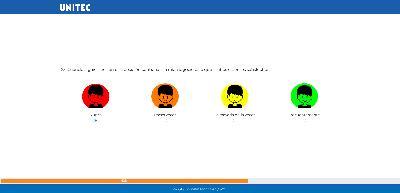
radio input "true"
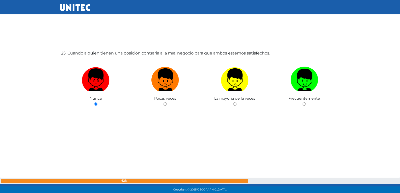
radio input "true"
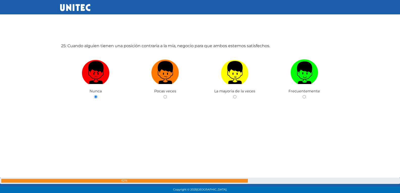
radio input "true"
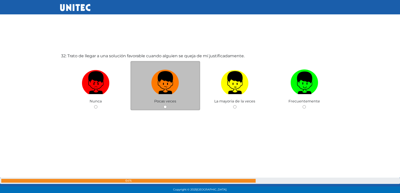
scroll to position [6009, 0]
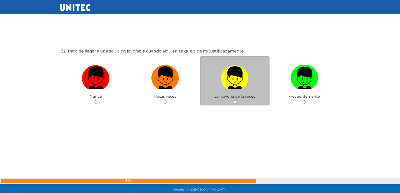
click at [163, 100] on input "radio" at bounding box center [164, 101] width 3 height 3
radio input "true"
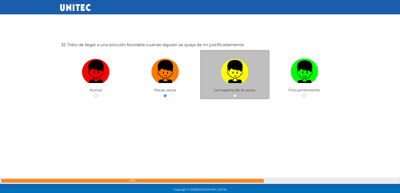
click at [94, 94] on input "radio" at bounding box center [95, 95] width 3 height 3
radio input "true"
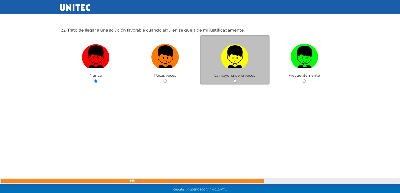
radio input "true"
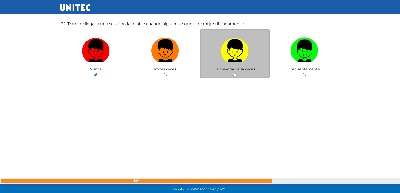
radio input "true"
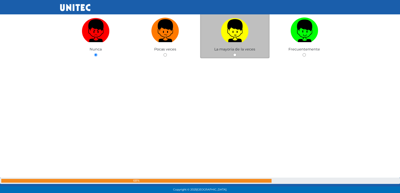
radio input "true"
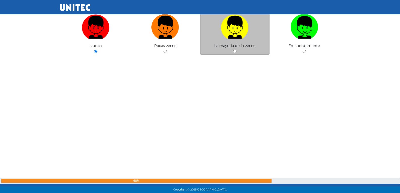
radio input "true"
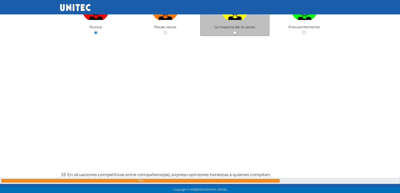
radio input "true"
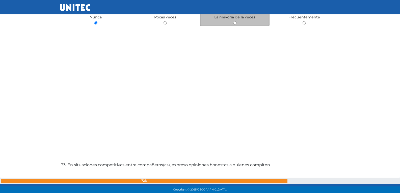
radio input "true"
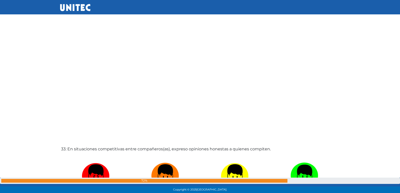
radio input "true"
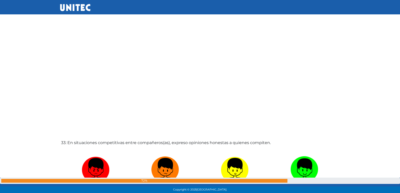
radio input "true"
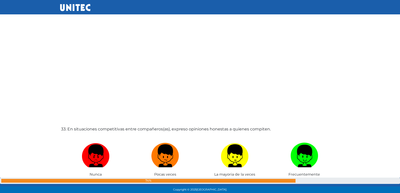
radio input "true"
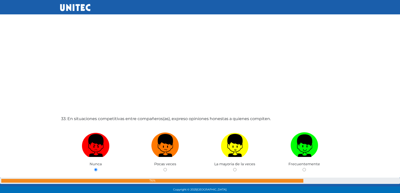
radio input "true"
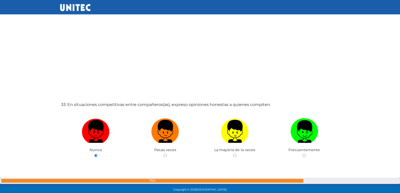
radio input "true"
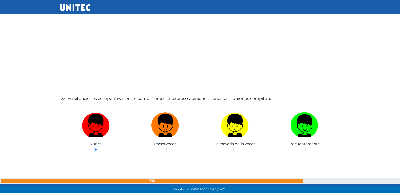
radio input "true"
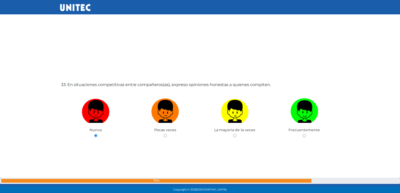
radio input "true"
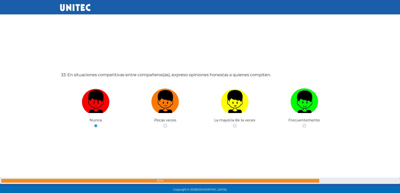
radio input "true"
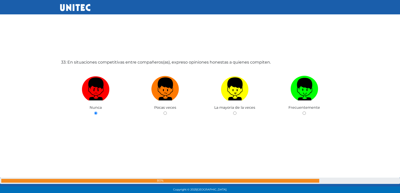
radio input "true"
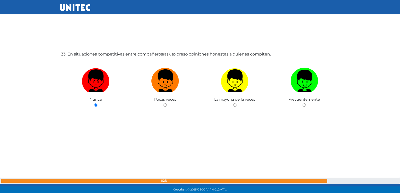
radio input "true"
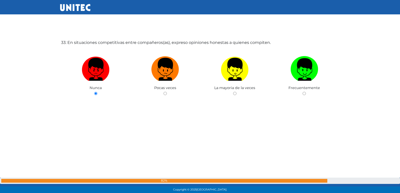
radio input "true"
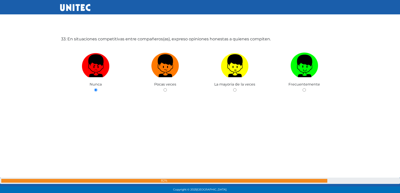
radio input "true"
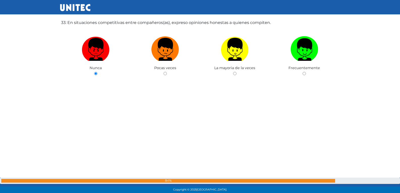
radio input "true"
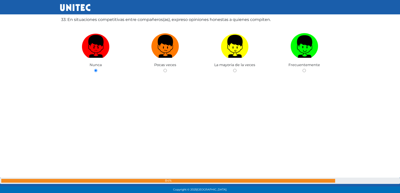
radio input "true"
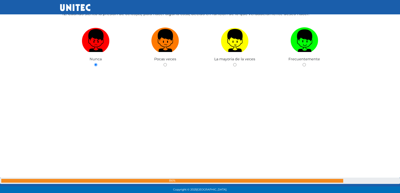
scroll to position [7930, 0]
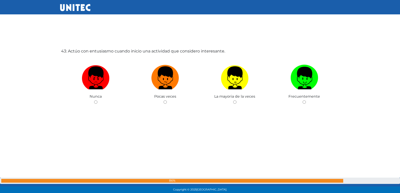
click at [163, 100] on input "radio" at bounding box center [164, 101] width 3 height 3
radio input "true"
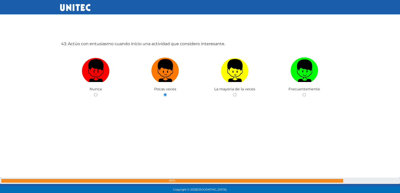
click at [94, 93] on input "radio" at bounding box center [95, 94] width 3 height 3
radio input "true"
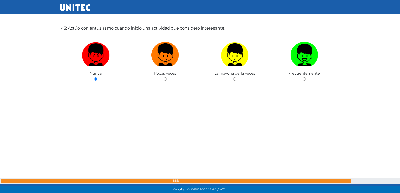
radio input "true"
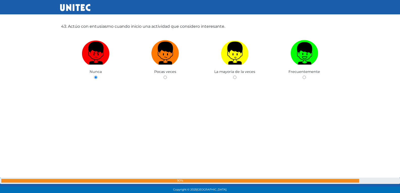
radio input "true"
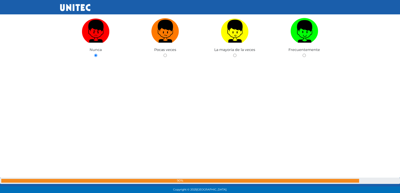
radio input "true"
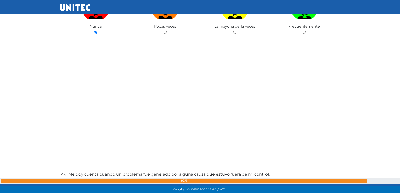
radio input "true"
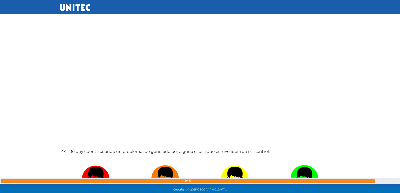
radio input "true"
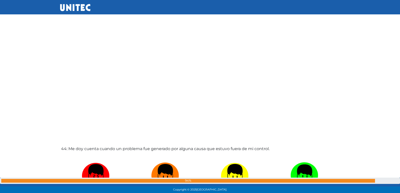
radio input "true"
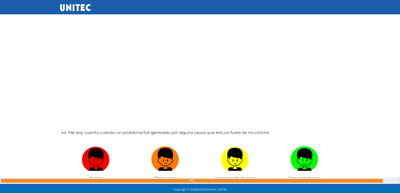
radio input "true"
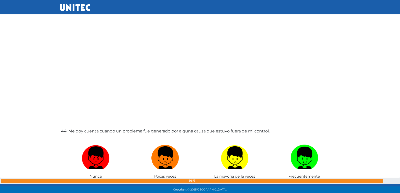
radio input "true"
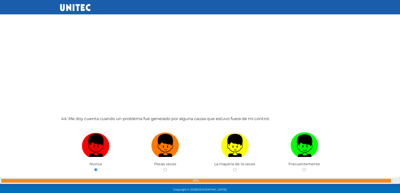
radio input "true"
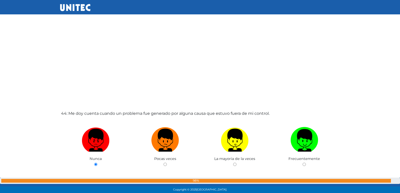
radio input "true"
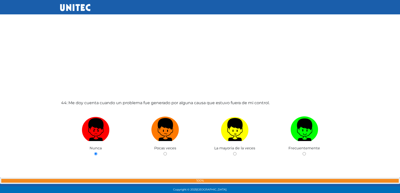
radio input "true"
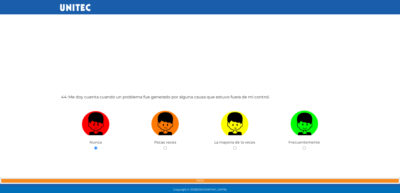
radio input "true"
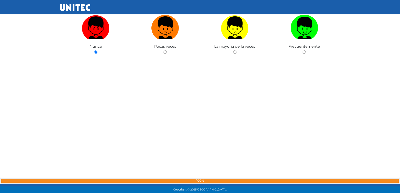
radio input "true"
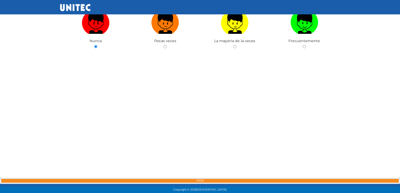
radio input "true"
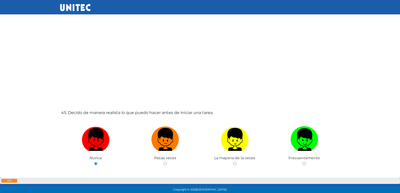
click at [314, 90] on div "45: Decido de manera realista lo que puedo hacer antes de iniciar una tarea. Nu…" at bounding box center [200, 158] width 280 height 193
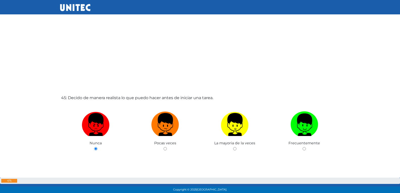
scroll to position [8476, 0]
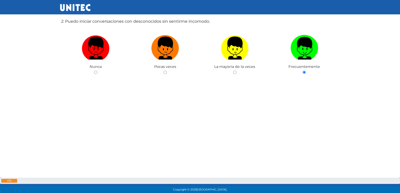
scroll to position [218, 0]
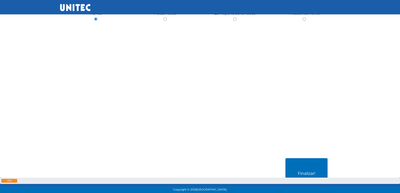
scroll to position [9585, 0]
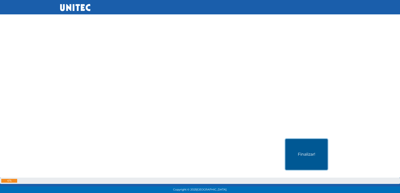
click at [307, 153] on button "Finalizar!" at bounding box center [306, 154] width 42 height 31
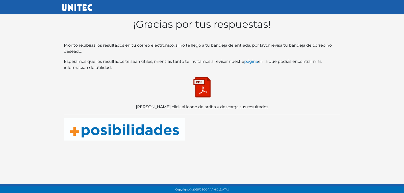
click at [209, 97] on img at bounding box center [201, 87] width 25 height 25
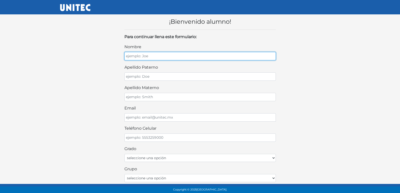
click at [168, 55] on input "nombre" at bounding box center [199, 56] width 151 height 8
type input "LEONARDO JESUS"
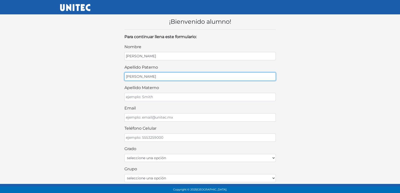
type input "OSORIO"
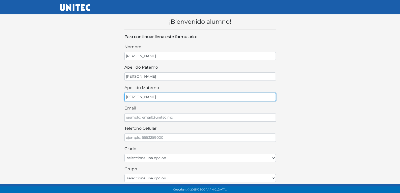
type input "CUETO"
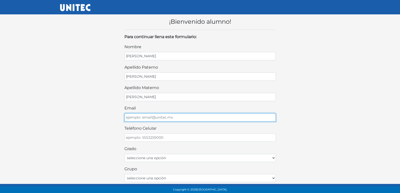
click at [167, 119] on input "email" at bounding box center [199, 117] width 151 height 8
type input "OSORIOCUE@GMAI.COM"
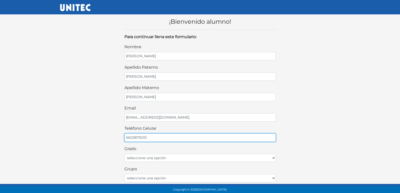
type input "5603879210"
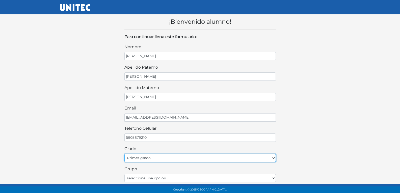
select select "2do"
click at [124, 154] on select "seleccione una opción Primer grado Segundo grado Tercer grado" at bounding box center [199, 158] width 151 height 8
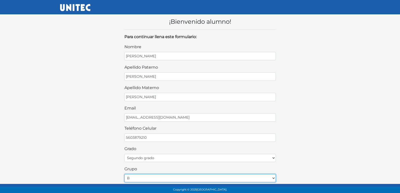
select select "C"
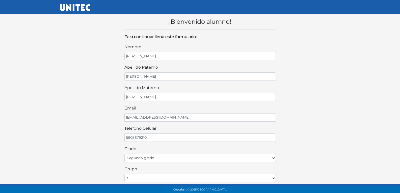
scroll to position [108, 0]
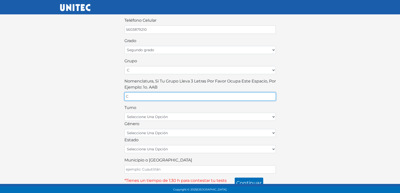
type input "C"
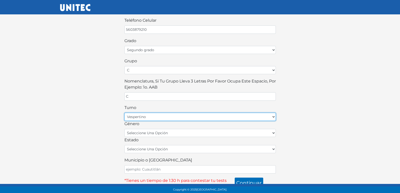
select select "matutino"
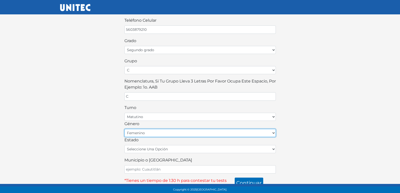
select select "M"
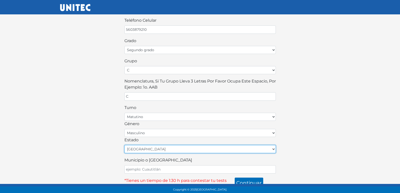
select select "MEX"
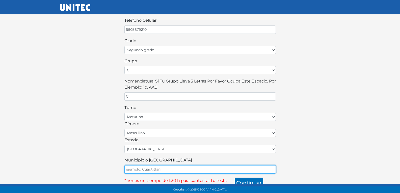
type input "ECATEPEC"
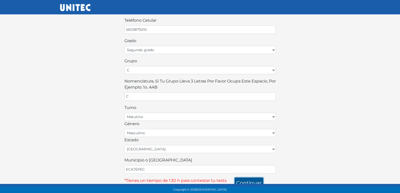
click at [250, 183] on button "continuar" at bounding box center [249, 183] width 29 height 11
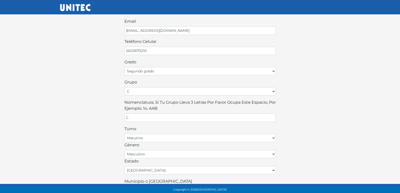
scroll to position [113, 0]
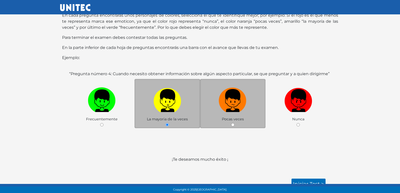
scroll to position [52, 0]
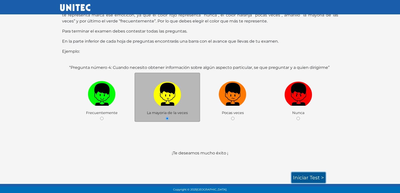
click at [305, 176] on link "Iniciar test >" at bounding box center [308, 177] width 34 height 11
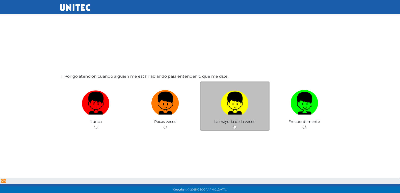
click at [163, 126] on input "radio" at bounding box center [164, 127] width 3 height 3
radio input "true"
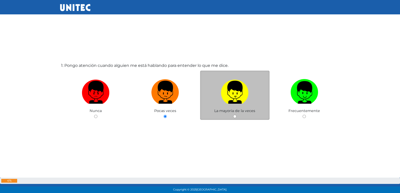
click at [233, 115] on input "radio" at bounding box center [234, 116] width 3 height 3
radio input "true"
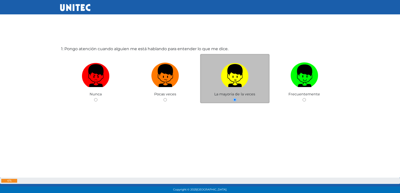
radio input "true"
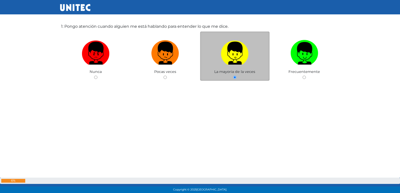
radio input "true"
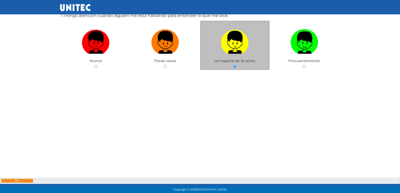
radio input "true"
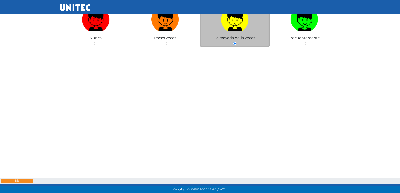
radio input "true"
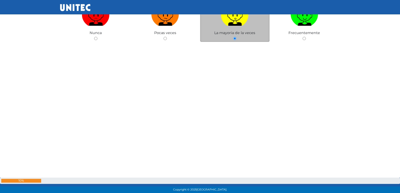
radio input "true"
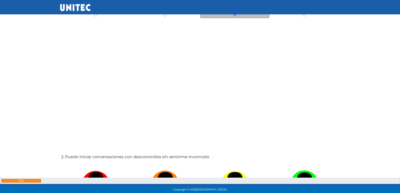
radio input "true"
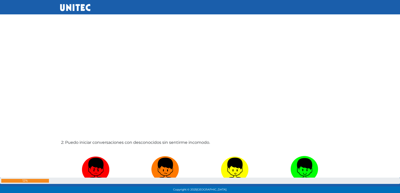
radio input "true"
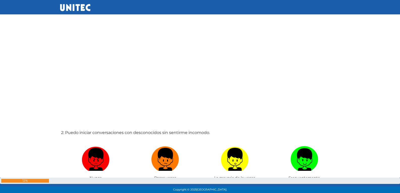
radio input "true"
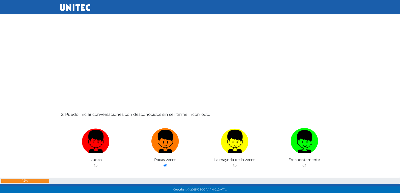
radio input "true"
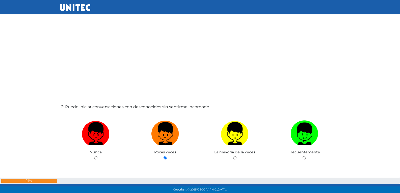
radio input "true"
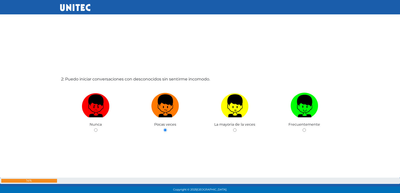
radio input "true"
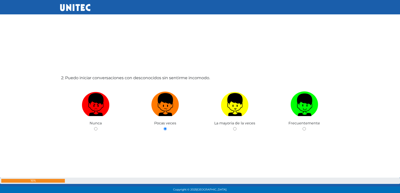
radio input "true"
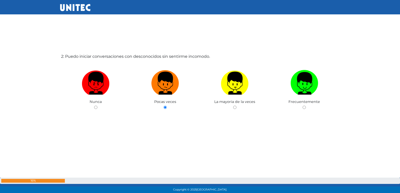
radio input "true"
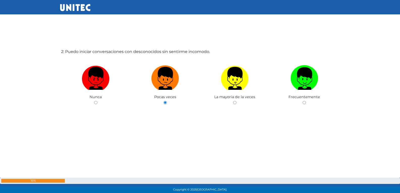
radio input "true"
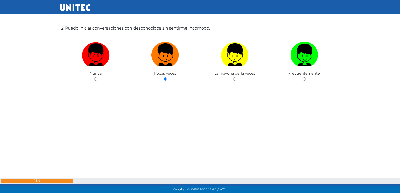
radio input "true"
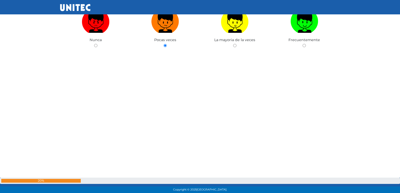
radio input "true"
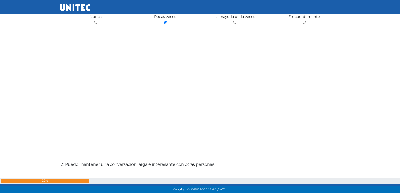
radio input "true"
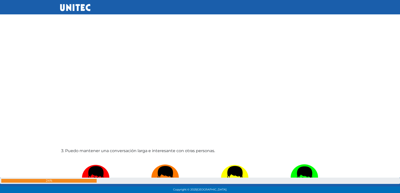
radio input "true"
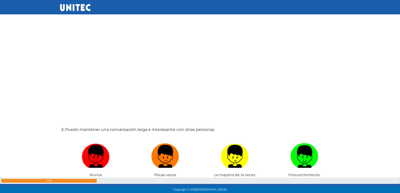
radio input "true"
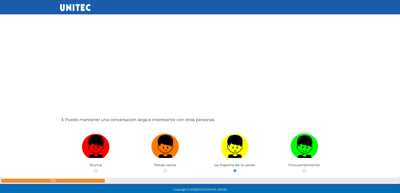
radio input "true"
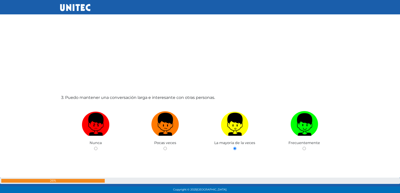
radio input "true"
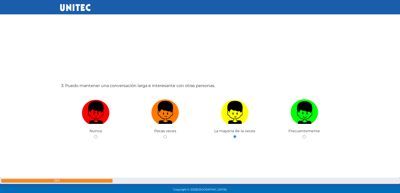
radio input "true"
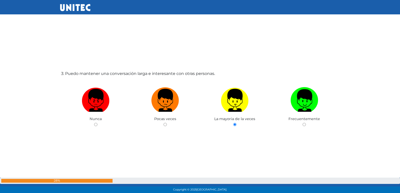
radio input "true"
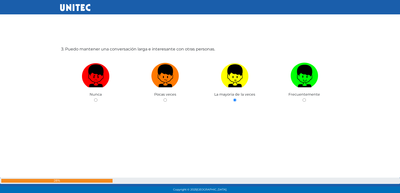
radio input "true"
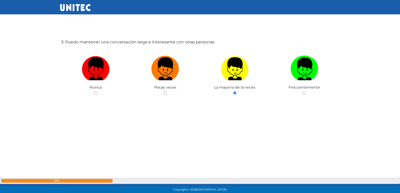
radio input "true"
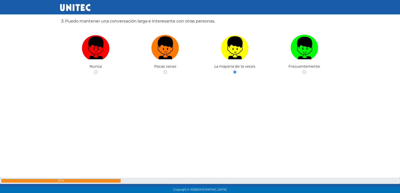
radio input "true"
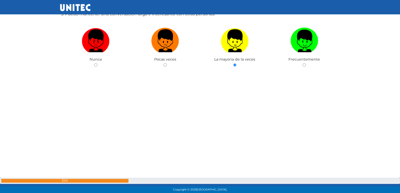
radio input "true"
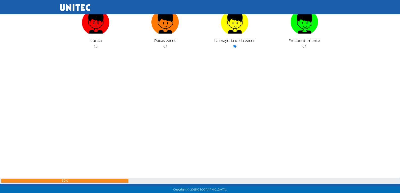
radio input "true"
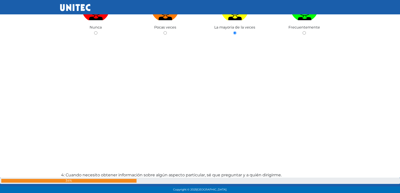
radio input "true"
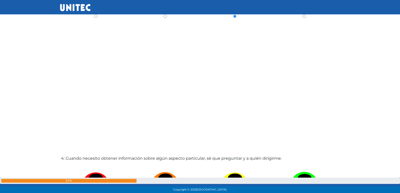
radio input "true"
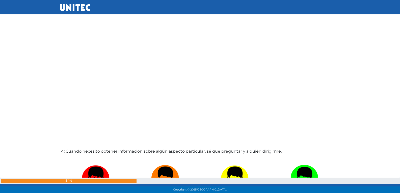
radio input "true"
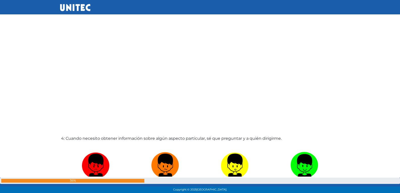
radio input "true"
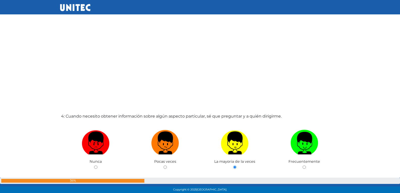
radio input "true"
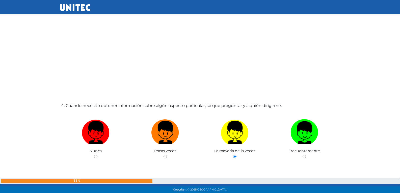
radio input "true"
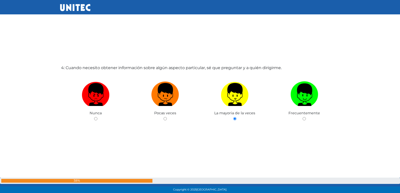
radio input "true"
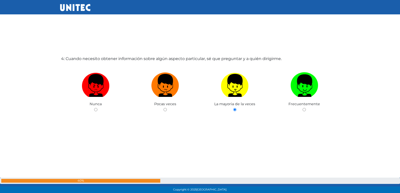
radio input "true"
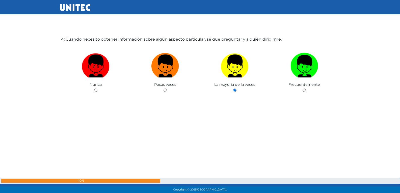
radio input "true"
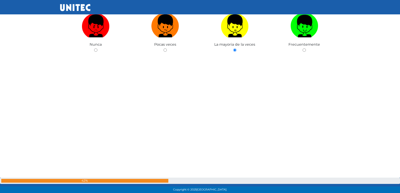
radio input "true"
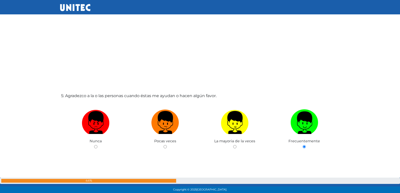
radio input "true"
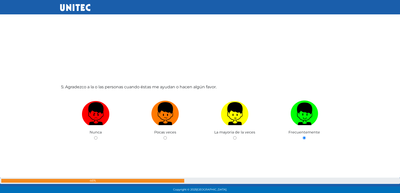
radio input "true"
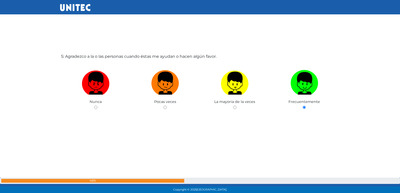
radio input "true"
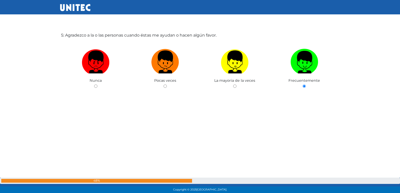
radio input "true"
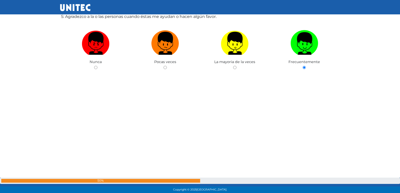
radio input "true"
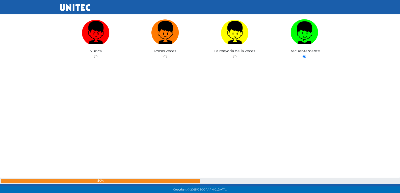
radio input "true"
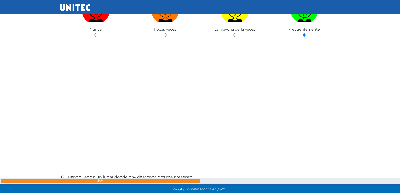
radio input "true"
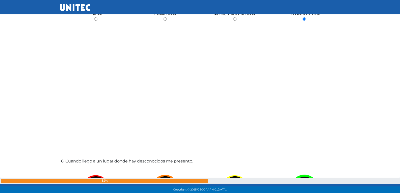
radio input "true"
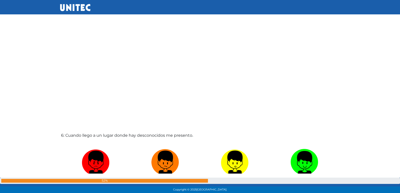
radio input "true"
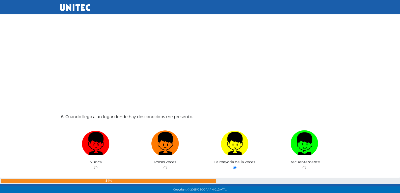
radio input "true"
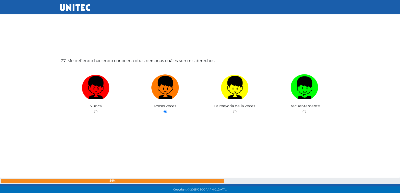
scroll to position [5001, 0]
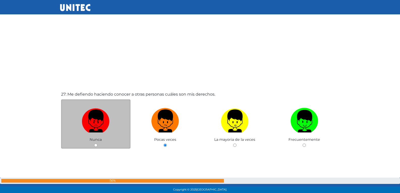
click at [96, 144] on input "radio" at bounding box center [95, 145] width 3 height 3
radio input "true"
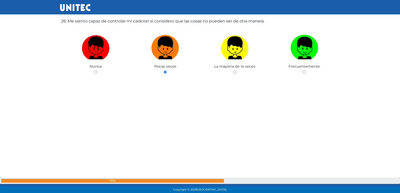
scroll to position [4873, 0]
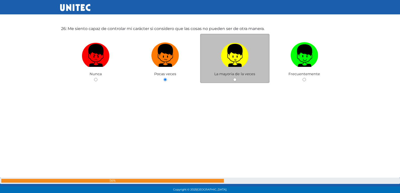
click at [235, 81] on input "radio" at bounding box center [234, 79] width 3 height 3
radio input "true"
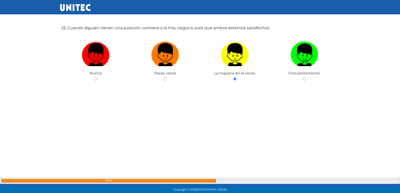
scroll to position [4665, 0]
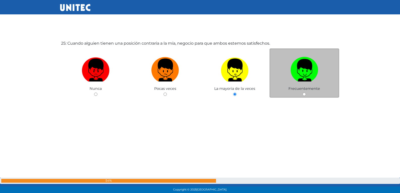
click at [304, 96] on div "Frecuentemente" at bounding box center [304, 72] width 70 height 49
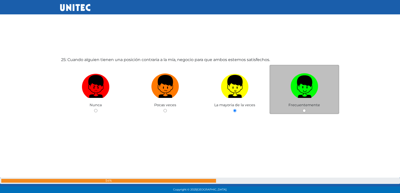
scroll to position [4640, 0]
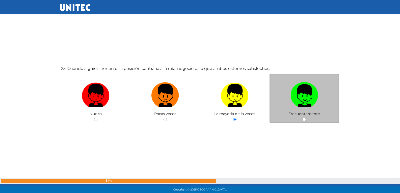
click at [305, 120] on input "radio" at bounding box center [304, 119] width 3 height 3
radio input "true"
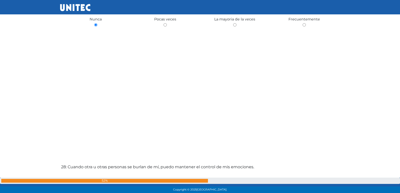
scroll to position [5188, 0]
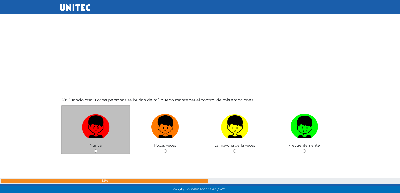
click at [97, 151] on input "radio" at bounding box center [95, 150] width 3 height 3
radio input "true"
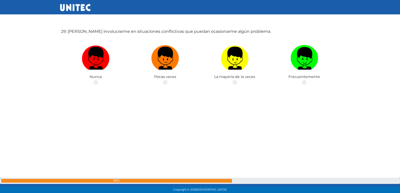
scroll to position [5455, 0]
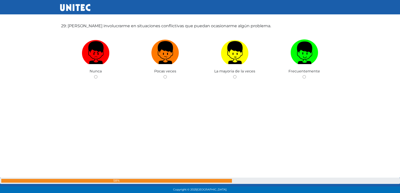
click at [163, 75] on input "radio" at bounding box center [164, 76] width 3 height 3
radio input "true"
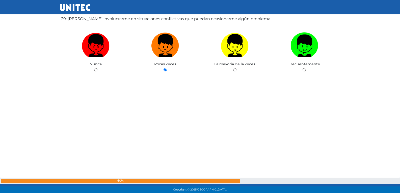
click at [233, 68] on input "radio" at bounding box center [234, 69] width 3 height 3
radio input "true"
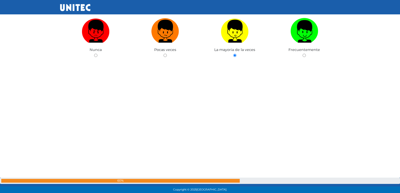
click at [303, 54] on input "radio" at bounding box center [304, 55] width 3 height 3
radio input "true"
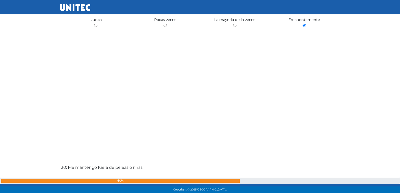
radio input "true"
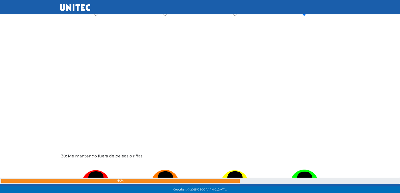
radio input "true"
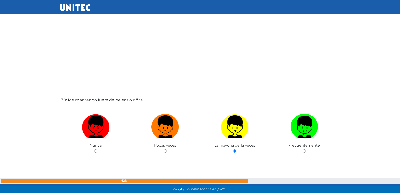
radio input "true"
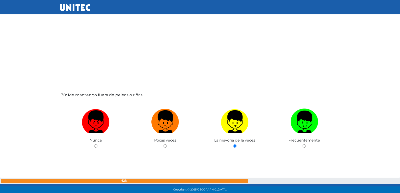
radio input "true"
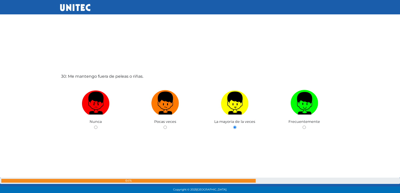
radio input "true"
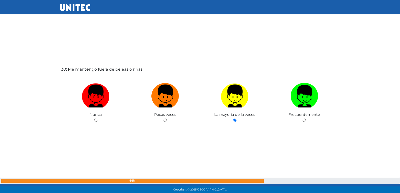
radio input "true"
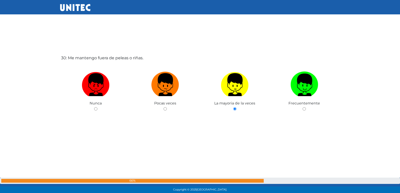
radio input "true"
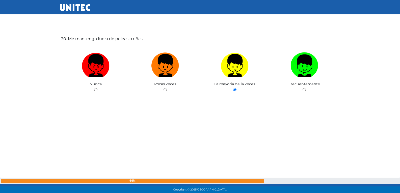
radio input "true"
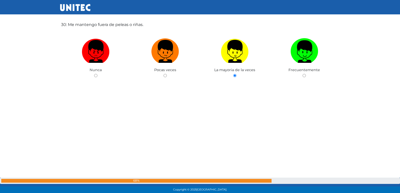
radio input "true"
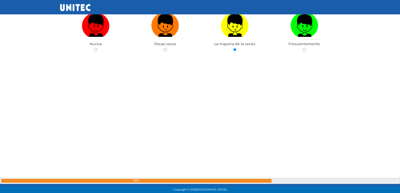
radio input "true"
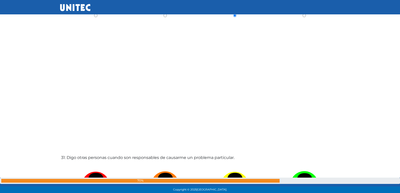
radio input "true"
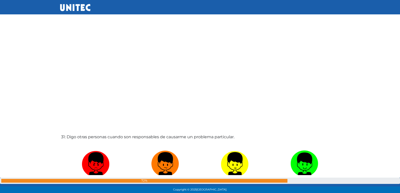
radio input "true"
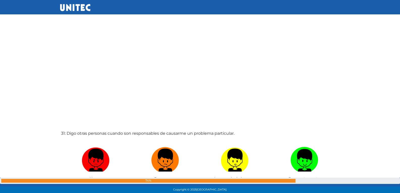
radio input "true"
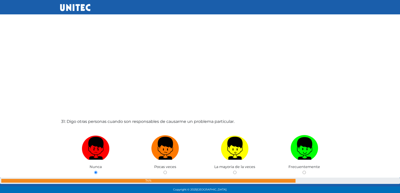
radio input "true"
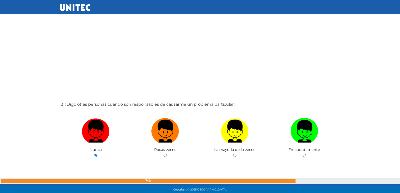
radio input "true"
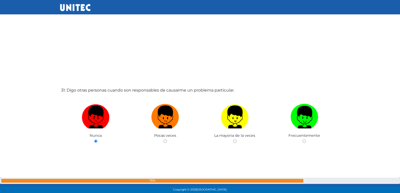
radio input "true"
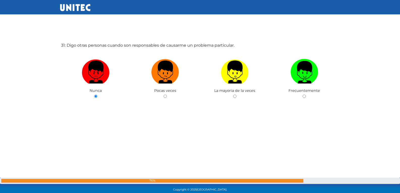
radio input "true"
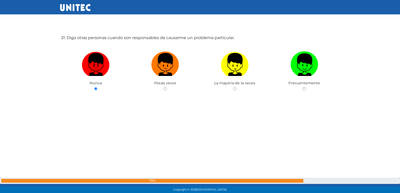
radio input "true"
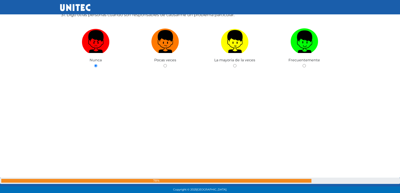
radio input "true"
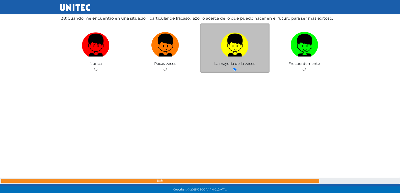
scroll to position [7174, 0]
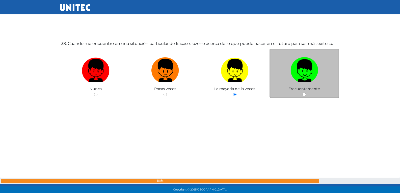
click at [302, 94] on div "Frecuentemente" at bounding box center [304, 73] width 70 height 49
click at [304, 95] on input "radio" at bounding box center [304, 94] width 3 height 3
radio input "true"
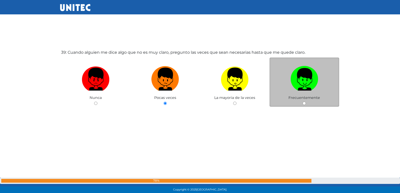
scroll to position [7360, 0]
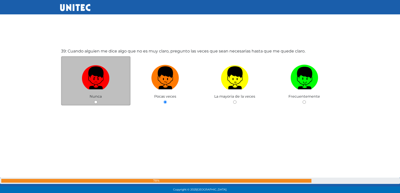
click at [95, 102] on input "radio" at bounding box center [95, 101] width 3 height 3
radio input "true"
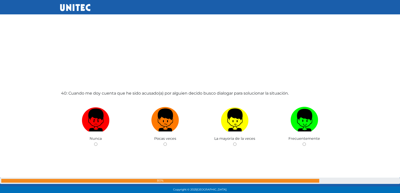
scroll to position [7493, 0]
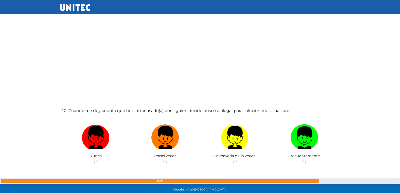
click at [163, 160] on input "radio" at bounding box center [164, 161] width 3 height 3
radio input "true"
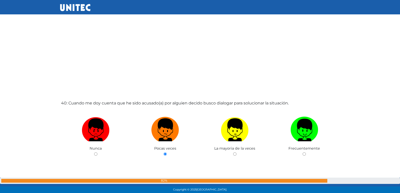
click at [233, 152] on input "radio" at bounding box center [234, 153] width 3 height 3
radio input "true"
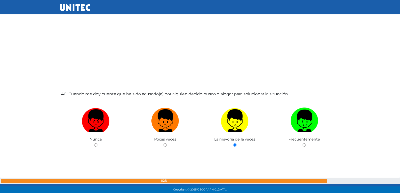
click at [303, 143] on input "radio" at bounding box center [304, 144] width 3 height 3
radio input "true"
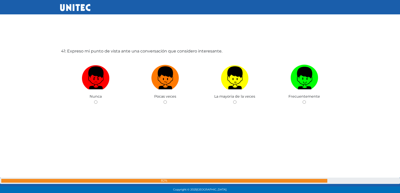
click at [163, 100] on input "radio" at bounding box center [164, 101] width 3 height 3
radio input "true"
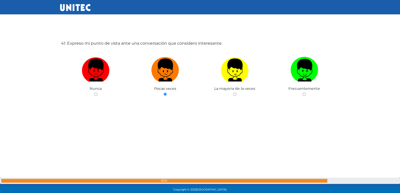
click at [233, 93] on input "radio" at bounding box center [234, 94] width 3 height 3
radio input "true"
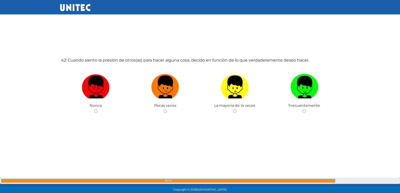
click at [163, 110] on input "radio" at bounding box center [164, 111] width 3 height 3
radio input "true"
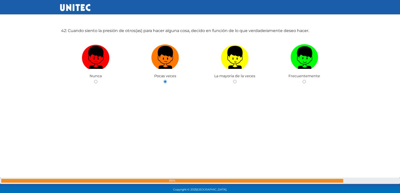
radio input "true"
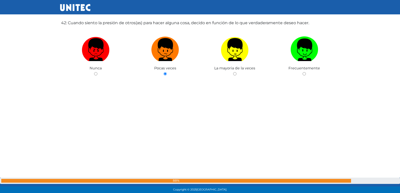
radio input "true"
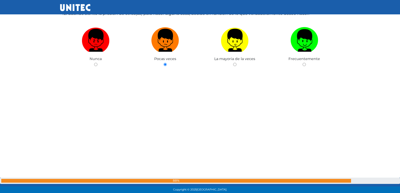
radio input "true"
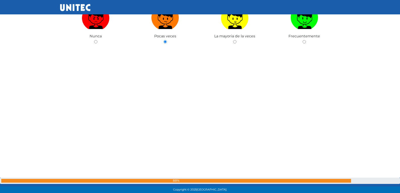
radio input "true"
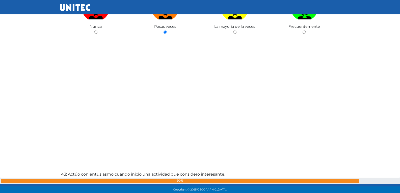
radio input "true"
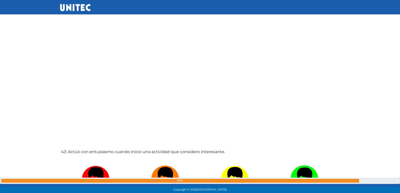
radio input "true"
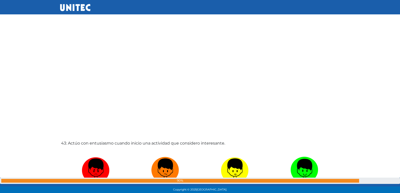
radio input "true"
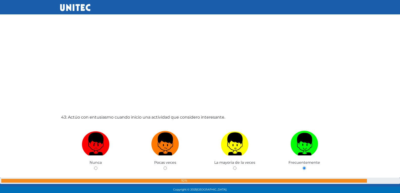
radio input "true"
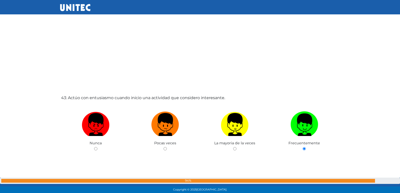
radio input "true"
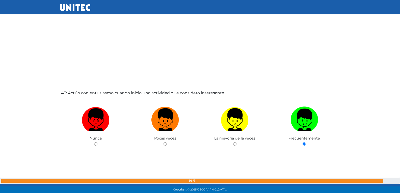
radio input "true"
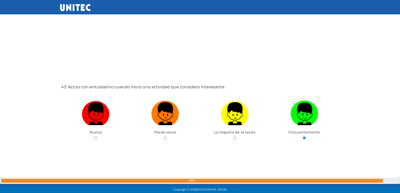
radio input "true"
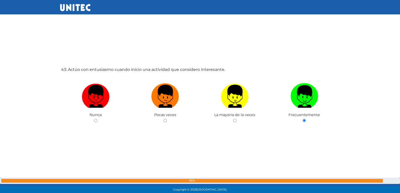
radio input "true"
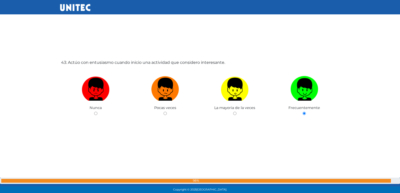
radio input "true"
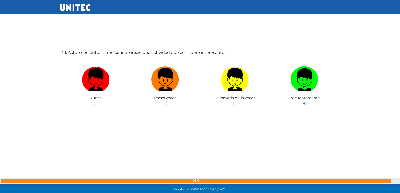
radio input "true"
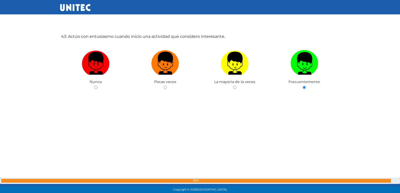
radio input "true"
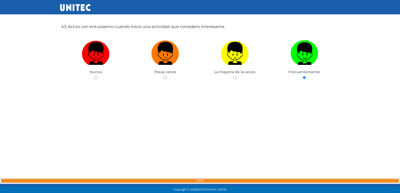
radio input "true"
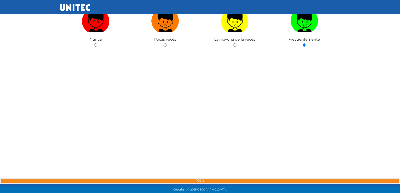
radio input "true"
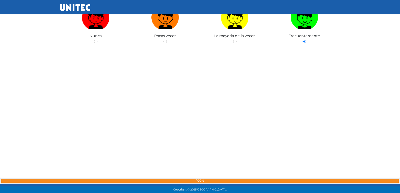
radio input "true"
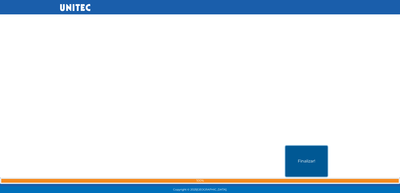
scroll to position [9686, 0]
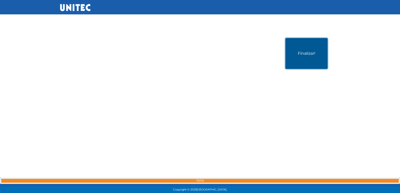
click at [297, 42] on button "Finalizar!" at bounding box center [306, 53] width 42 height 31
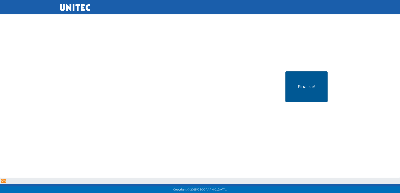
scroll to position [9660, 0]
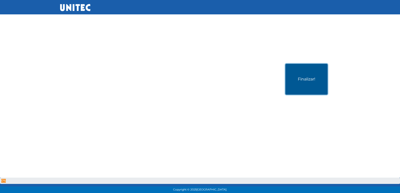
click at [306, 84] on button "Finalizar!" at bounding box center [306, 79] width 42 height 31
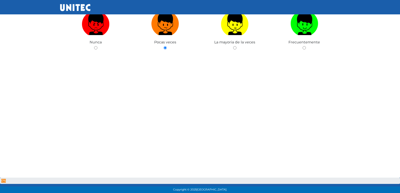
scroll to position [1993, 0]
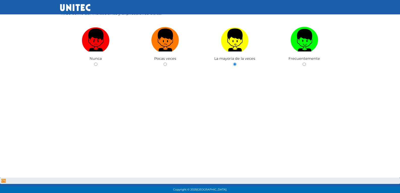
drag, startPoint x: 221, startPoint y: 115, endPoint x: 229, endPoint y: 117, distance: 7.5
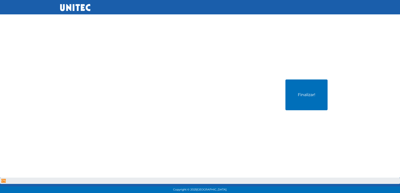
scroll to position [9686, 0]
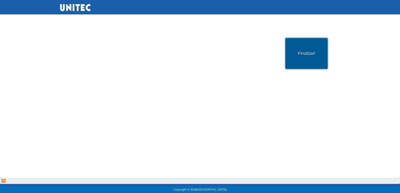
drag, startPoint x: 313, startPoint y: 59, endPoint x: 317, endPoint y: 65, distance: 7.6
click at [315, 60] on button "Finalizar!" at bounding box center [306, 53] width 42 height 31
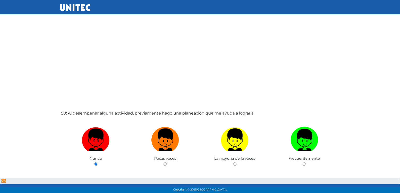
scroll to position [9686, 0]
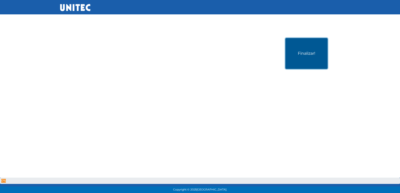
click at [315, 58] on button "Finalizar!" at bounding box center [306, 53] width 42 height 31
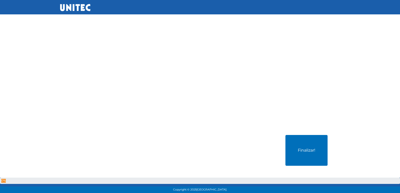
scroll to position [9686, 0]
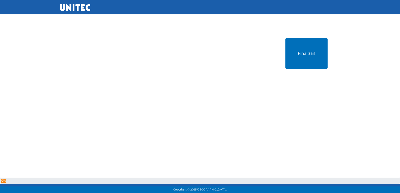
click at [283, 48] on div "Finalizar!" at bounding box center [200, 86] width 280 height 193
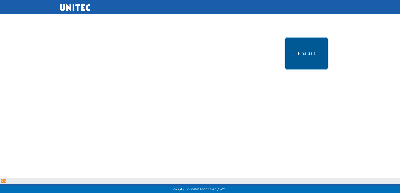
click at [303, 49] on button "Finalizar!" at bounding box center [306, 53] width 42 height 31
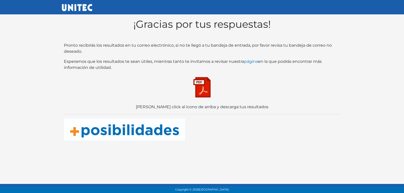
click at [197, 89] on img at bounding box center [201, 87] width 25 height 25
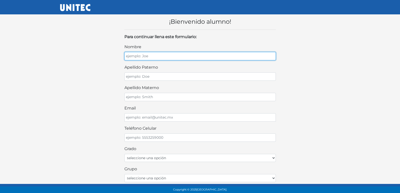
click at [222, 59] on input "nombre" at bounding box center [199, 56] width 151 height 8
type input "[PERSON_NAME] [PERSON_NAME]"
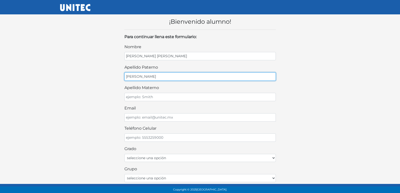
type input "[PERSON_NAME]"
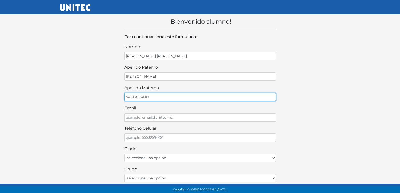
type input "VALLADALID"
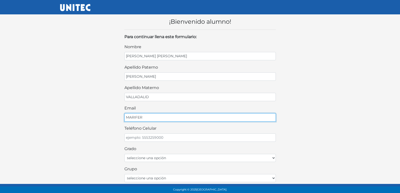
click at [205, 121] on input "MARIFER" at bounding box center [199, 117] width 151 height 8
type input "[EMAIL_ADDRESS][DOMAIN_NAME]"
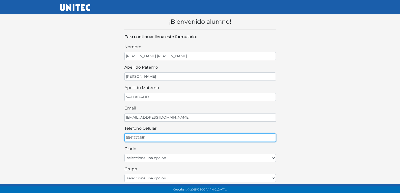
type input "5541272681"
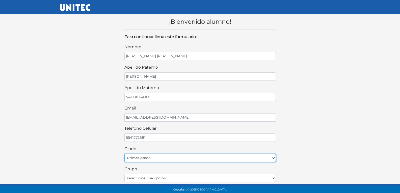
select select "2do"
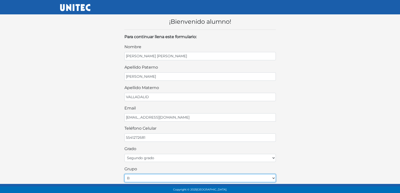
select select "C"
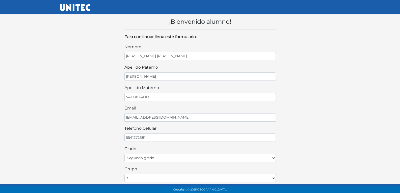
scroll to position [108, 0]
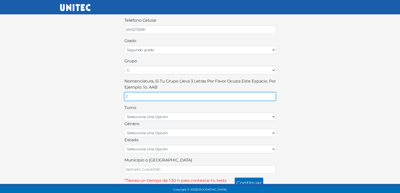
type input "C"
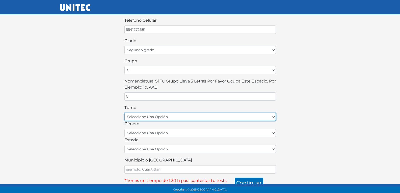
select select "matutino"
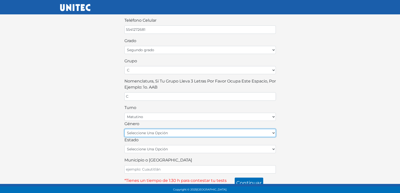
select select "F"
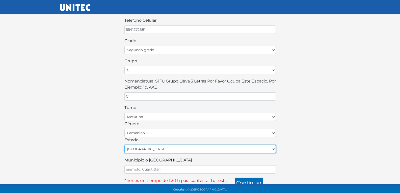
select select "MEX"
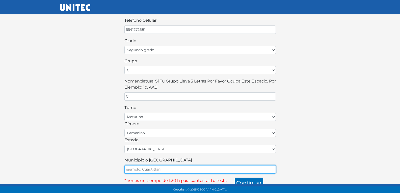
type input "ECATEPEC"
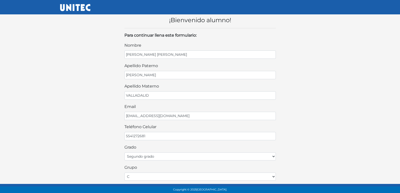
scroll to position [0, 0]
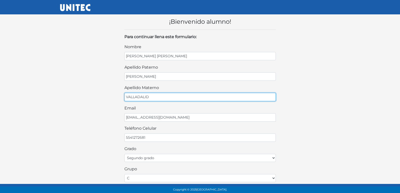
click at [168, 98] on input "VALLADALID" at bounding box center [199, 97] width 151 height 8
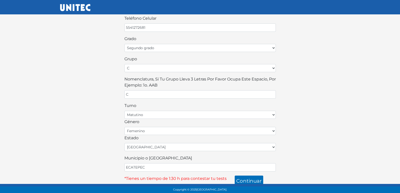
scroll to position [113, 0]
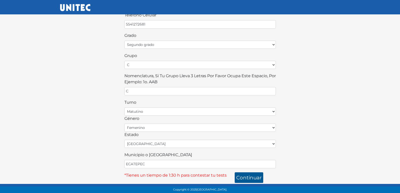
type input "VALLADILID"
click at [247, 176] on button "continuar" at bounding box center [249, 177] width 29 height 11
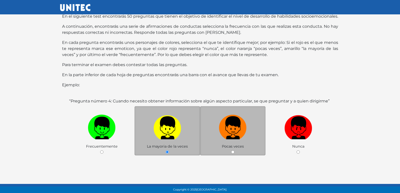
scroll to position [52, 0]
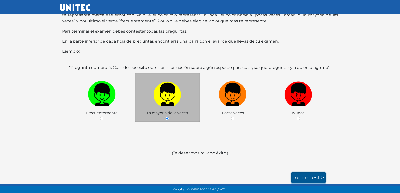
click at [312, 179] on link "Iniciar test >" at bounding box center [308, 177] width 34 height 11
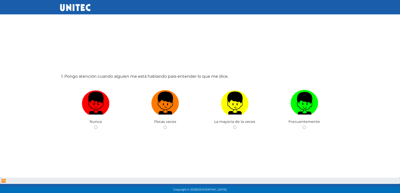
click at [163, 126] on input "radio" at bounding box center [164, 127] width 3 height 3
radio input "true"
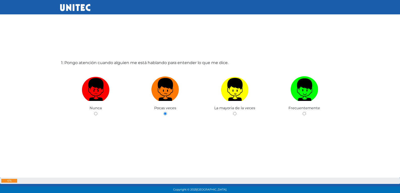
click at [233, 112] on input "radio" at bounding box center [234, 113] width 3 height 3
radio input "true"
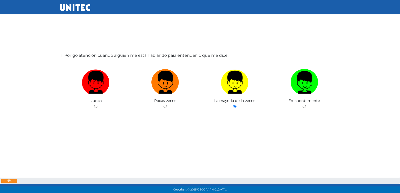
click at [303, 105] on input "radio" at bounding box center [304, 106] width 3 height 3
radio input "true"
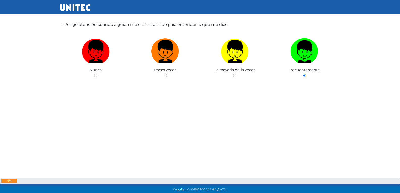
radio input "true"
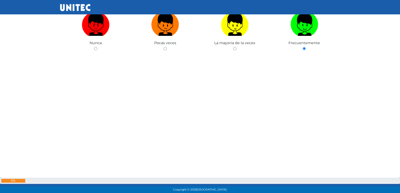
radio input "true"
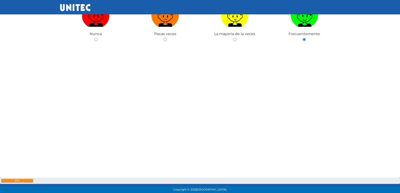
radio input "true"
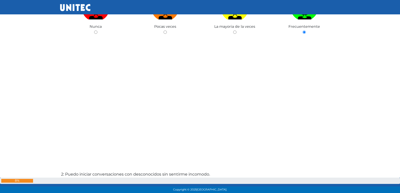
radio input "true"
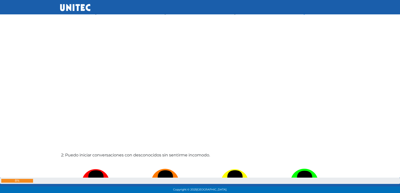
radio input "true"
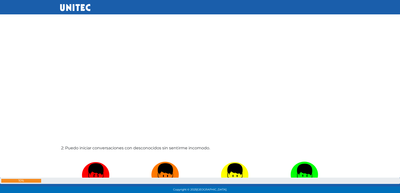
radio input "true"
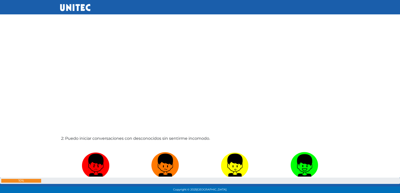
radio input "true"
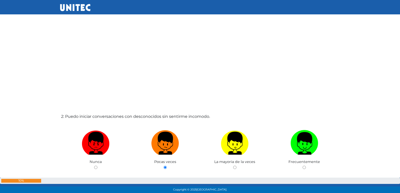
radio input "true"
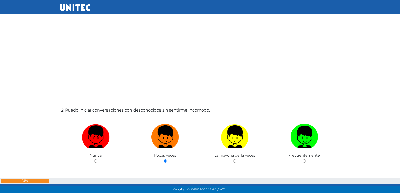
radio input "true"
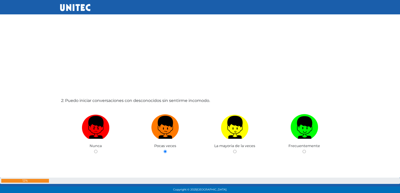
radio input "true"
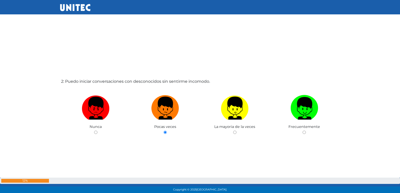
radio input "true"
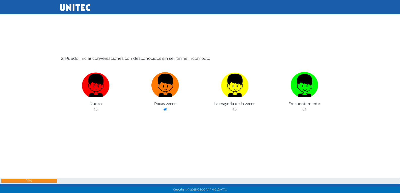
radio input "true"
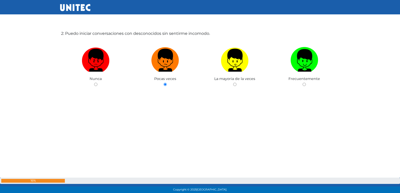
radio input "true"
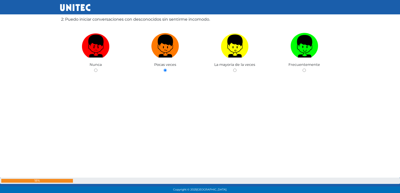
radio input "true"
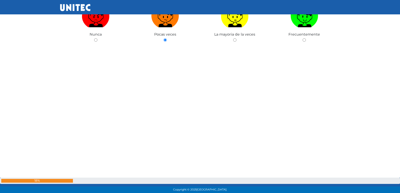
radio input "true"
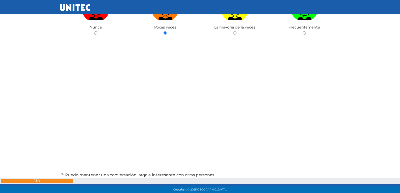
radio input "true"
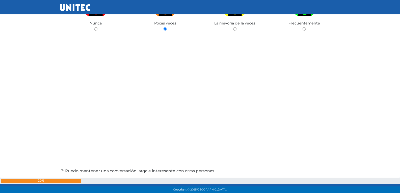
radio input "true"
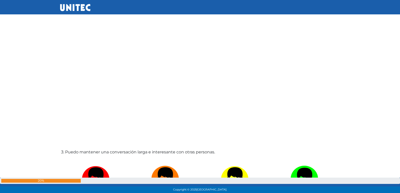
radio input "true"
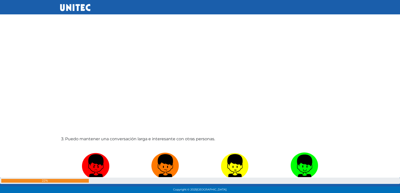
radio input "true"
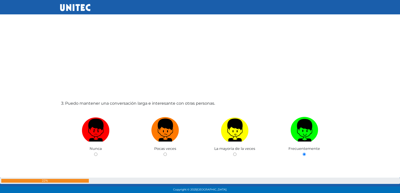
radio input "true"
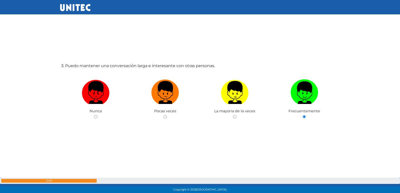
radio input "true"
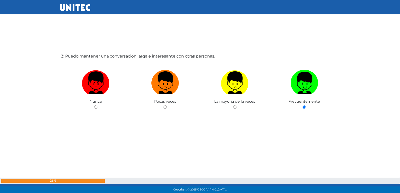
radio input "true"
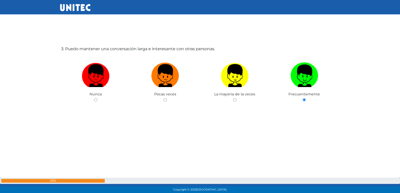
radio input "true"
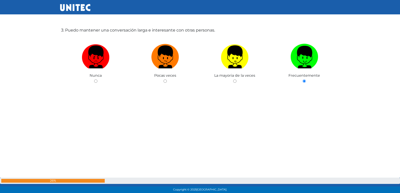
radio input "true"
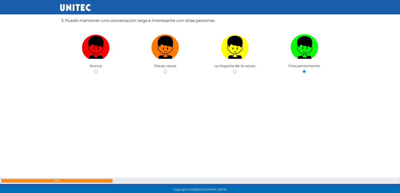
radio input "true"
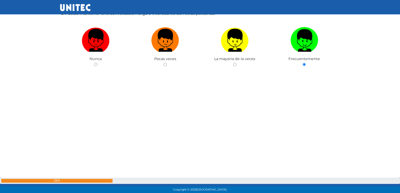
radio input "true"
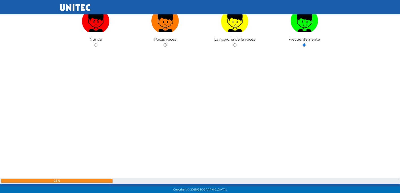
radio input "true"
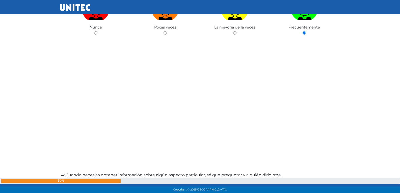
radio input "true"
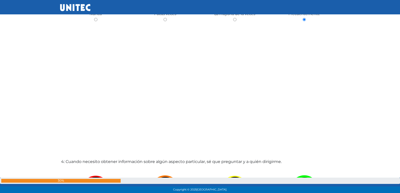
radio input "true"
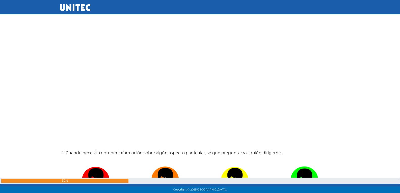
radio input "true"
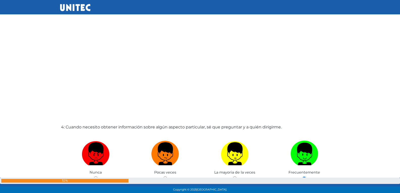
radio input "true"
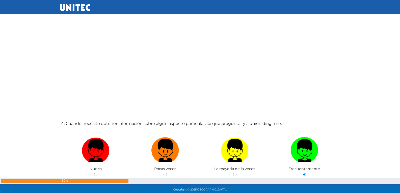
radio input "true"
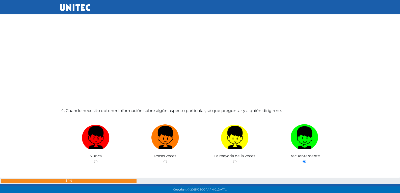
radio input "true"
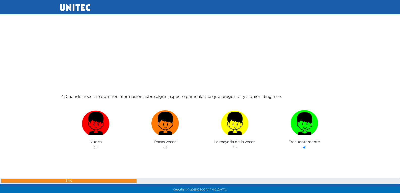
radio input "true"
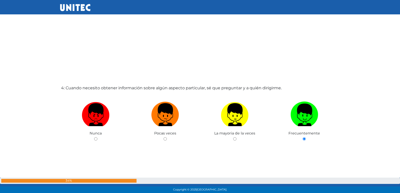
radio input "true"
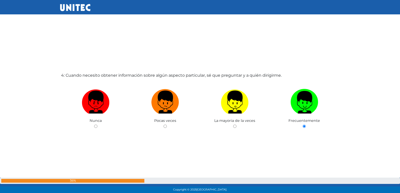
radio input "true"
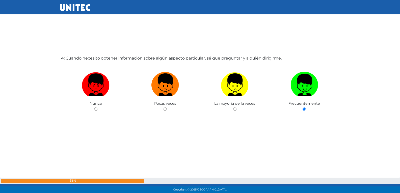
radio input "true"
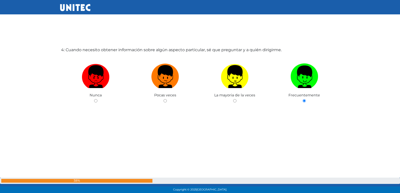
radio input "true"
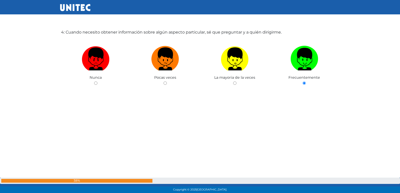
radio input "true"
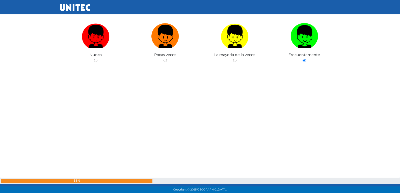
radio input "true"
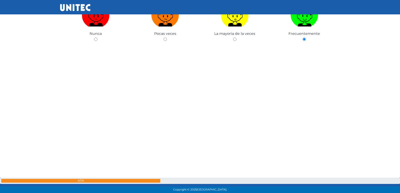
radio input "true"
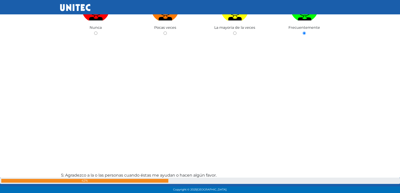
radio input "true"
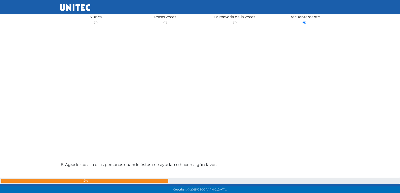
radio input "true"
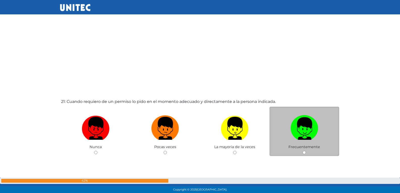
scroll to position [3886, 0]
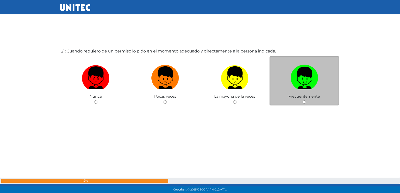
click at [163, 100] on input "radio" at bounding box center [164, 101] width 3 height 3
radio input "true"
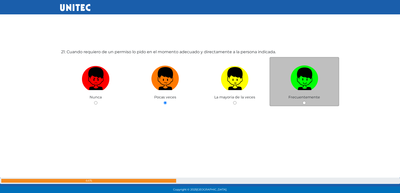
click at [233, 101] on input "radio" at bounding box center [234, 102] width 3 height 3
radio input "true"
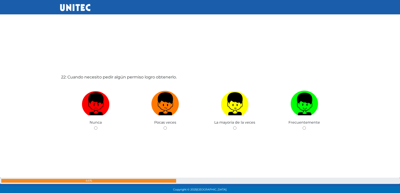
click at [163, 126] on input "radio" at bounding box center [164, 127] width 3 height 3
radio input "true"
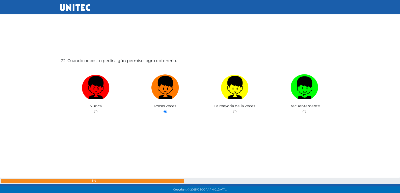
click at [233, 110] on input "radio" at bounding box center [234, 111] width 3 height 3
radio input "true"
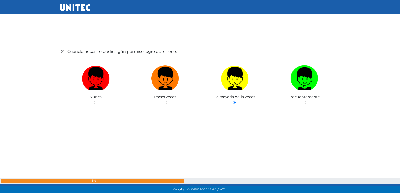
click at [303, 101] on input "radio" at bounding box center [304, 102] width 3 height 3
radio input "true"
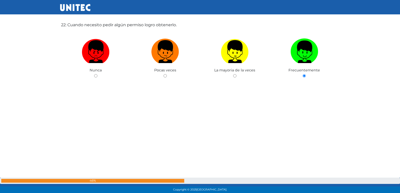
radio input "true"
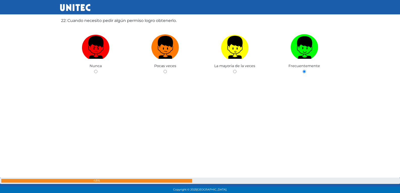
radio input "true"
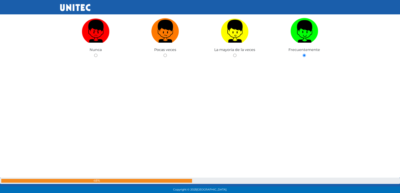
radio input "true"
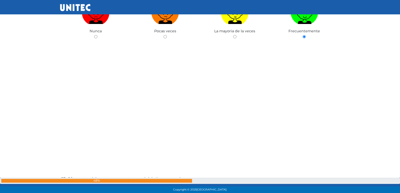
radio input "true"
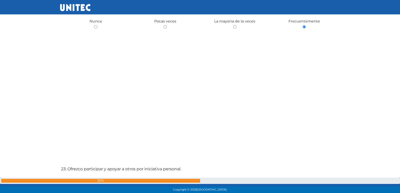
radio input "true"
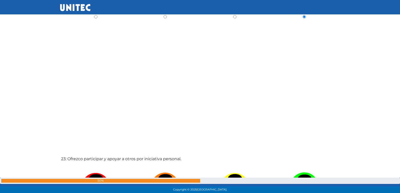
radio input "true"
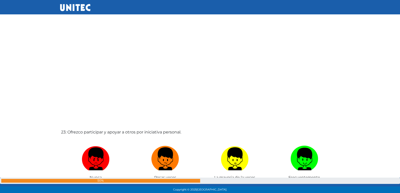
radio input "true"
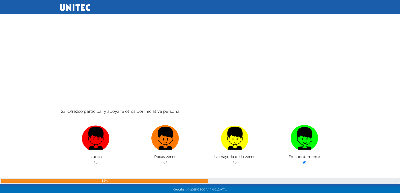
radio input "true"
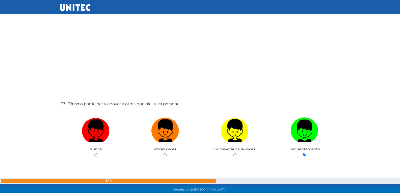
radio input "true"
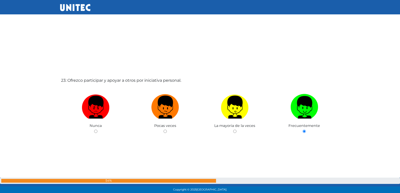
radio input "true"
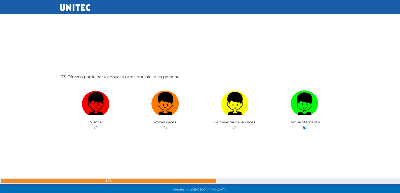
radio input "true"
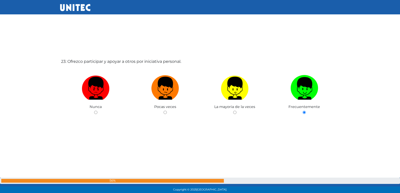
radio input "true"
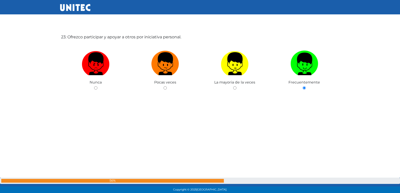
radio input "true"
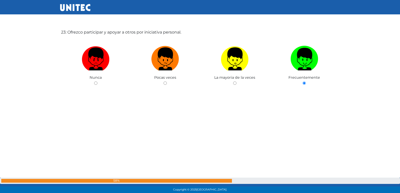
radio input "true"
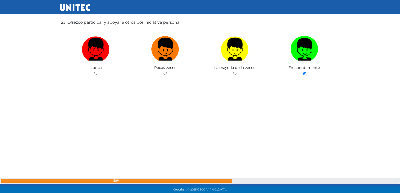
radio input "true"
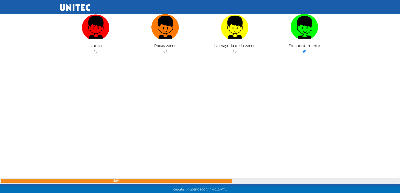
radio input "true"
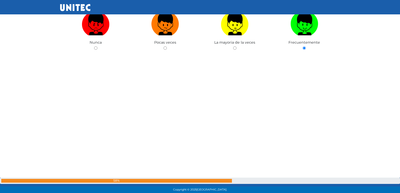
radio input "true"
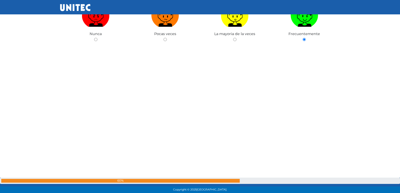
radio input "true"
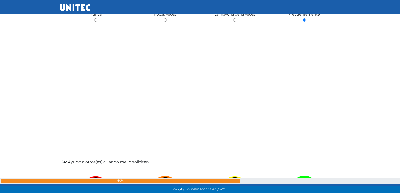
radio input "true"
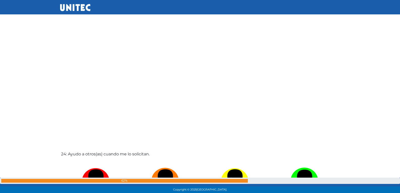
radio input "true"
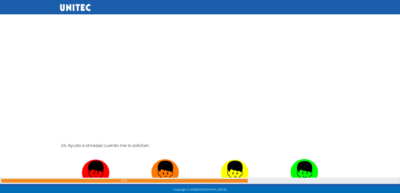
radio input "true"
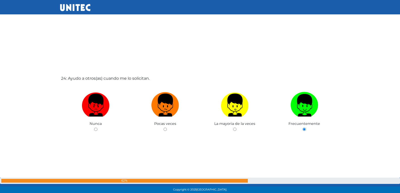
scroll to position [4441, 0]
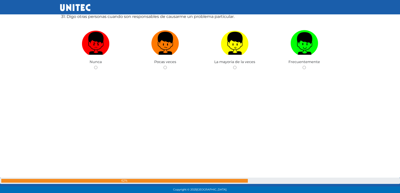
scroll to position [5836, 0]
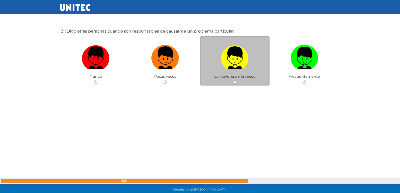
click at [235, 82] on input "radio" at bounding box center [234, 81] width 3 height 3
radio input "true"
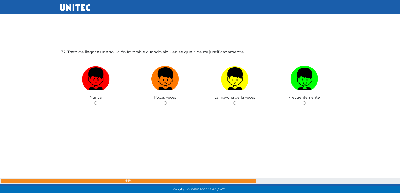
scroll to position [6009, 0]
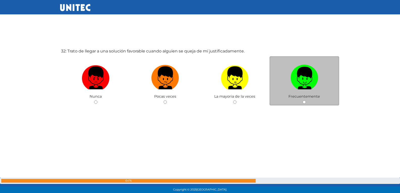
click at [163, 100] on input "radio" at bounding box center [164, 101] width 3 height 3
radio input "true"
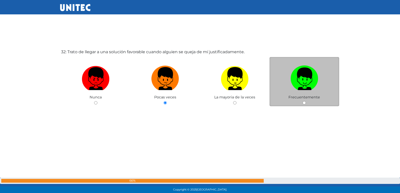
click at [233, 101] on input "radio" at bounding box center [234, 102] width 3 height 3
radio input "true"
click at [303, 101] on input "radio" at bounding box center [304, 102] width 3 height 3
radio input "true"
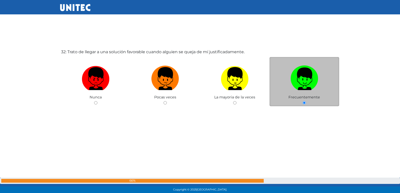
radio input "true"
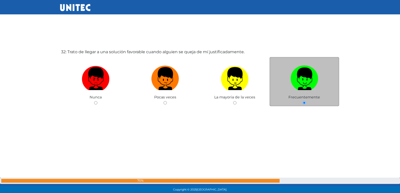
radio input "true"
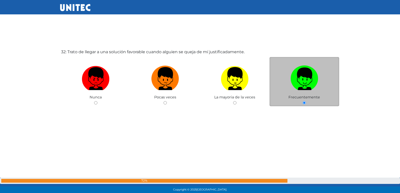
radio input "true"
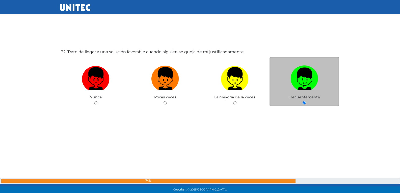
radio input "true"
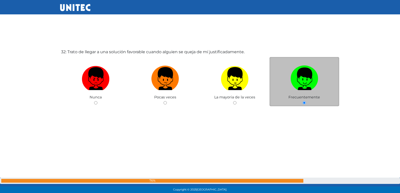
radio input "true"
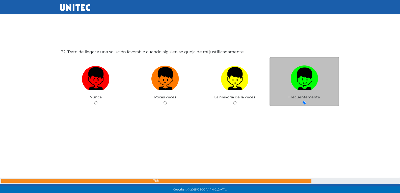
radio input "true"
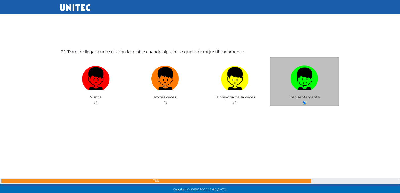
radio input "true"
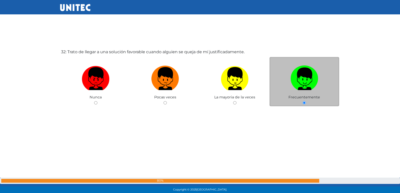
radio input "true"
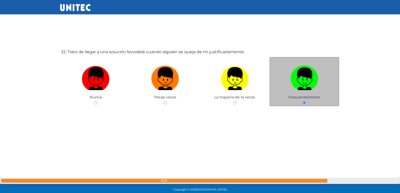
radio input "true"
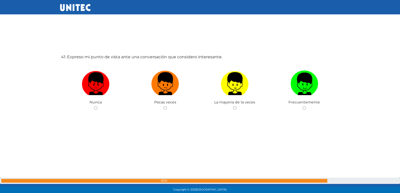
scroll to position [7746, 0]
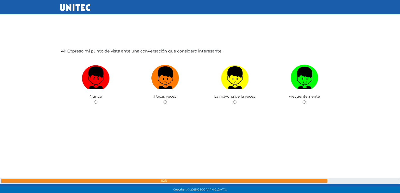
click at [163, 100] on input "radio" at bounding box center [164, 101] width 3 height 3
radio input "true"
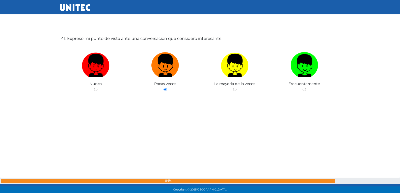
click at [233, 88] on input "radio" at bounding box center [234, 89] width 3 height 3
radio input "true"
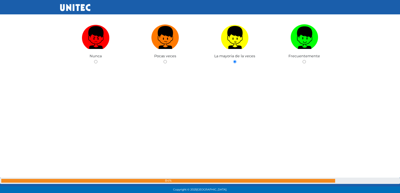
radio input "true"
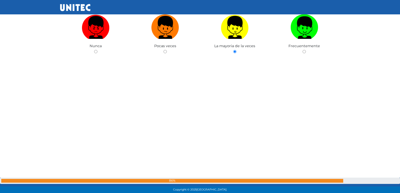
radio input "true"
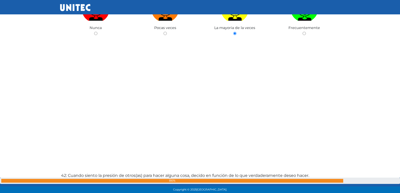
radio input "true"
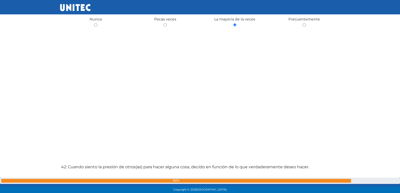
radio input "true"
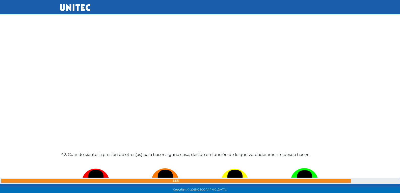
radio input "true"
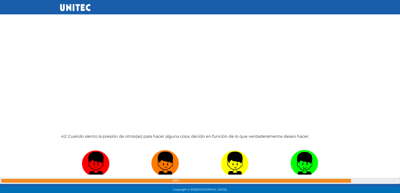
radio input "true"
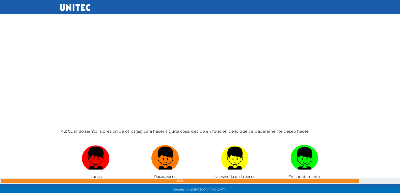
radio input "true"
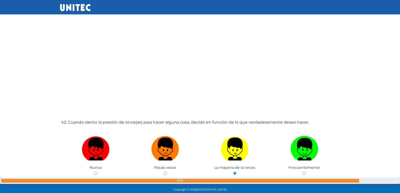
radio input "true"
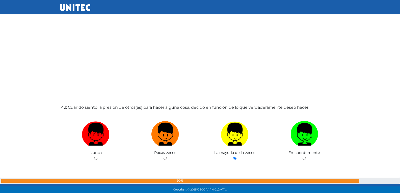
radio input "true"
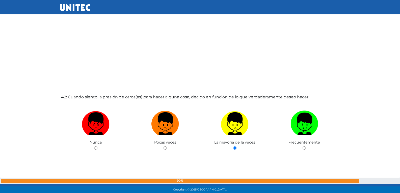
radio input "true"
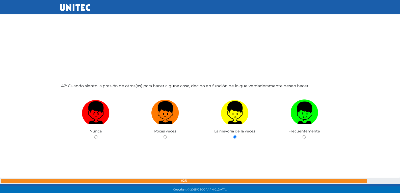
radio input "true"
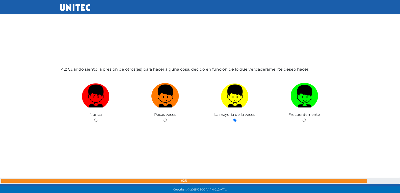
radio input "true"
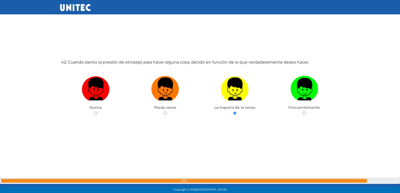
radio input "true"
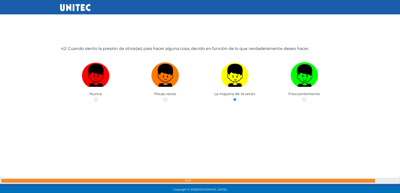
radio input "true"
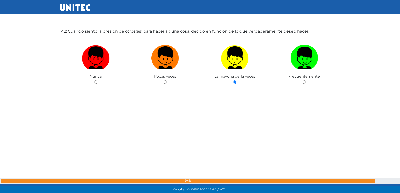
radio input "true"
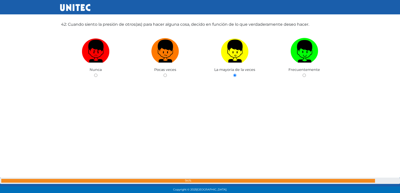
radio input "true"
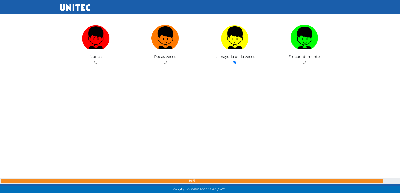
radio input "true"
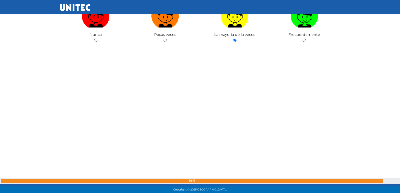
radio input "true"
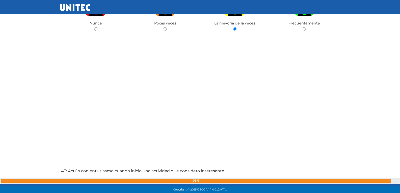
radio input "true"
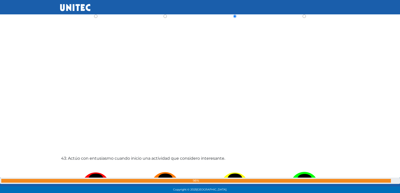
radio input "true"
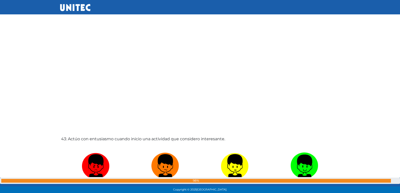
radio input "true"
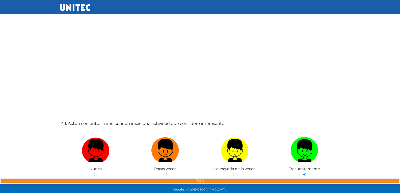
radio input "true"
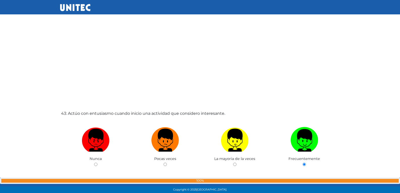
radio input "true"
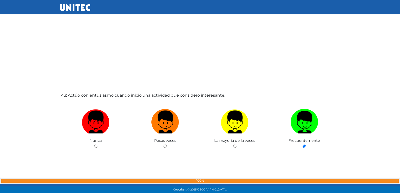
radio input "true"
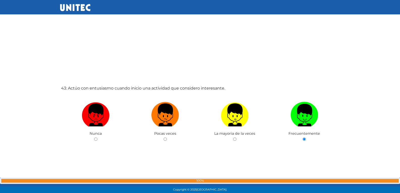
radio input "true"
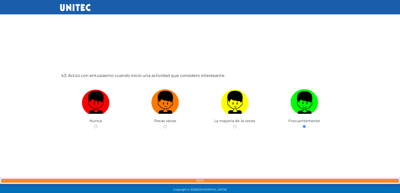
radio input "true"
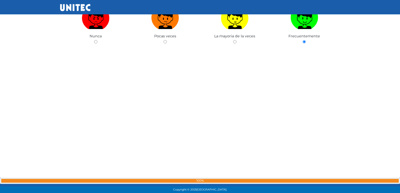
scroll to position [9610, 0]
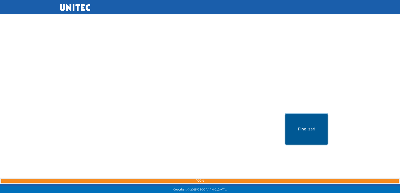
click at [303, 139] on button "Finalizar!" at bounding box center [306, 129] width 42 height 31
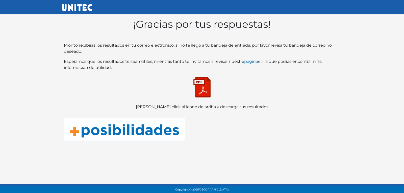
click at [209, 86] on img at bounding box center [201, 87] width 25 height 25
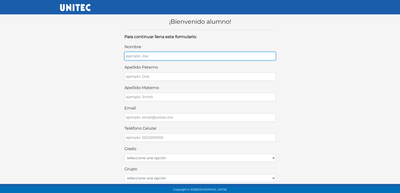
click at [204, 59] on input "nombre" at bounding box center [199, 56] width 151 height 8
type input "[PERSON_NAME]"
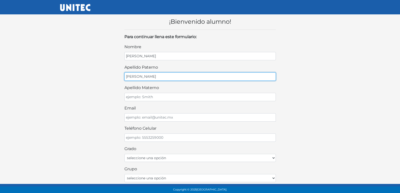
type input "[PERSON_NAME]"
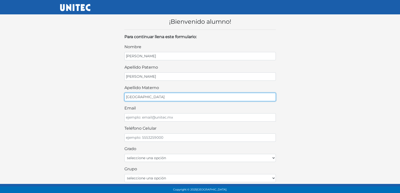
type input "[GEOGRAPHIC_DATA]"
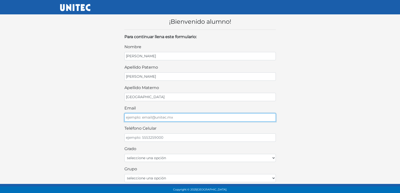
click at [199, 115] on input "email" at bounding box center [199, 117] width 151 height 8
type input "[EMAIL_ADDRESS][DOMAIN_NAME]"
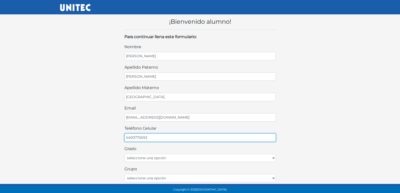
type input "5400775692"
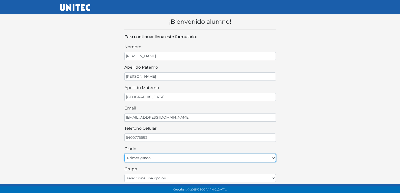
select select "2do"
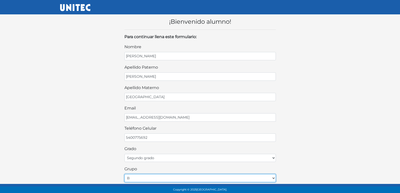
select select "C"
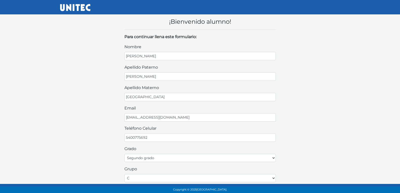
scroll to position [108, 0]
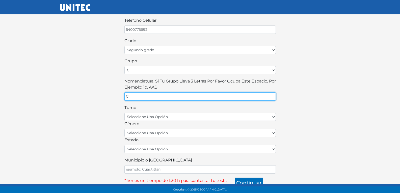
type input "C"
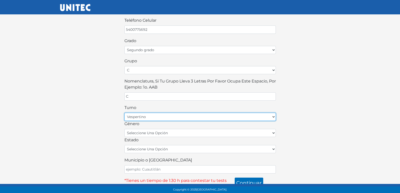
select select "matutino"
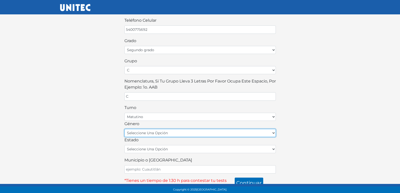
select select "F"
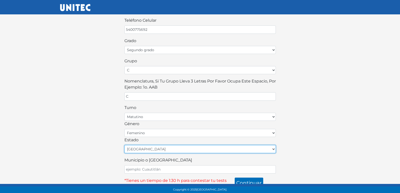
select select "MEX"
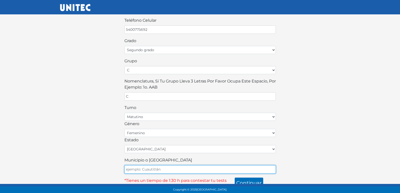
type input "ECATEPEC"
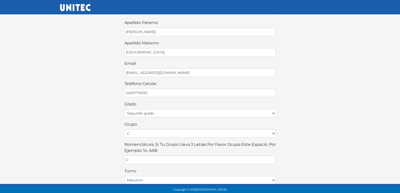
scroll to position [113, 0]
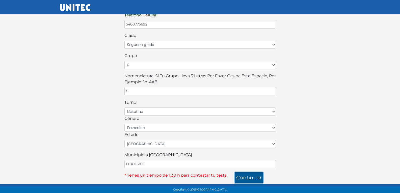
click at [250, 179] on button "continuar" at bounding box center [249, 177] width 29 height 11
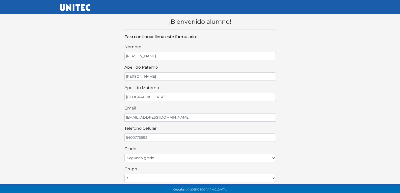
select select "2do"
select select "C"
select select "matutino"
select select "F"
select select "MEX"
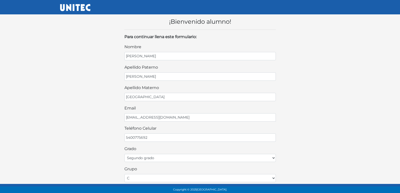
scroll to position [113, 0]
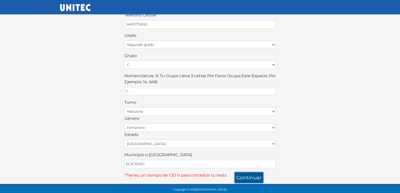
click at [245, 177] on button "continuar" at bounding box center [249, 177] width 29 height 11
